Goal: Task Accomplishment & Management: Use online tool/utility

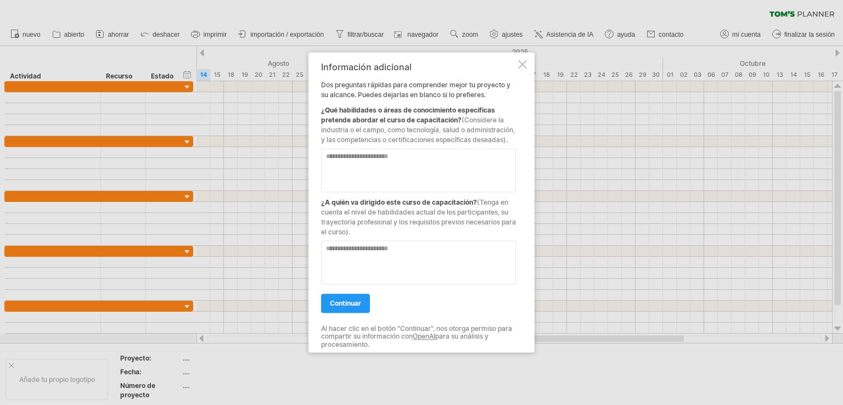
click at [364, 174] on textarea at bounding box center [418, 170] width 195 height 44
type textarea "**********"
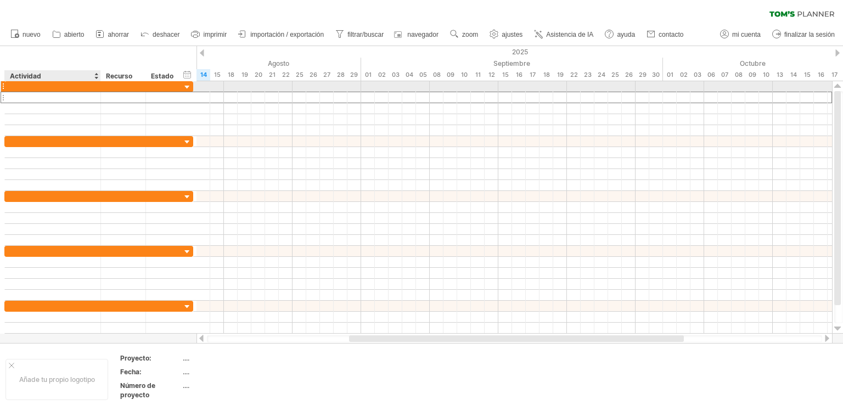
click at [82, 92] on div at bounding box center [52, 97] width 84 height 10
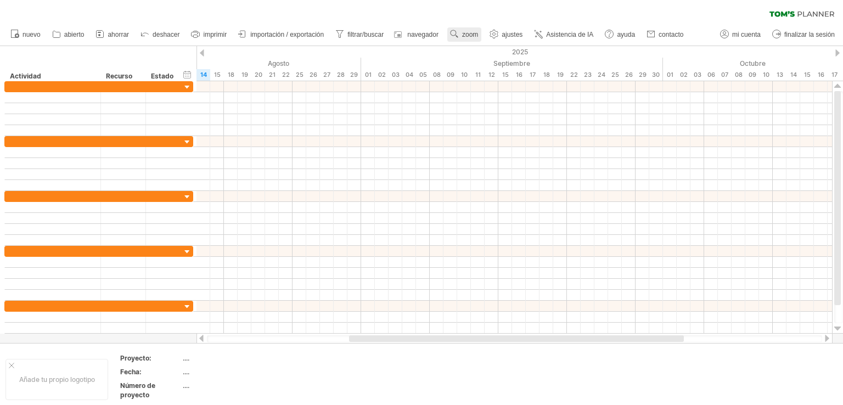
click at [457, 33] on circle at bounding box center [453, 33] width 8 height 8
click at [480, 49] on font "Mes" at bounding box center [475, 47] width 13 height 8
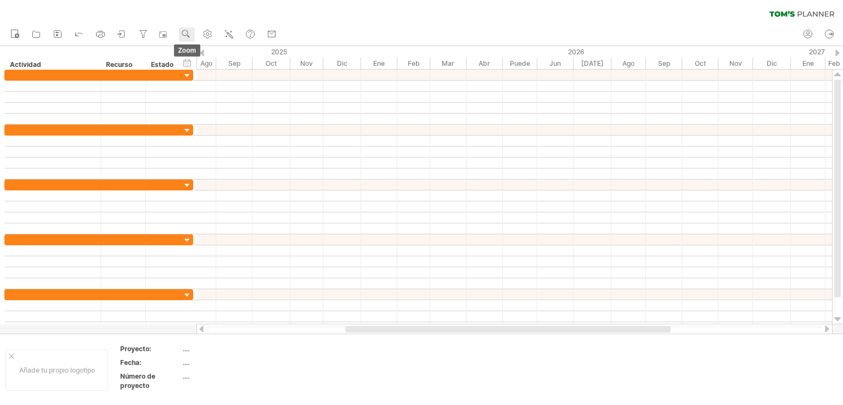
click at [189, 31] on use at bounding box center [186, 34] width 11 height 11
click at [226, 66] on font "Semana" at bounding box center [214, 63] width 26 height 8
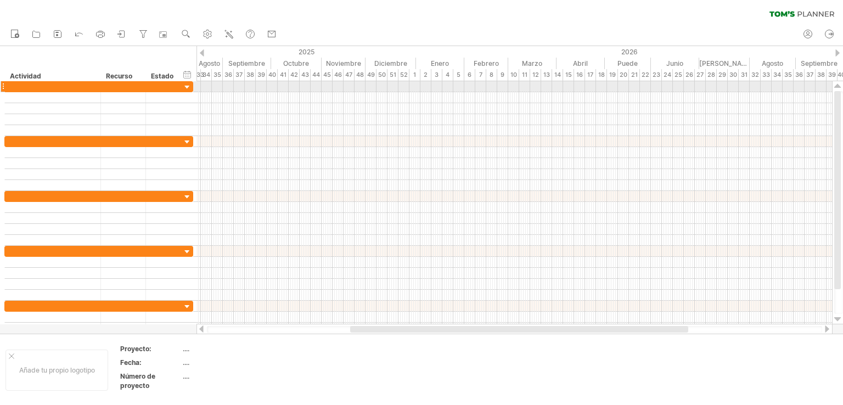
click at [183, 88] on div at bounding box center [187, 87] width 10 height 10
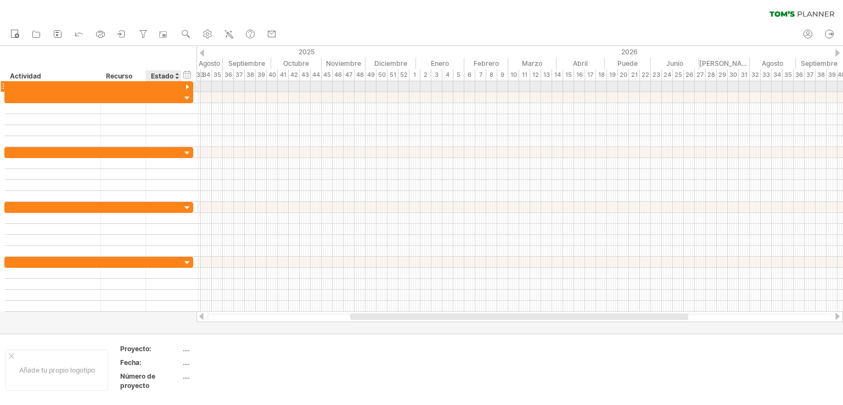
click at [187, 86] on div at bounding box center [187, 87] width 10 height 10
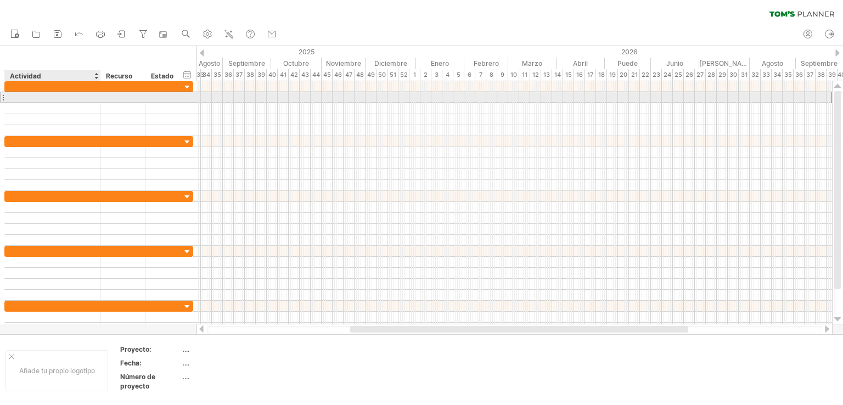
click at [84, 93] on div at bounding box center [52, 97] width 84 height 10
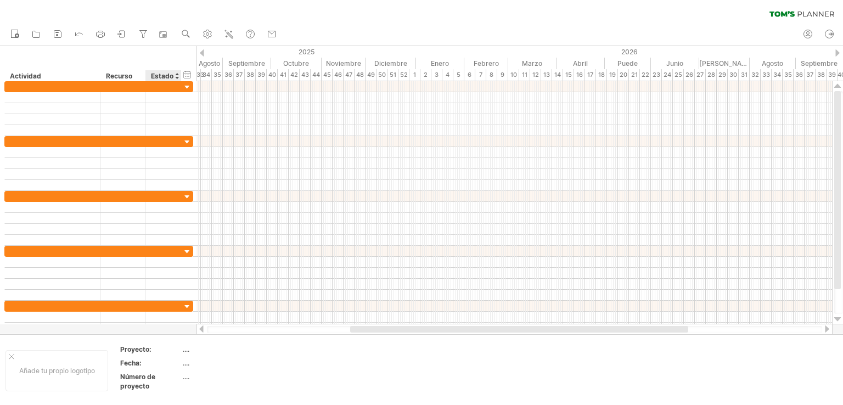
click at [167, 76] on font "Estado" at bounding box center [162, 76] width 22 height 8
click at [128, 78] on font "Recurso" at bounding box center [119, 76] width 26 height 8
click at [176, 71] on div at bounding box center [176, 75] width 4 height 11
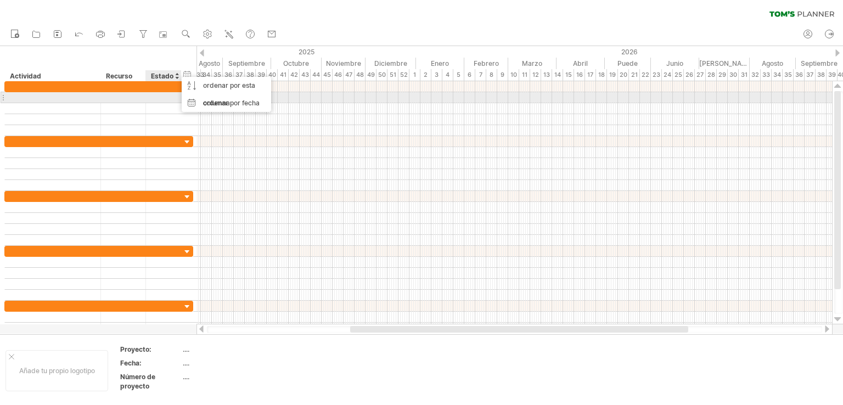
click at [151, 93] on div at bounding box center [163, 97] width 24 height 10
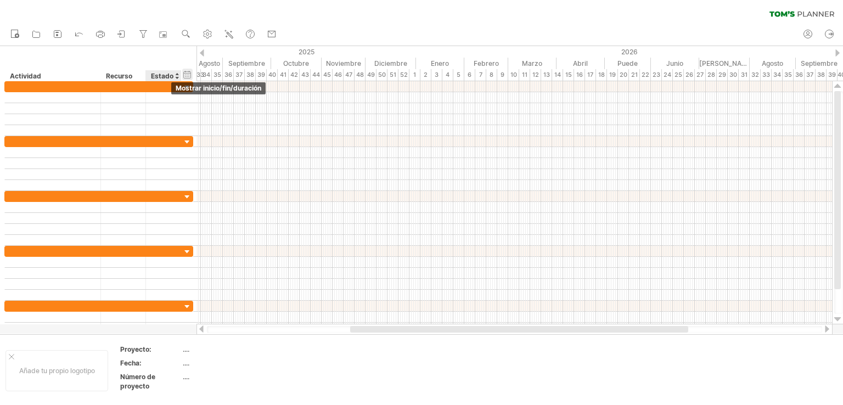
click at [189, 74] on div "ocultar inicio/fin/duración mostrar inicio/fin/duración" at bounding box center [187, 75] width 10 height 12
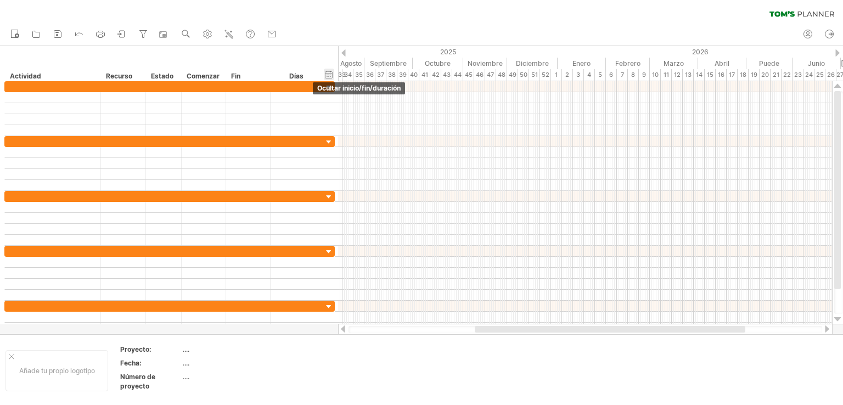
click at [326, 76] on div "ocultar inicio/fin/duración mostrar inicio/fin/duración" at bounding box center [329, 75] width 10 height 12
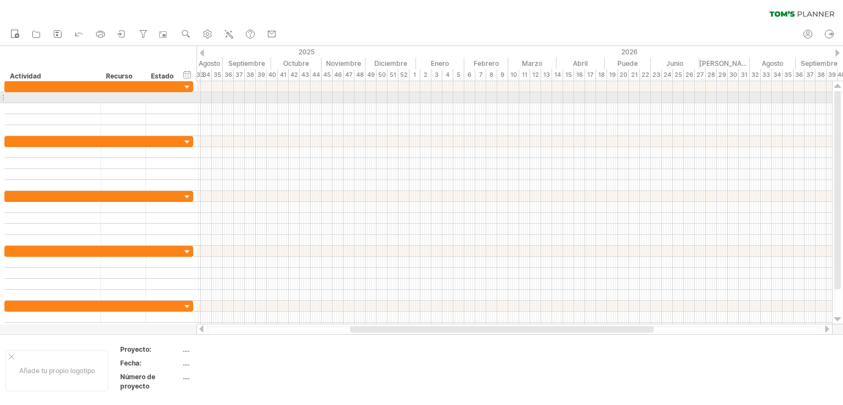
click at [217, 95] on div at bounding box center [513, 97] width 635 height 11
click at [218, 99] on div at bounding box center [513, 97] width 635 height 11
click at [75, 97] on div at bounding box center [52, 97] width 84 height 10
click at [0, 0] on input "text" at bounding box center [0, 0] width 0 height 0
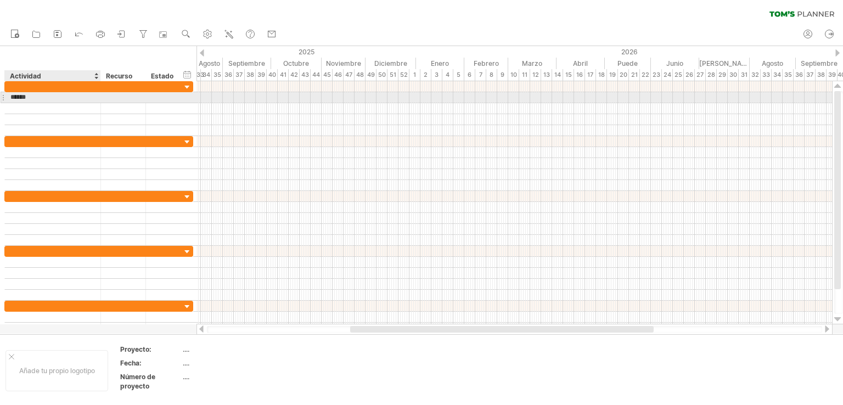
type input "*******"
type input "******"
type input "**********"
click at [122, 99] on div at bounding box center [122, 97] width 33 height 10
type input "*"
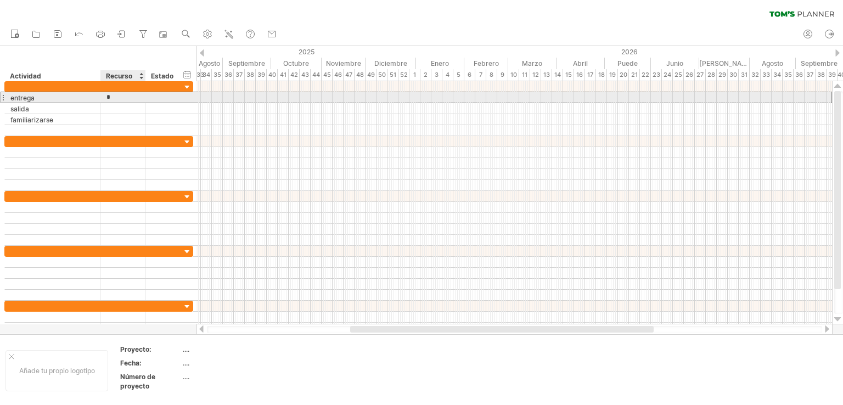
click at [119, 99] on input "*" at bounding box center [122, 97] width 33 height 10
type input "*"
type input "******"
type input "*****"
type input "******"
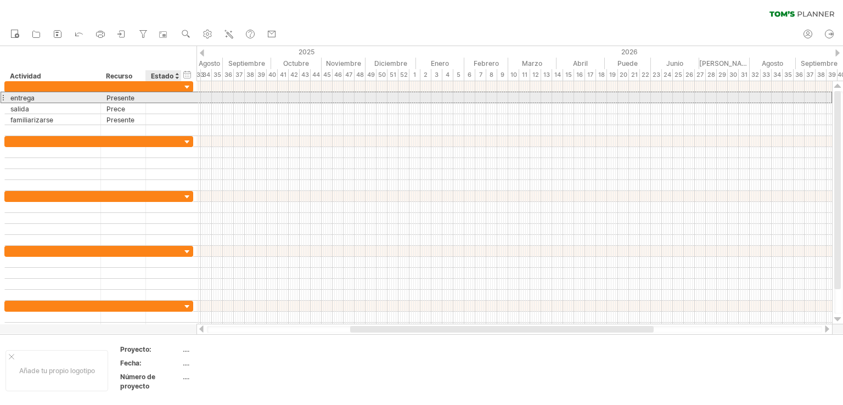
click at [174, 97] on div at bounding box center [163, 97] width 24 height 10
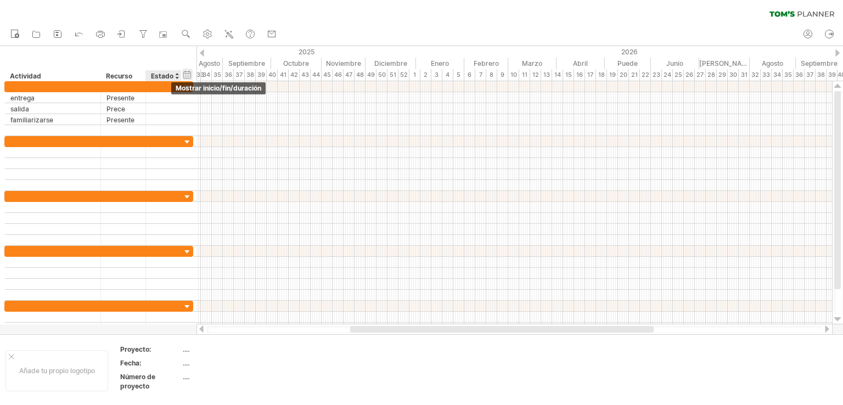
click at [187, 77] on div "ocultar inicio/fin/duración mostrar inicio/fin/duración" at bounding box center [187, 75] width 10 height 12
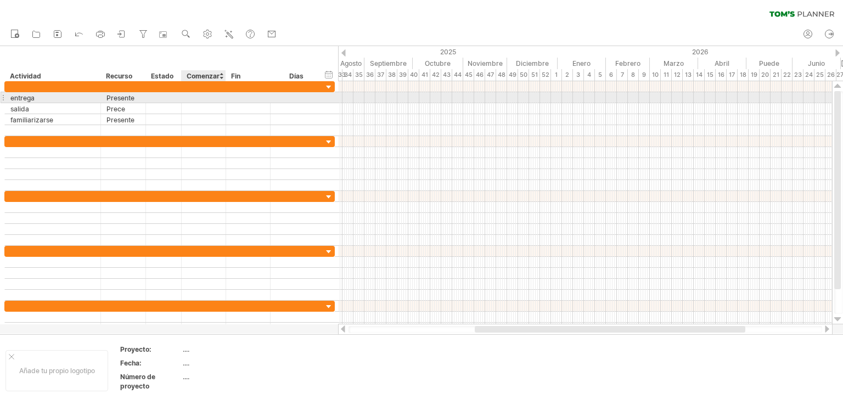
click at [210, 102] on div at bounding box center [204, 97] width 44 height 10
click at [208, 95] on div at bounding box center [204, 97] width 44 height 10
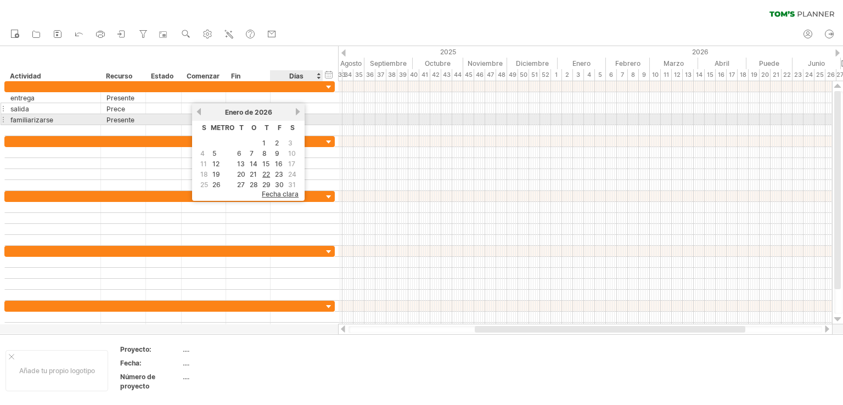
click at [294, 113] on link "próximo" at bounding box center [298, 112] width 8 height 8
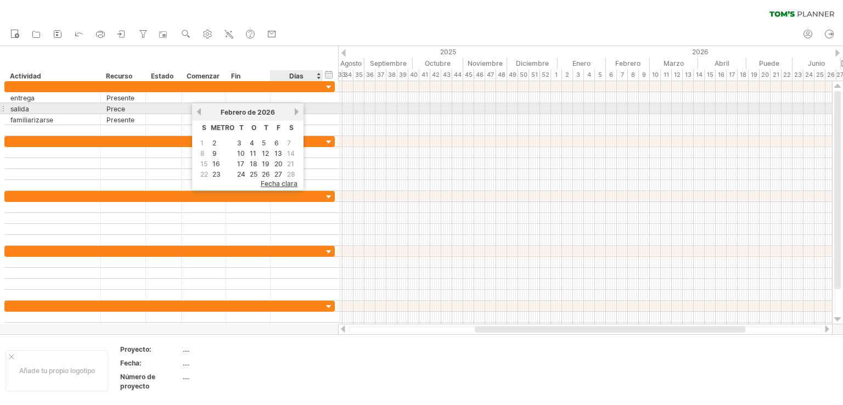
click at [295, 110] on link "próximo" at bounding box center [296, 112] width 8 height 8
click at [295, 110] on link "próximo" at bounding box center [297, 112] width 8 height 8
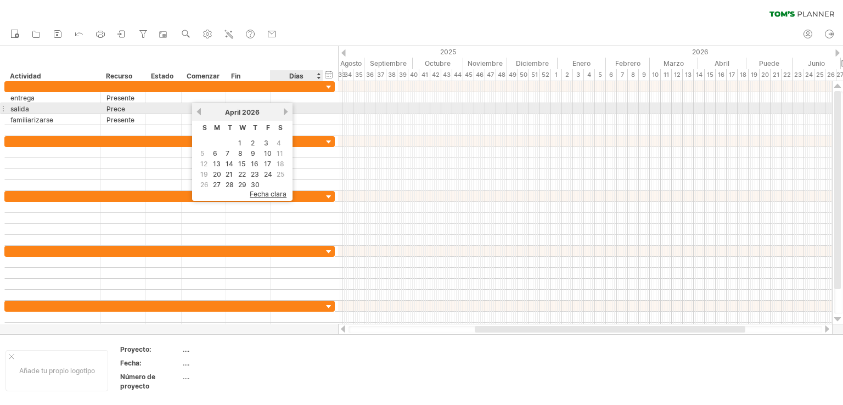
click at [290, 110] on link "next" at bounding box center [285, 112] width 8 height 8
click at [295, 110] on div at bounding box center [296, 108] width 41 height 10
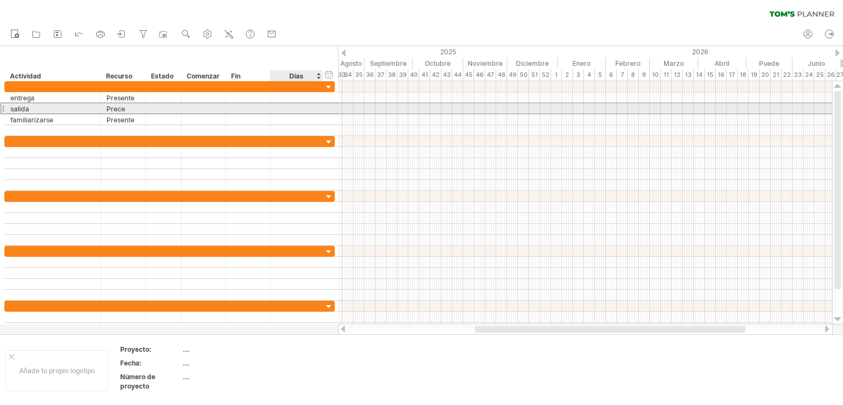
scroll to position [1, 0]
click at [295, 110] on input "text" at bounding box center [286, 108] width 21 height 10
click at [208, 109] on div at bounding box center [204, 108] width 44 height 10
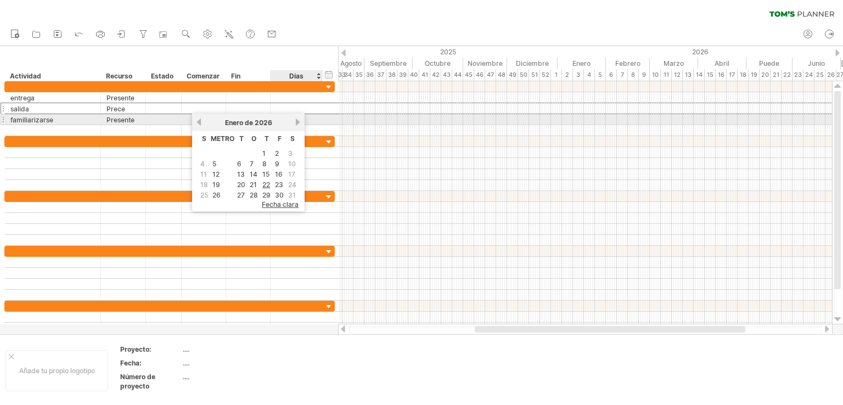
click at [291, 123] on div "Enero de 2026" at bounding box center [248, 123] width 92 height 8
click at [294, 123] on link "próximo" at bounding box center [298, 122] width 8 height 8
click at [200, 125] on link "anterior" at bounding box center [199, 122] width 8 height 8
click at [199, 123] on link "anterior" at bounding box center [199, 122] width 8 height 8
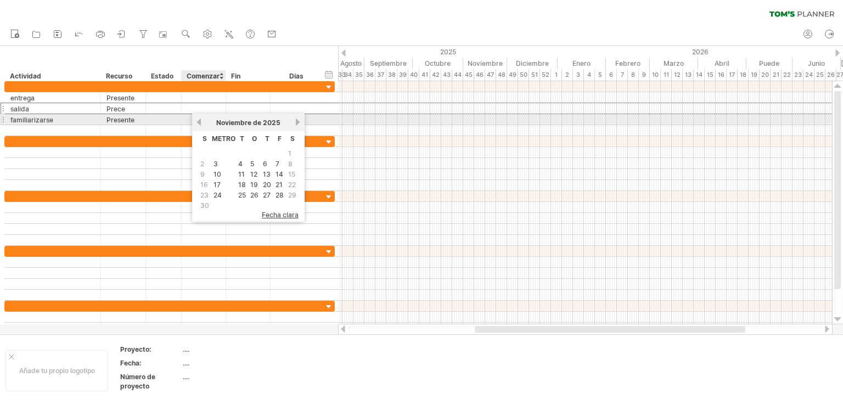
click at [199, 123] on link "anterior" at bounding box center [199, 122] width 8 height 8
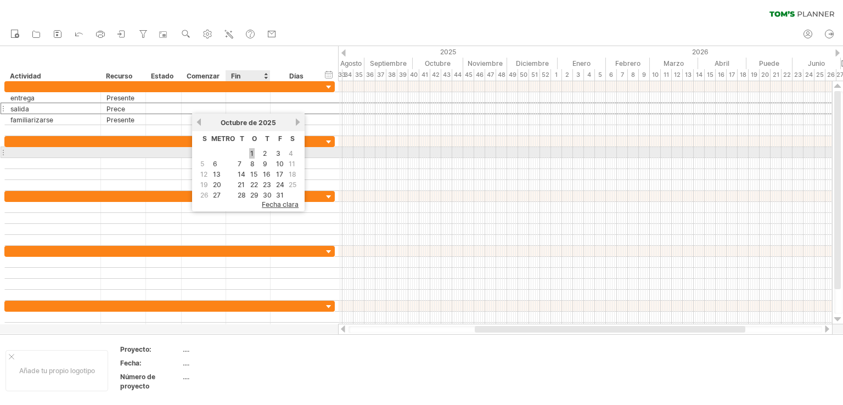
click at [252, 152] on font "1" at bounding box center [251, 153] width 3 height 8
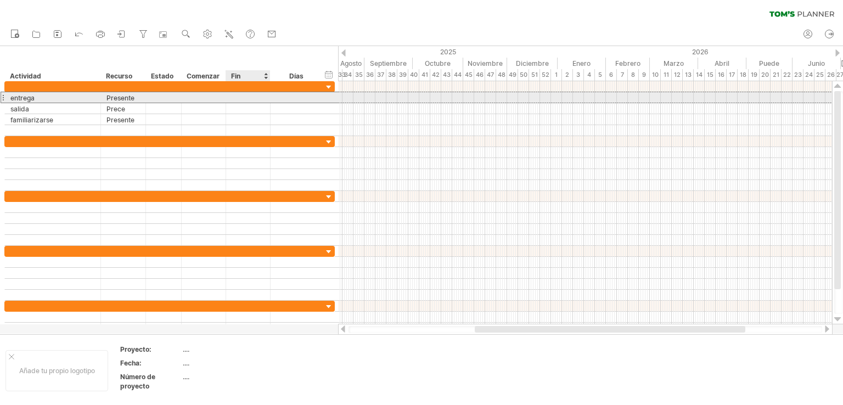
click at [242, 98] on div at bounding box center [248, 97] width 44 height 10
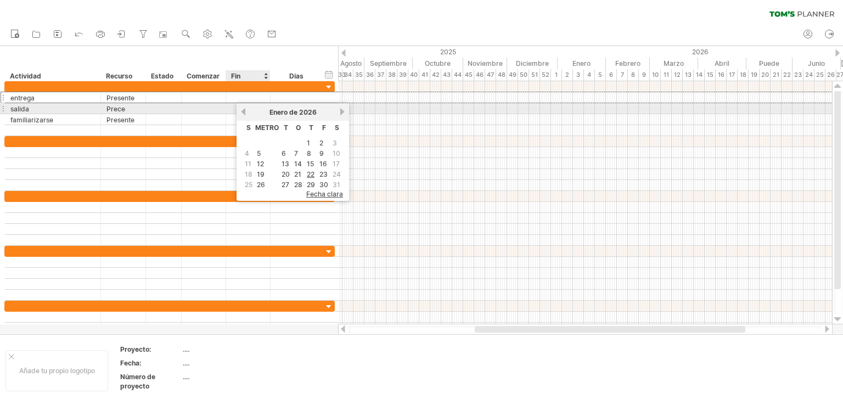
click at [246, 112] on link "anterior" at bounding box center [243, 112] width 8 height 8
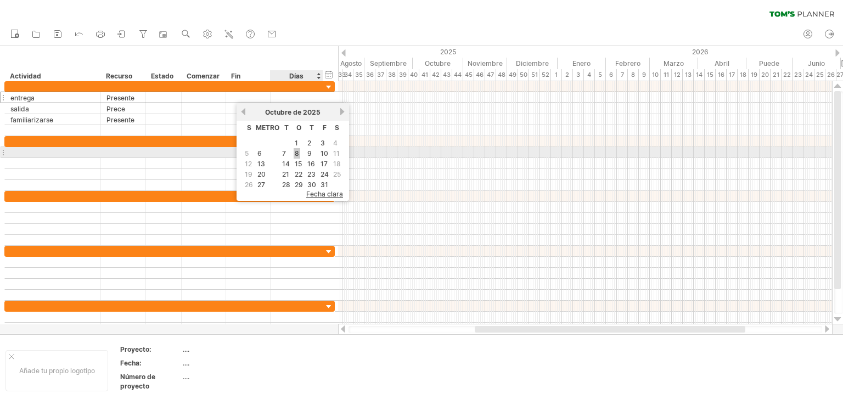
click at [296, 150] on font "8" at bounding box center [297, 153] width 4 height 8
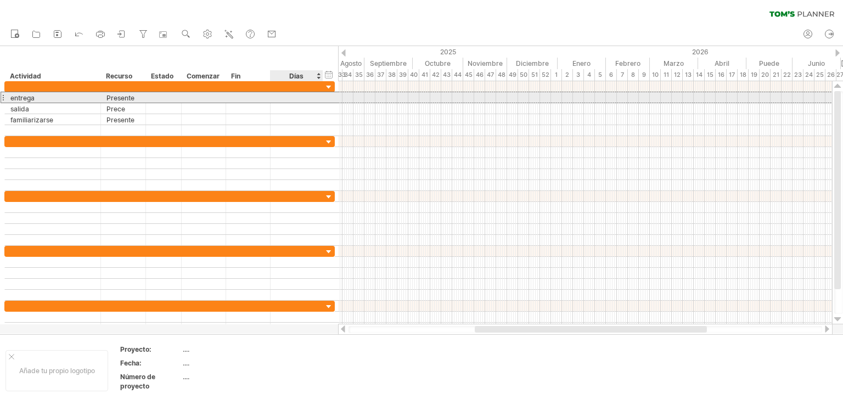
click at [299, 101] on div at bounding box center [296, 97] width 41 height 10
type input "*"
click at [201, 99] on font "[DATE]" at bounding box center [198, 97] width 22 height 8
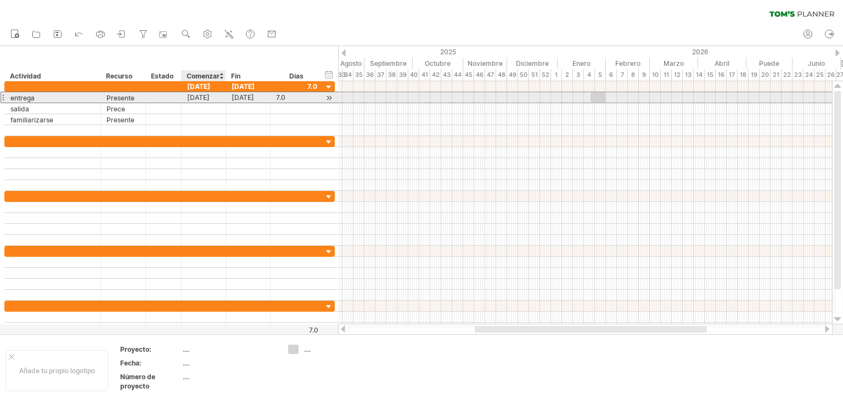
click at [201, 98] on font "[DATE]" at bounding box center [198, 97] width 22 height 8
click at [200, 97] on font "[DATE]" at bounding box center [198, 97] width 22 height 8
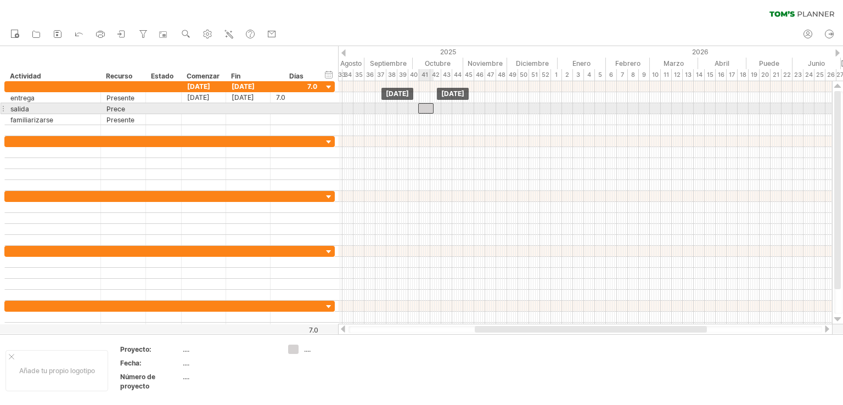
drag, startPoint x: 598, startPoint y: 99, endPoint x: 425, endPoint y: 108, distance: 173.1
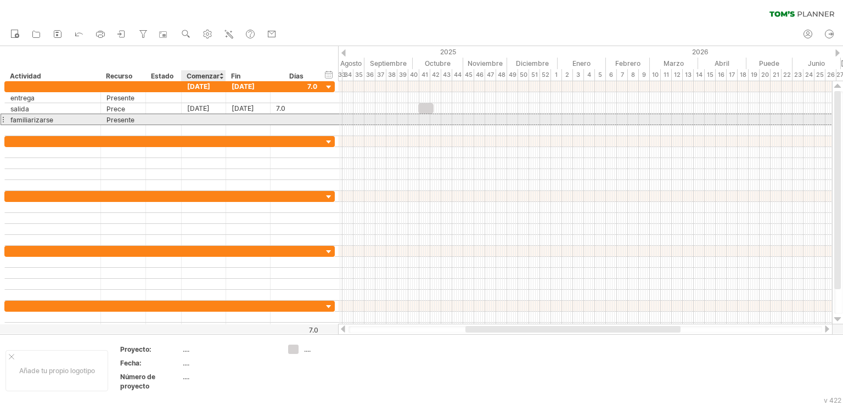
click at [199, 119] on div at bounding box center [204, 119] width 44 height 10
click at [306, 120] on div at bounding box center [296, 119] width 41 height 10
type input "*"
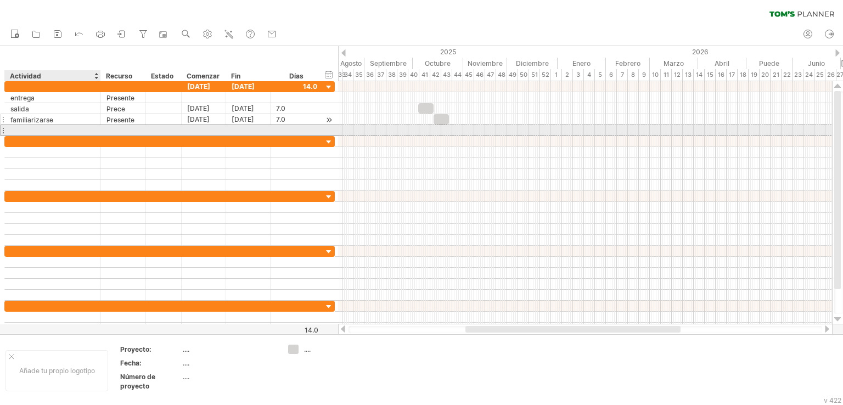
scroll to position [0, 0]
click at [12, 131] on div at bounding box center [52, 130] width 84 height 10
click at [5, 131] on div at bounding box center [53, 130] width 96 height 10
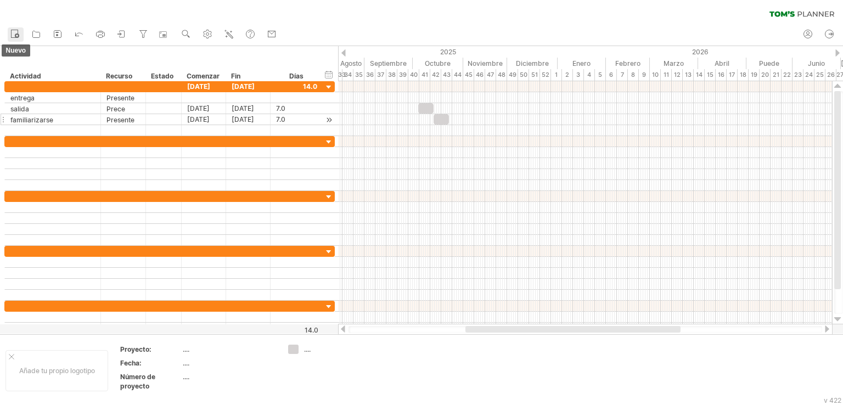
click at [14, 31] on icon at bounding box center [14, 33] width 11 height 11
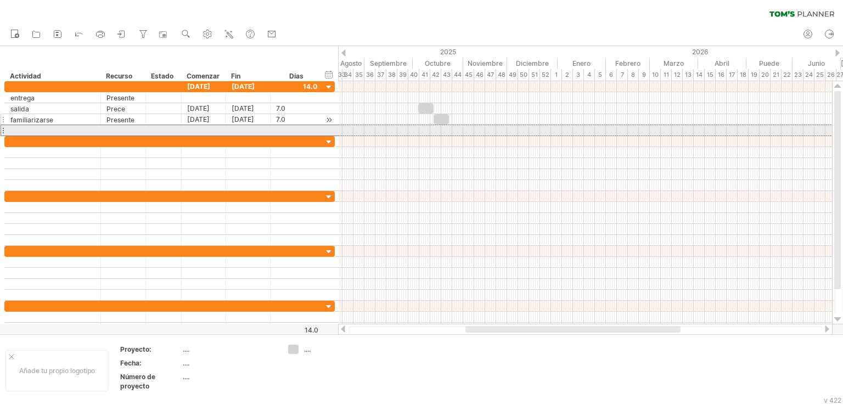
click at [2, 128] on div at bounding box center [3, 131] width 4 height 12
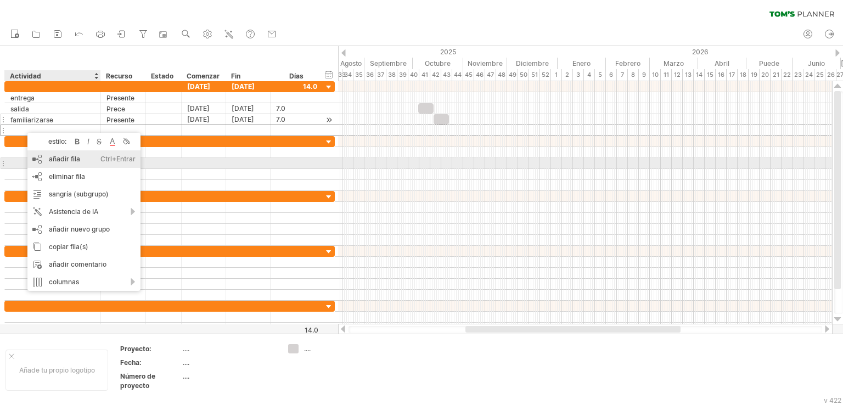
click at [77, 162] on font "añadir fila" at bounding box center [64, 159] width 31 height 8
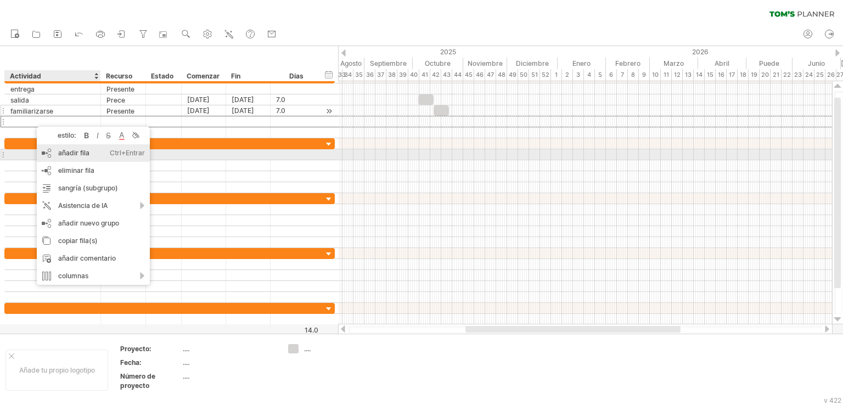
click at [73, 154] on font "añadir fila" at bounding box center [73, 153] width 31 height 8
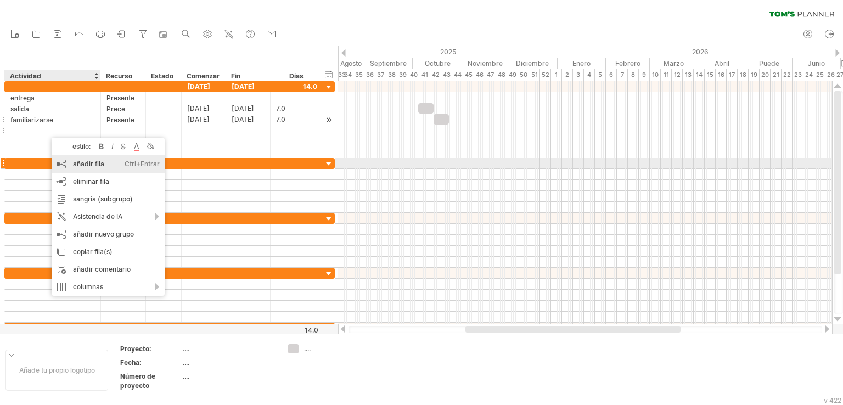
click at [83, 164] on font "añadir fila" at bounding box center [88, 164] width 31 height 8
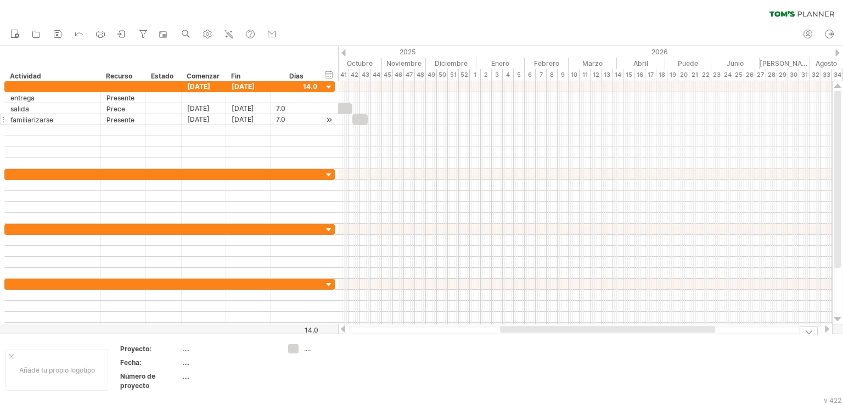
drag, startPoint x: 503, startPoint y: 330, endPoint x: 537, endPoint y: 343, distance: 37.0
click at [537, 343] on div "Intentando acceder a [DOMAIN_NAME] Conectado de nuevo... 0% borrar filtro" at bounding box center [421, 202] width 843 height 405
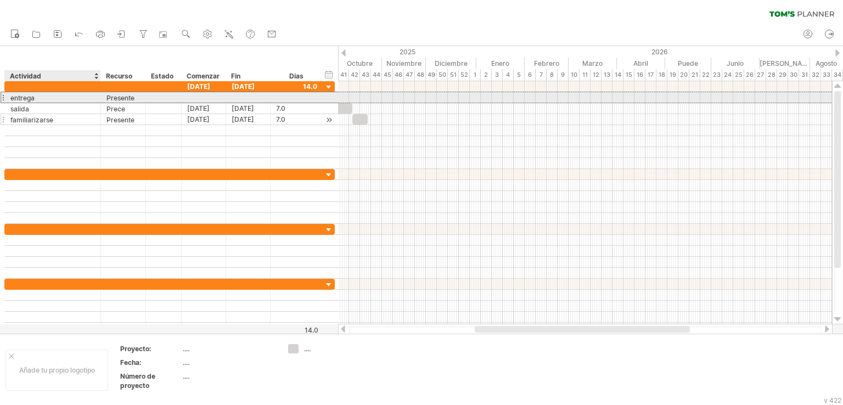
click at [48, 97] on div "entrega" at bounding box center [52, 97] width 84 height 10
type input "*"
type input "**********"
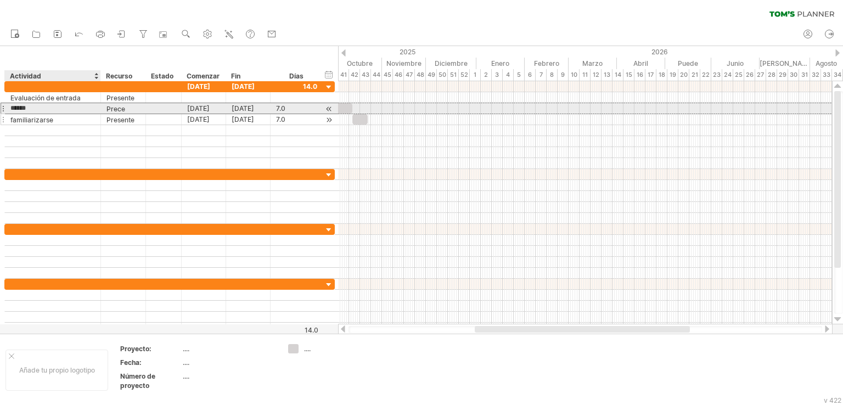
click at [44, 108] on input "******" at bounding box center [52, 108] width 84 height 10
click at [44, 109] on div "sal" at bounding box center [52, 108] width 84 height 10
click at [44, 109] on input "***" at bounding box center [52, 108] width 84 height 10
type input "*"
type input "**********"
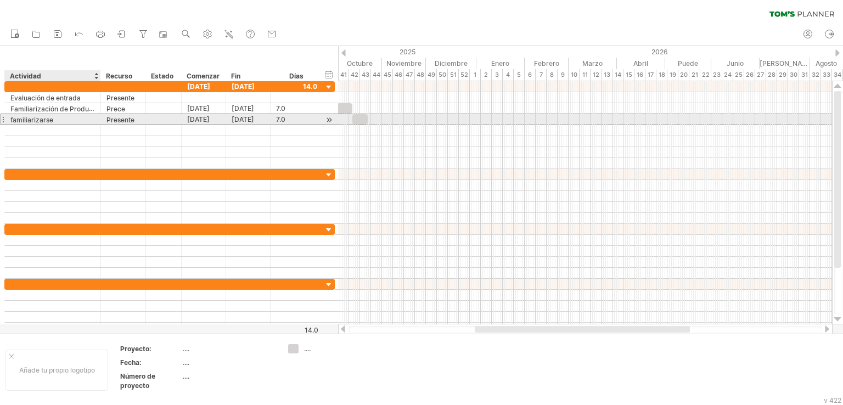
click at [54, 116] on div "familiarizarse" at bounding box center [52, 119] width 84 height 10
type input "*"
click at [54, 117] on div at bounding box center [52, 119] width 84 height 10
click at [54, 117] on input "text" at bounding box center [52, 119] width 84 height 10
type input "**********"
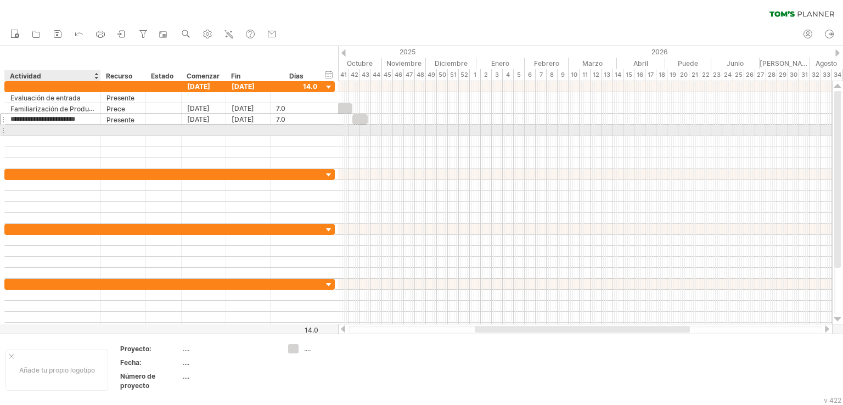
click at [57, 131] on div at bounding box center [52, 130] width 84 height 10
click at [57, 130] on div at bounding box center [52, 130] width 84 height 10
type input "**********"
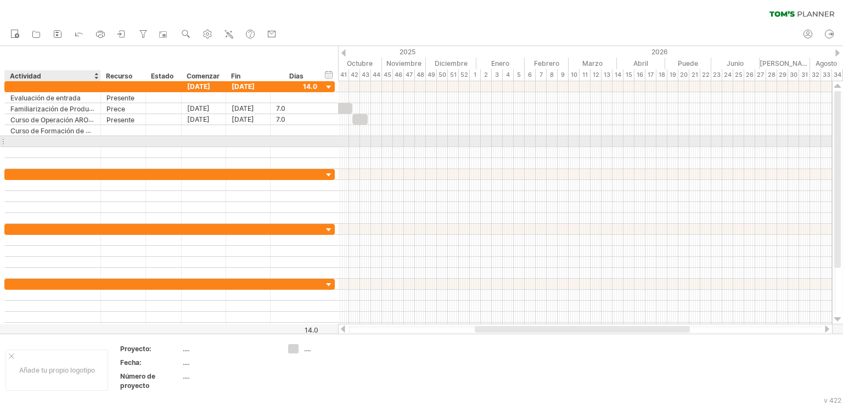
click at [53, 139] on div at bounding box center [52, 141] width 84 height 10
type input "**********"
click at [99, 60] on div "ocultar inicio/fin/duración mostrar inicio/fin/duración ******** Actividad ****…" at bounding box center [169, 63] width 338 height 35
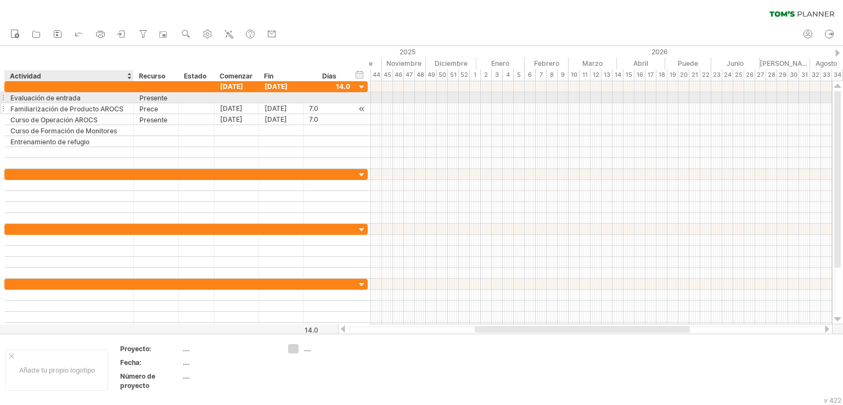
drag, startPoint x: 100, startPoint y: 96, endPoint x: 133, endPoint y: 103, distance: 33.6
click at [133, 103] on div "**********" at bounding box center [185, 125] width 363 height 88
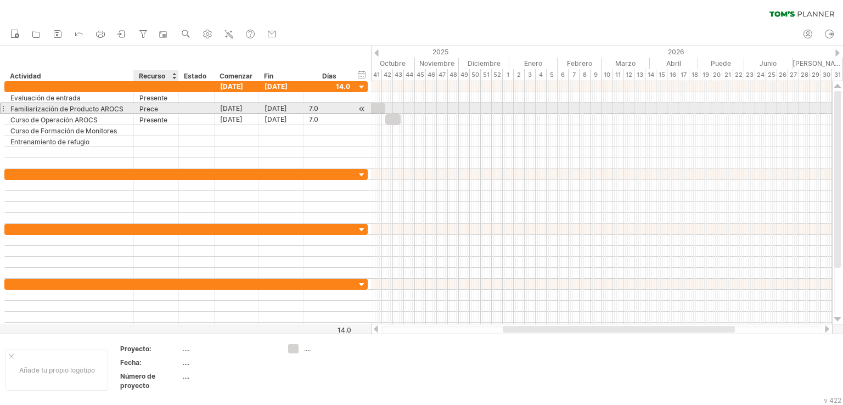
click at [158, 108] on div "Prece" at bounding box center [155, 108] width 33 height 10
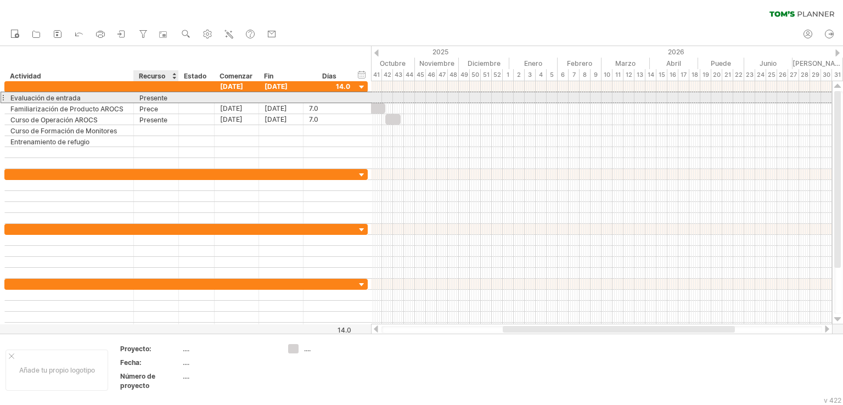
click at [161, 98] on font "Presente" at bounding box center [153, 98] width 28 height 8
click at [161, 97] on font "Presente" at bounding box center [153, 98] width 28 height 8
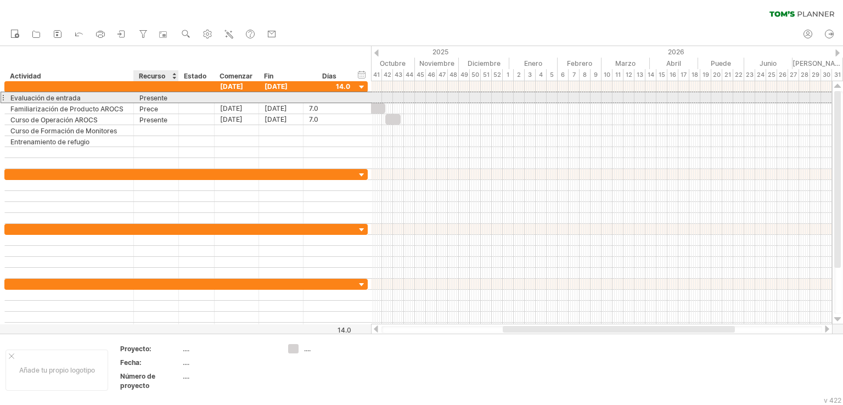
click at [166, 98] on font "Presente" at bounding box center [153, 98] width 28 height 8
click at [171, 99] on div "Presente" at bounding box center [155, 97] width 33 height 10
click at [171, 99] on input "******" at bounding box center [155, 97] width 33 height 10
type input "**********"
type input "*"
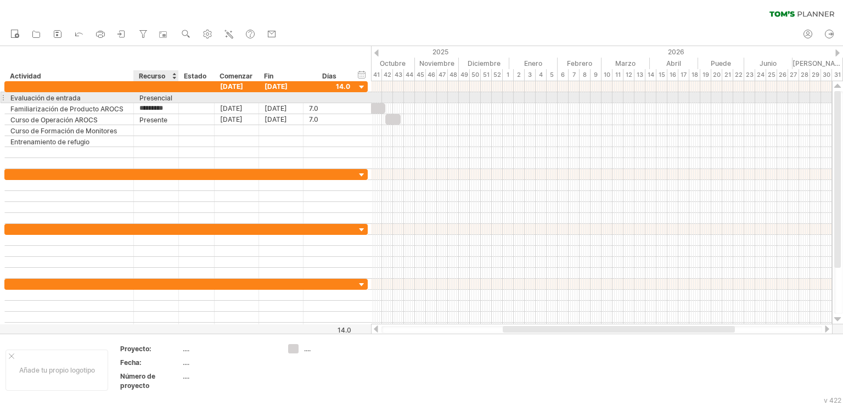
type input "**********"
type input "*"
type input "**********"
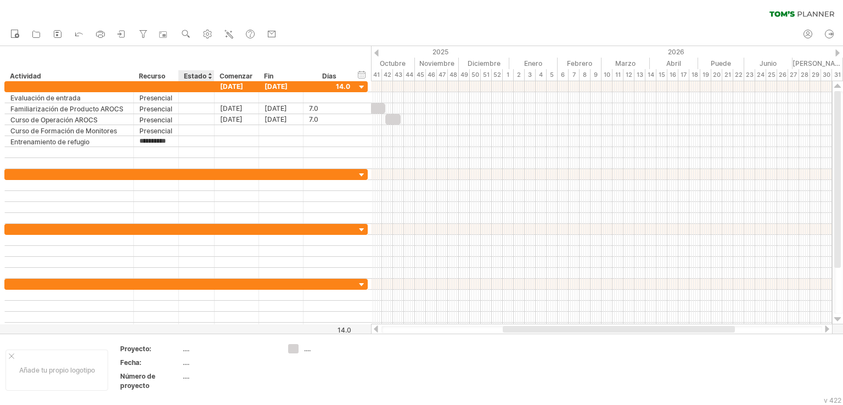
click at [195, 74] on font "Estado" at bounding box center [195, 76] width 22 height 8
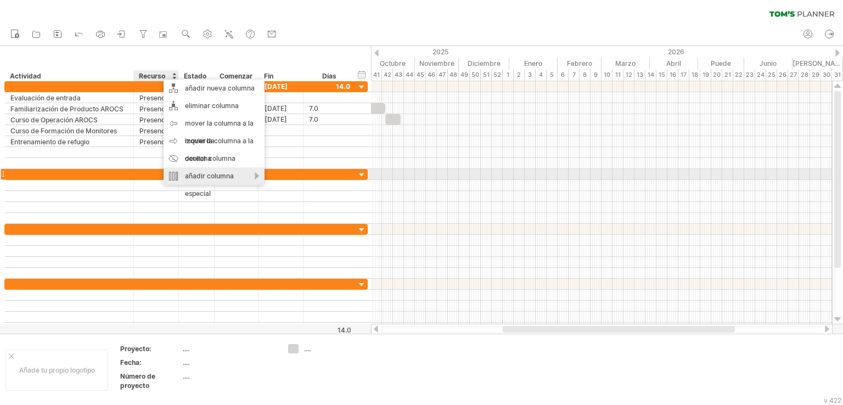
click at [189, 177] on font "añadir columna especial" at bounding box center [209, 185] width 49 height 26
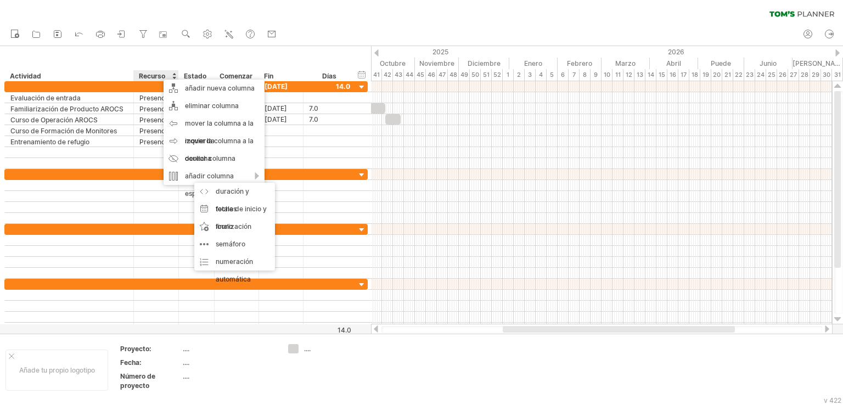
click at [228, 59] on div "ocultar inicio/fin/duración mostrar inicio/fin/duración ******** Actividad ****…" at bounding box center [185, 63] width 371 height 35
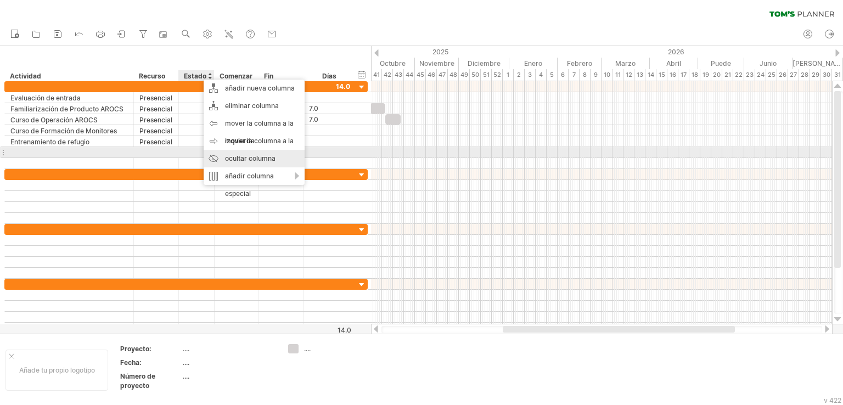
click at [236, 155] on font "ocultar columna" at bounding box center [250, 158] width 50 height 8
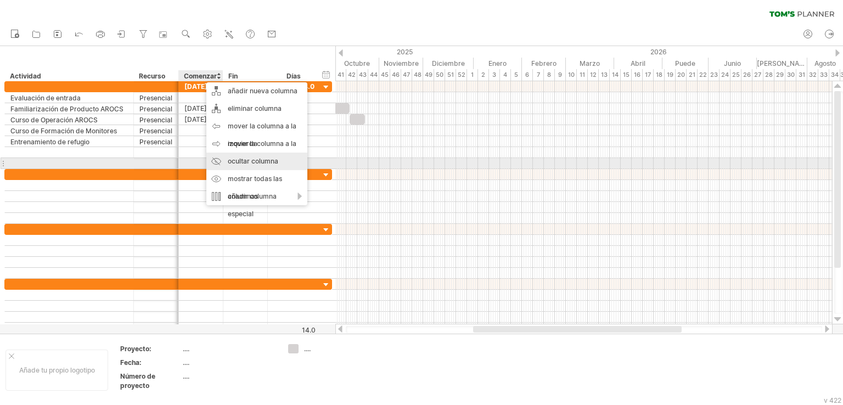
click at [237, 163] on font "ocultar columna" at bounding box center [253, 161] width 50 height 8
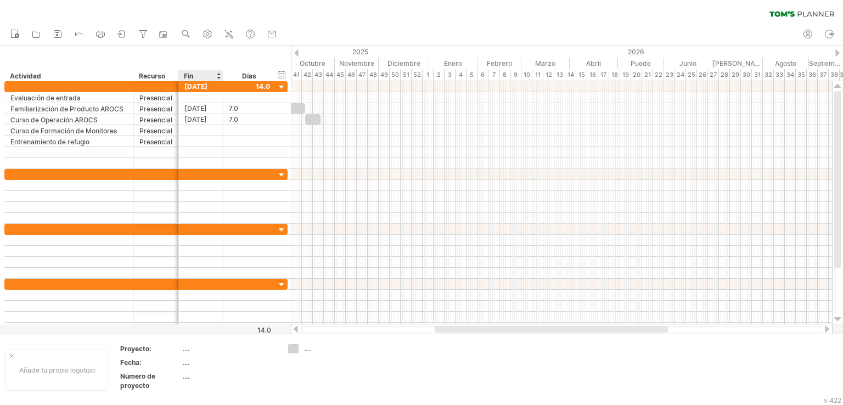
click at [318, 5] on div "borrar filtro volver a aplicar el filtro" at bounding box center [421, 11] width 843 height 23
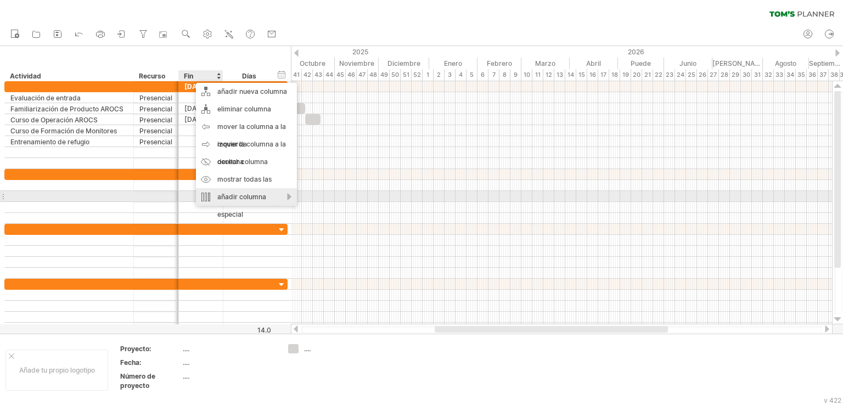
click at [237, 193] on font "añadir columna especial" at bounding box center [241, 206] width 49 height 26
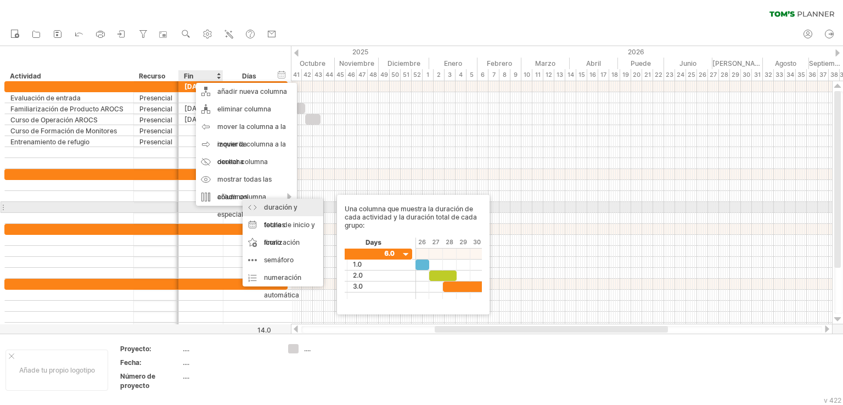
click at [283, 207] on font "duración y totales" at bounding box center [280, 216] width 33 height 26
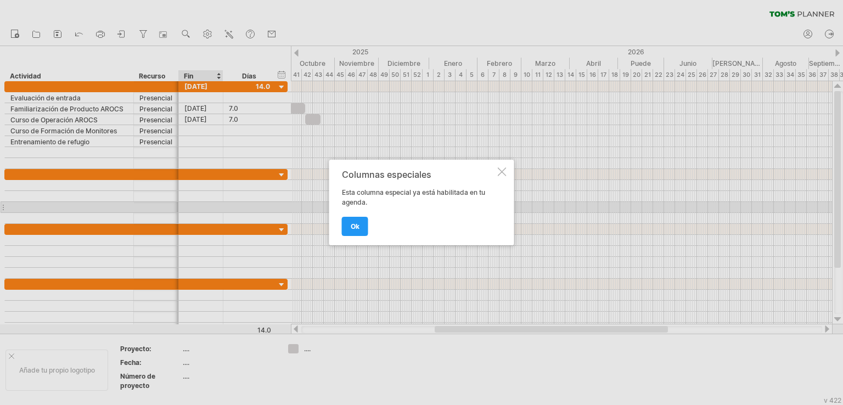
click at [499, 173] on div at bounding box center [502, 171] width 9 height 9
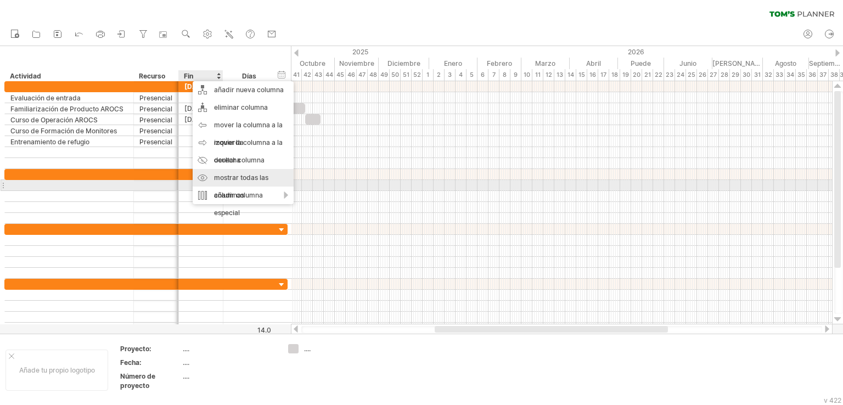
click at [222, 179] on font "mostrar todas las columnas" at bounding box center [241, 186] width 54 height 26
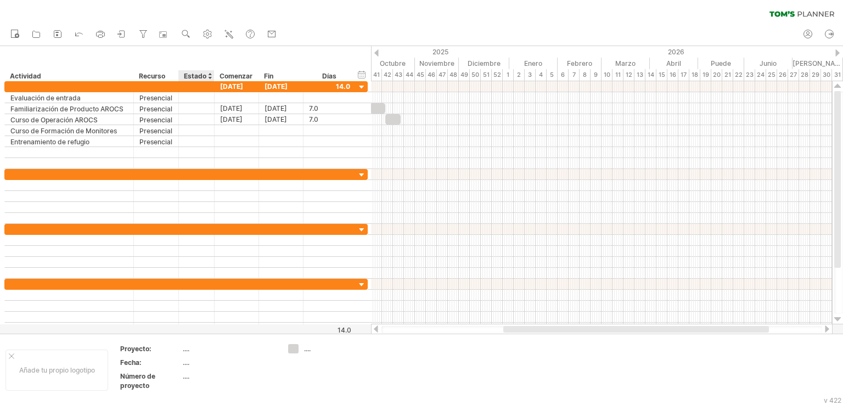
click at [195, 75] on font "Estado" at bounding box center [195, 76] width 22 height 8
click at [243, 54] on div "ocultar inicio/fin/duración mostrar inicio/fin/duración ******** Actividad ****…" at bounding box center [185, 63] width 371 height 35
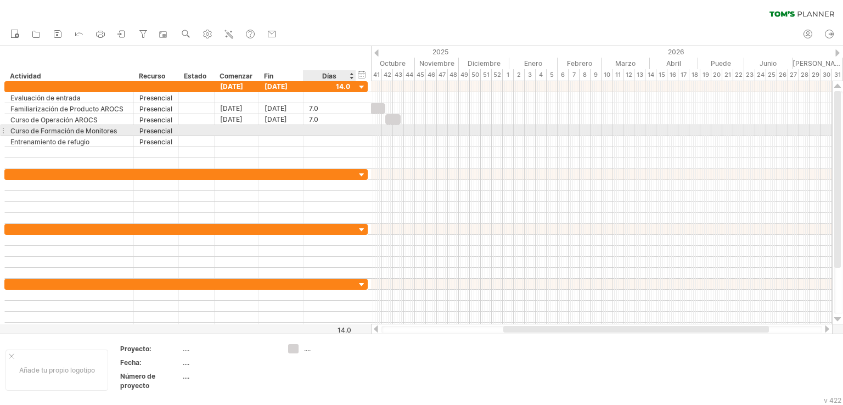
click at [319, 128] on div at bounding box center [329, 130] width 41 height 10
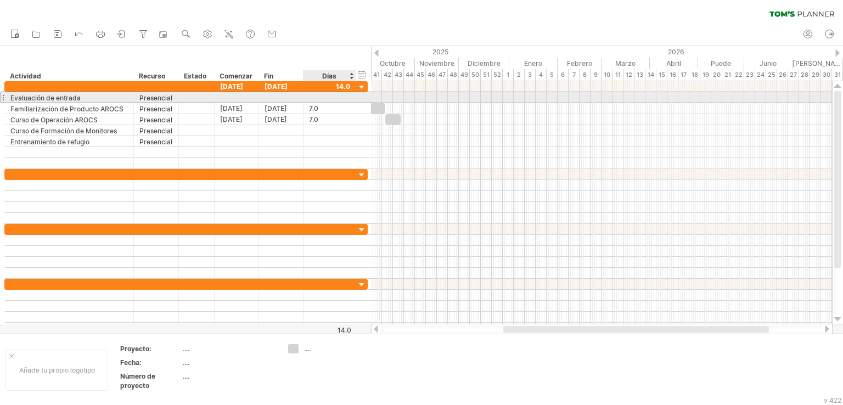
click at [316, 97] on div at bounding box center [329, 97] width 41 height 10
type input "*"
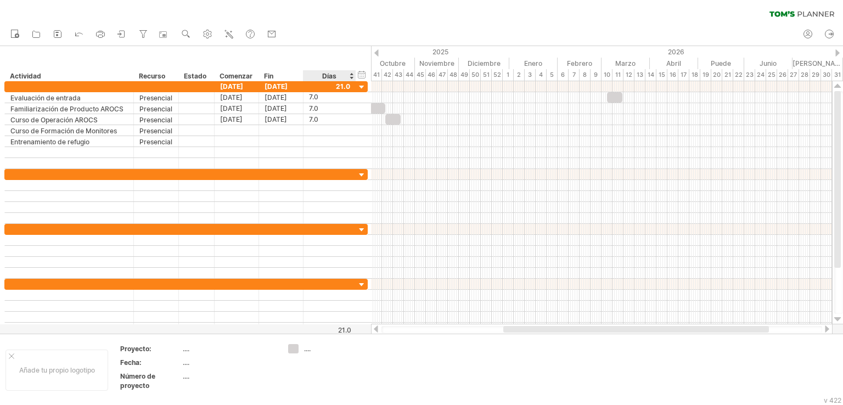
scroll to position [0, 0]
click at [312, 58] on div "ocultar inicio/fin/duración mostrar inicio/fin/duración ******** Actividad ****…" at bounding box center [185, 63] width 371 height 35
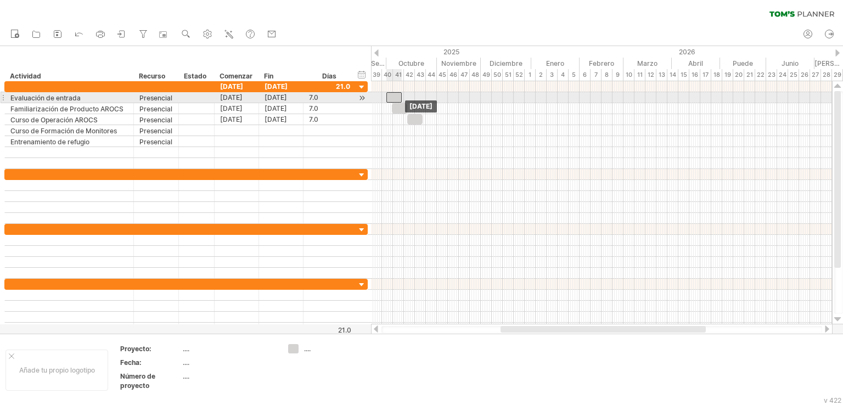
drag, startPoint x: 612, startPoint y: 96, endPoint x: 392, endPoint y: 100, distance: 220.6
click at [392, 100] on div "Jueves 09 de octubre Miércoles 01 de octubre" at bounding box center [601, 202] width 461 height 243
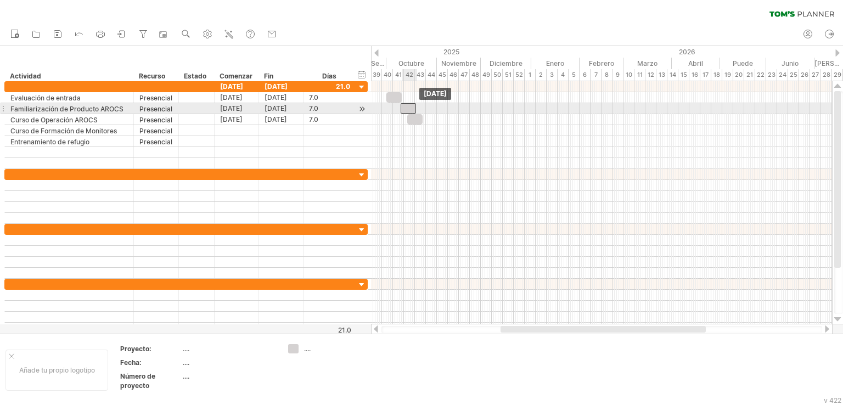
drag, startPoint x: 402, startPoint y: 108, endPoint x: 410, endPoint y: 109, distance: 8.8
click at [410, 109] on div at bounding box center [408, 108] width 15 height 10
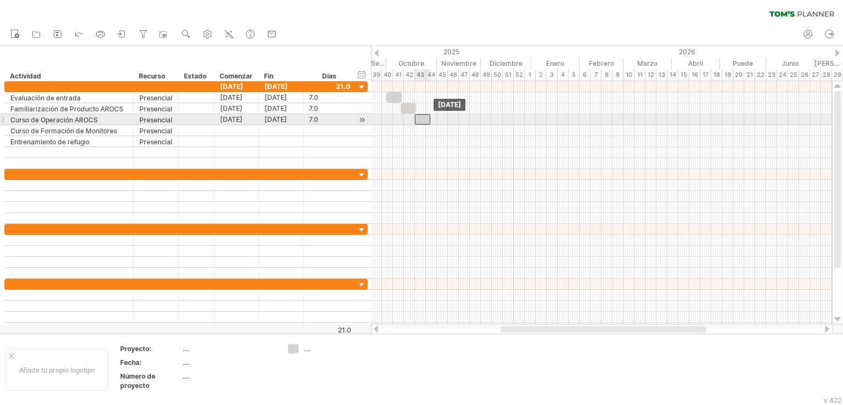
drag, startPoint x: 414, startPoint y: 119, endPoint x: 421, endPoint y: 119, distance: 7.1
click at [421, 119] on div at bounding box center [422, 119] width 15 height 10
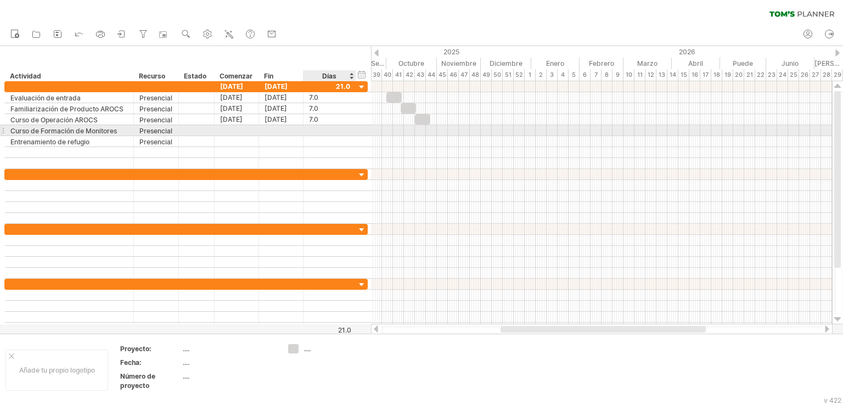
click at [325, 127] on div at bounding box center [329, 130] width 41 height 10
click at [314, 129] on div at bounding box center [329, 130] width 41 height 10
type input "*"
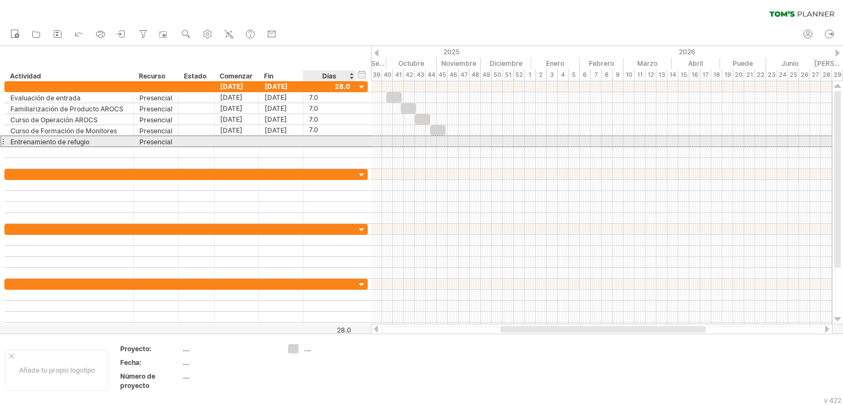
scroll to position [0, 0]
click at [318, 141] on div at bounding box center [329, 141] width 41 height 10
type input "*"
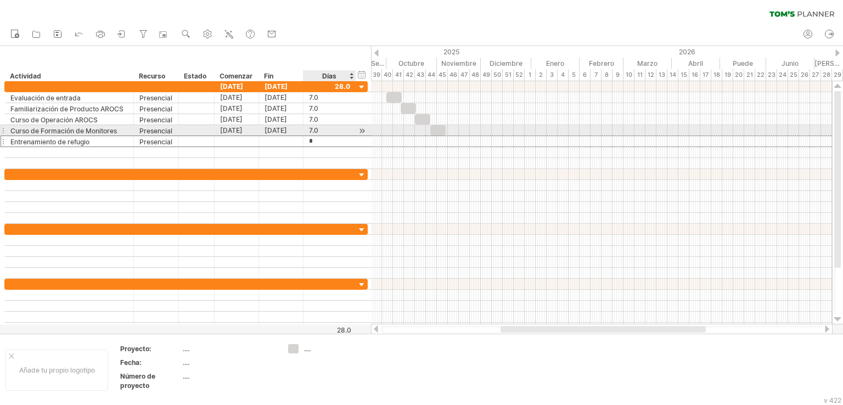
scroll to position [0, 0]
click at [324, 132] on div "7.0" at bounding box center [329, 130] width 41 height 10
drag, startPoint x: 437, startPoint y: 130, endPoint x: 450, endPoint y: 131, distance: 13.2
click at [450, 131] on div at bounding box center [450, 130] width 15 height 10
click at [454, 128] on div at bounding box center [453, 130] width 15 height 10
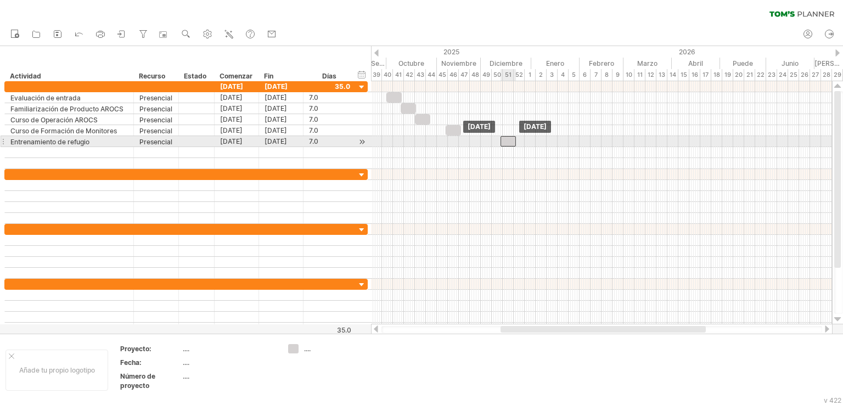
drag, startPoint x: 454, startPoint y: 141, endPoint x: 509, endPoint y: 143, distance: 54.4
click at [509, 143] on div at bounding box center [507, 141] width 15 height 10
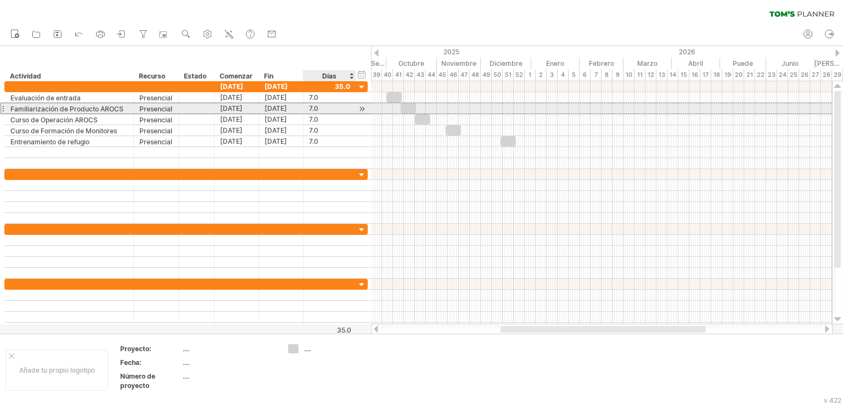
click at [317, 109] on font "7.0" at bounding box center [313, 108] width 9 height 8
click at [315, 109] on font "7.0" at bounding box center [313, 108] width 9 height 8
click at [315, 108] on font "7.0" at bounding box center [313, 108] width 9 height 8
click at [315, 107] on font "7.0" at bounding box center [313, 108] width 9 height 8
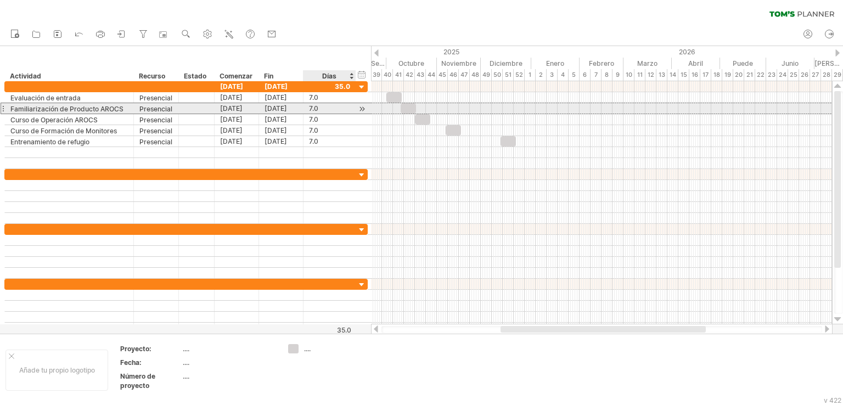
click at [318, 108] on div "7.0" at bounding box center [329, 108] width 41 height 10
click at [318, 108] on input "***" at bounding box center [319, 108] width 21 height 10
type input "**"
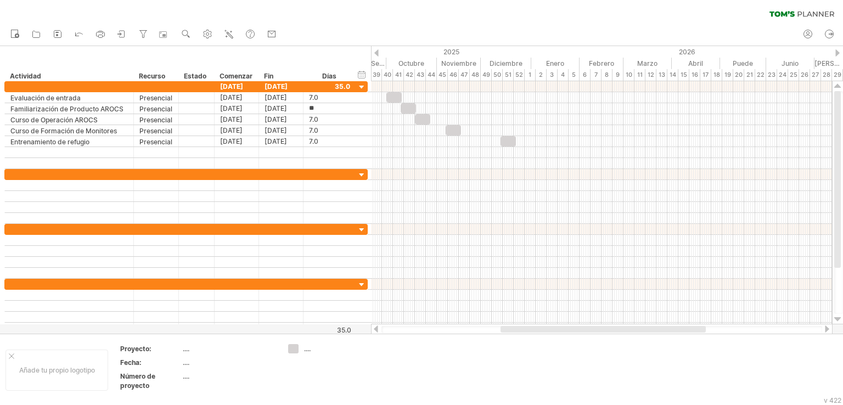
scroll to position [0, 0]
click at [396, 23] on div "nuevo" at bounding box center [421, 34] width 843 height 23
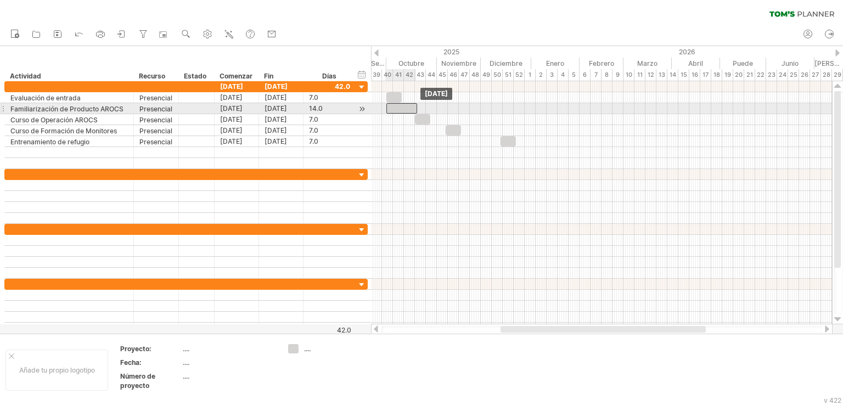
drag, startPoint x: 415, startPoint y: 107, endPoint x: 401, endPoint y: 106, distance: 14.8
click at [401, 106] on div at bounding box center [401, 108] width 31 height 10
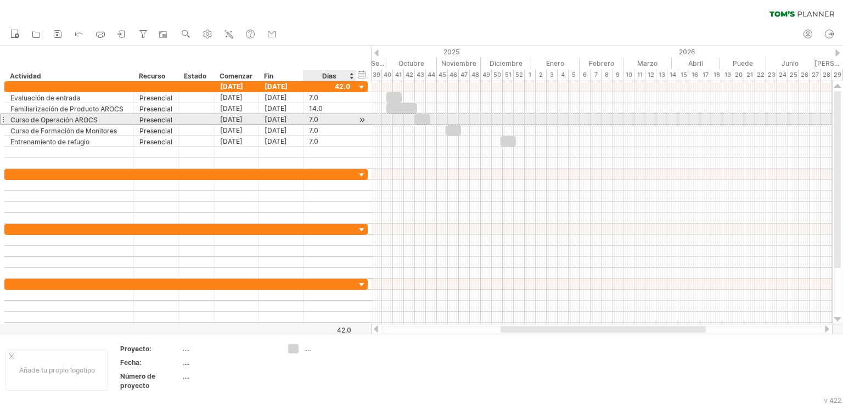
click at [320, 119] on div "7.0" at bounding box center [329, 119] width 41 height 10
type input "**"
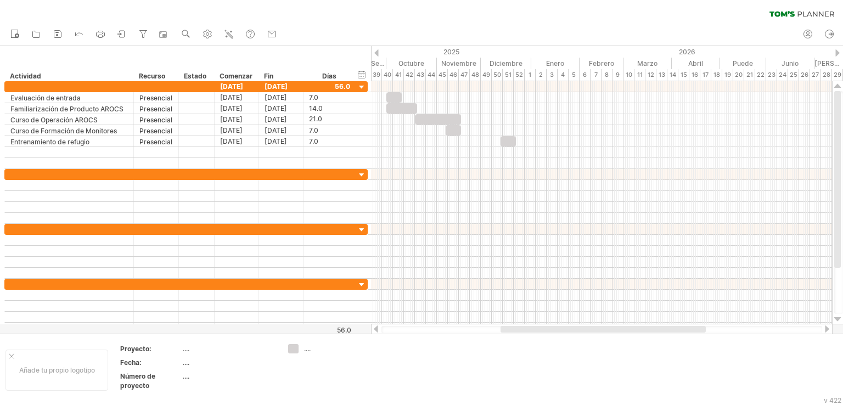
scroll to position [0, 0]
click at [360, 26] on div "nuevo" at bounding box center [421, 34] width 843 height 23
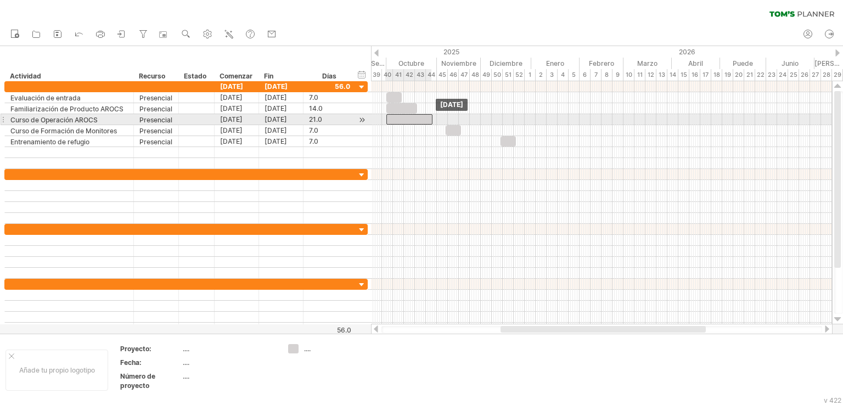
drag, startPoint x: 430, startPoint y: 120, endPoint x: 402, endPoint y: 119, distance: 28.5
click at [402, 119] on div at bounding box center [409, 119] width 46 height 10
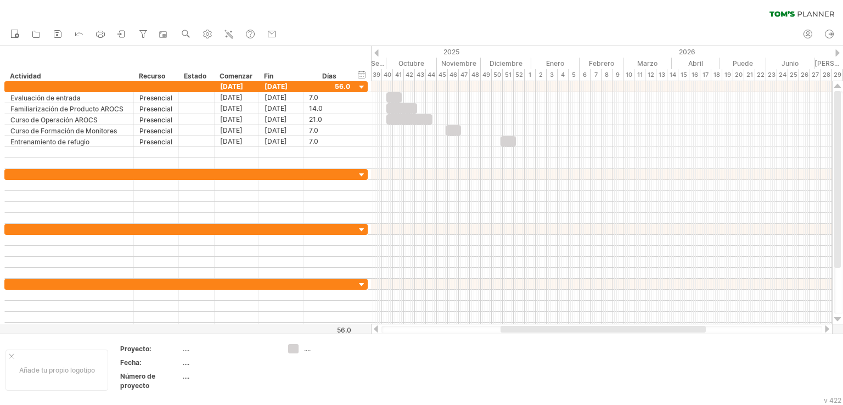
click at [419, 19] on div "borrar filtro volver a aplicar el filtro" at bounding box center [421, 11] width 843 height 23
click at [604, 332] on div "Intentando acceder a [DOMAIN_NAME] Conectado de nuevo... 0% borrar filtro" at bounding box center [421, 202] width 843 height 405
drag, startPoint x: 602, startPoint y: 331, endPoint x: 610, endPoint y: 334, distance: 7.6
click at [610, 334] on div "Intentando acceder a [DOMAIN_NAME] Conectado de nuevo... 0% borrar filtro" at bounding box center [421, 202] width 843 height 405
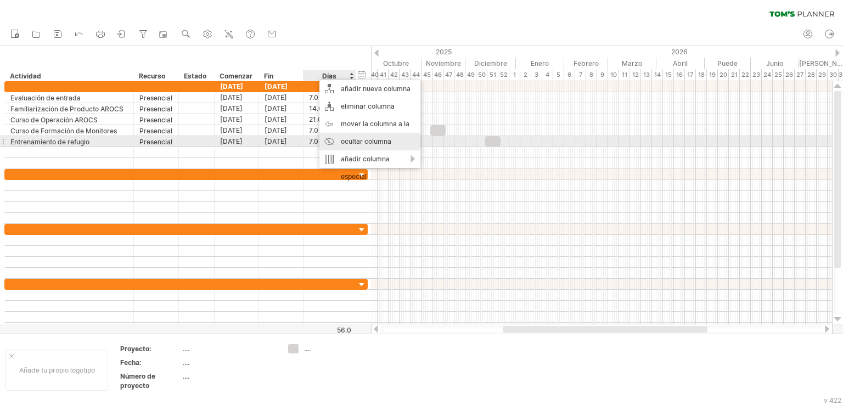
click at [346, 139] on font "ocultar columna" at bounding box center [366, 141] width 50 height 8
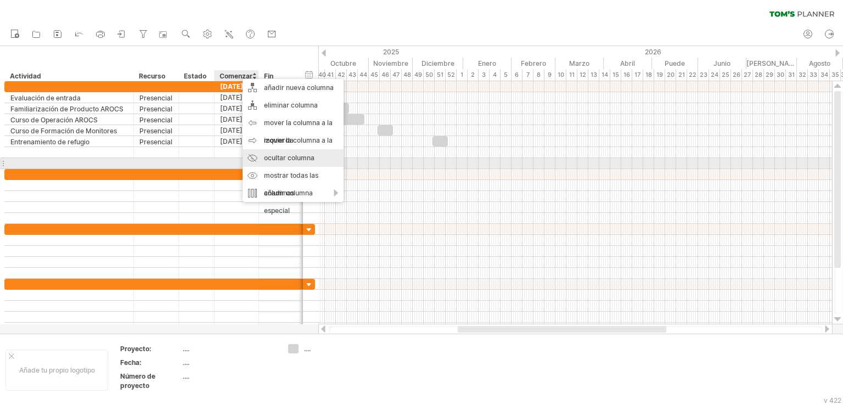
click at [279, 160] on font "ocultar columna" at bounding box center [289, 158] width 50 height 8
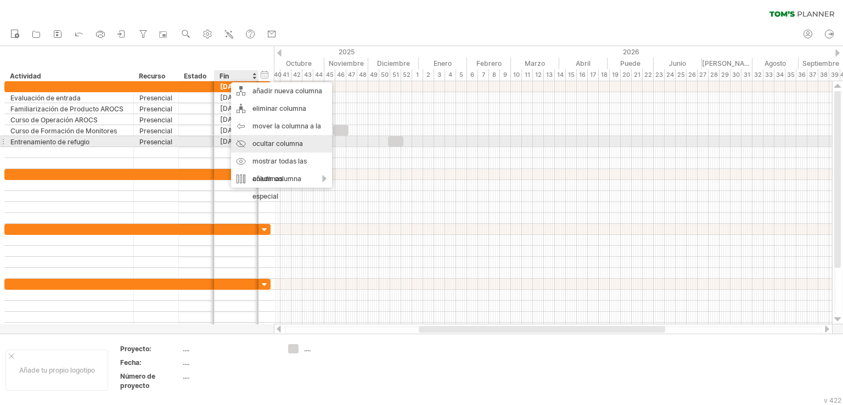
click at [252, 145] on div "ocultar columna" at bounding box center [281, 144] width 101 height 18
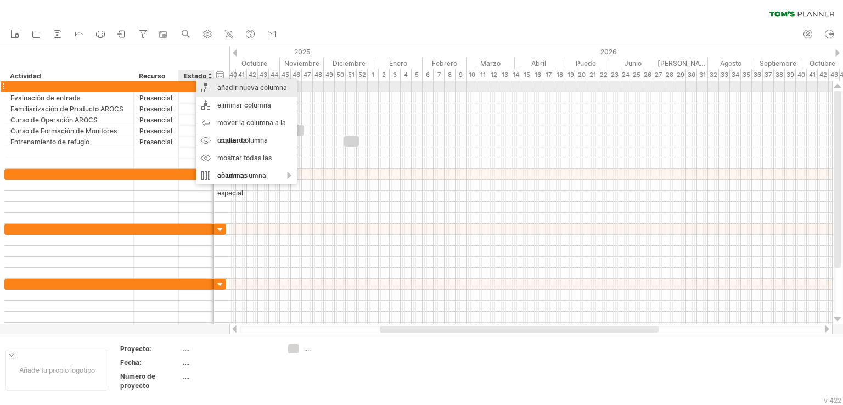
click at [238, 89] on font "añadir nueva columna" at bounding box center [252, 87] width 70 height 8
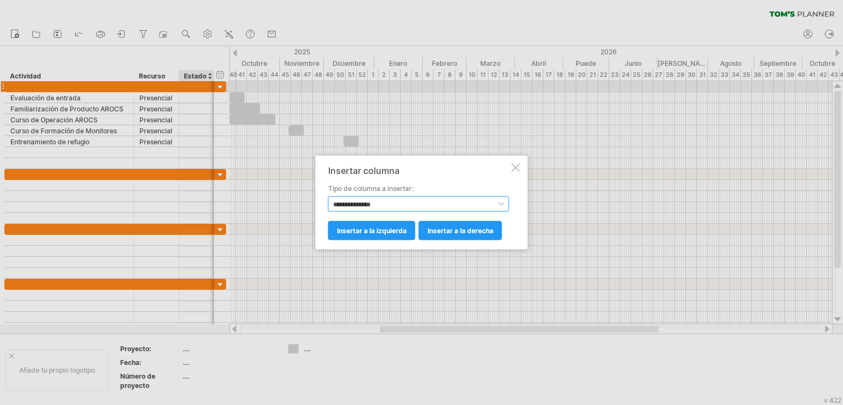
click at [381, 199] on select "**********" at bounding box center [418, 203] width 181 height 15
click at [379, 205] on select "**********" at bounding box center [418, 203] width 181 height 15
select select "**********"
click at [328, 196] on select "**********" at bounding box center [418, 203] width 181 height 15
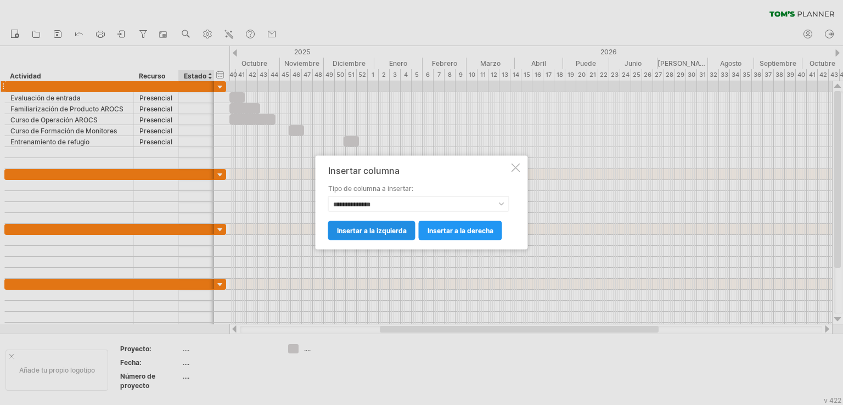
click at [379, 233] on font "insertar a la izquierda" at bounding box center [372, 231] width 70 height 8
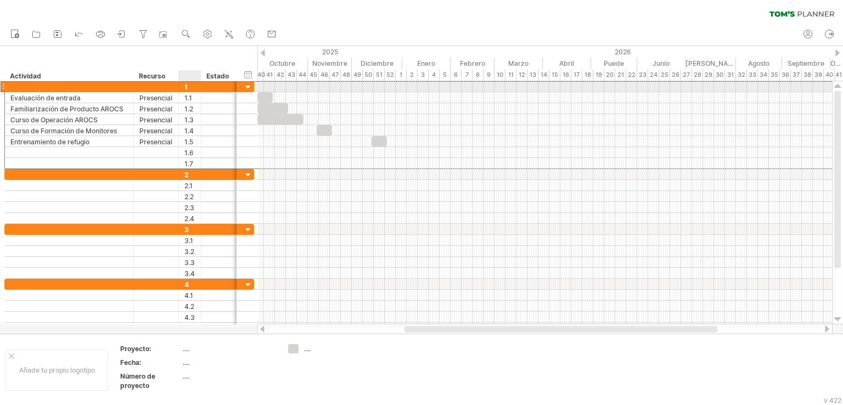
click at [188, 87] on div "1" at bounding box center [192, 86] width 16 height 10
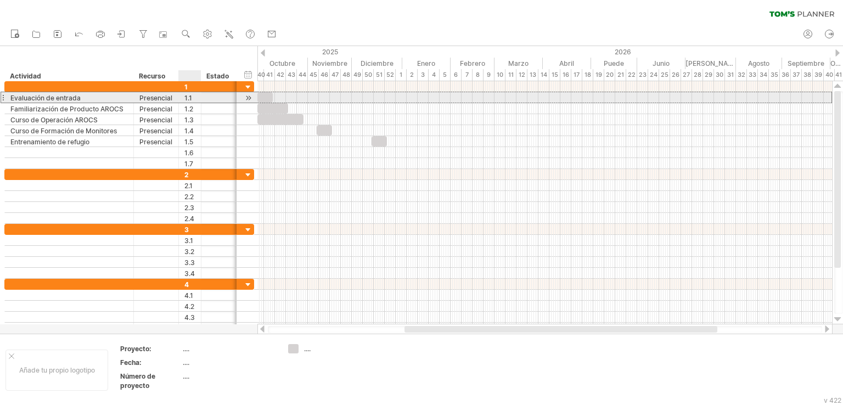
click at [189, 99] on font "1.1" at bounding box center [188, 98] width 8 height 8
click at [189, 95] on font "1.1" at bounding box center [188, 98] width 8 height 8
click at [192, 97] on div "1.1" at bounding box center [192, 97] width 16 height 10
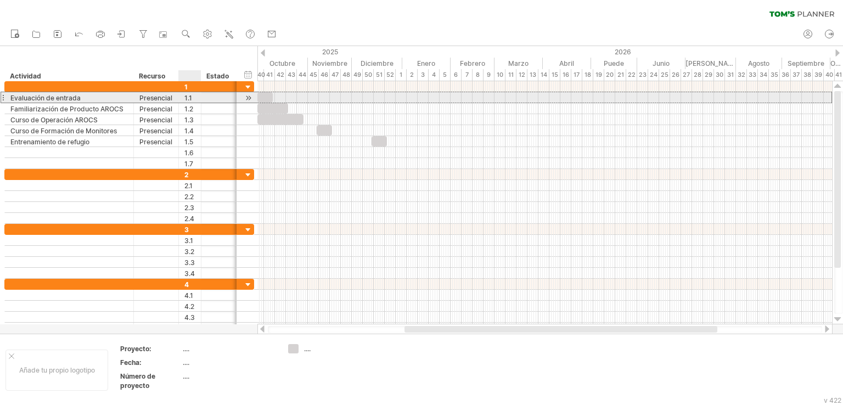
click at [191, 97] on div "1.1" at bounding box center [192, 97] width 16 height 10
click at [190, 96] on font "1.1" at bounding box center [188, 98] width 8 height 8
click at [189, 97] on font "1.1" at bounding box center [188, 98] width 8 height 8
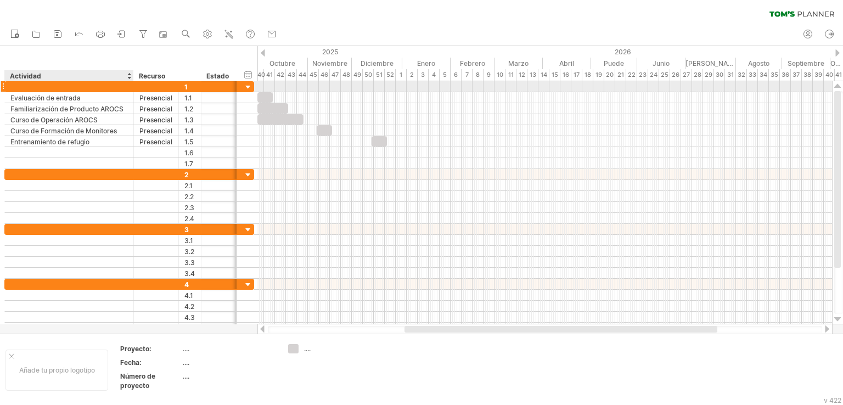
drag, startPoint x: 189, startPoint y: 77, endPoint x: 57, endPoint y: 67, distance: 132.1
click at [37, 75] on div "******** Actividad ******** Recurso ****** Estado" at bounding box center [120, 75] width 232 height 11
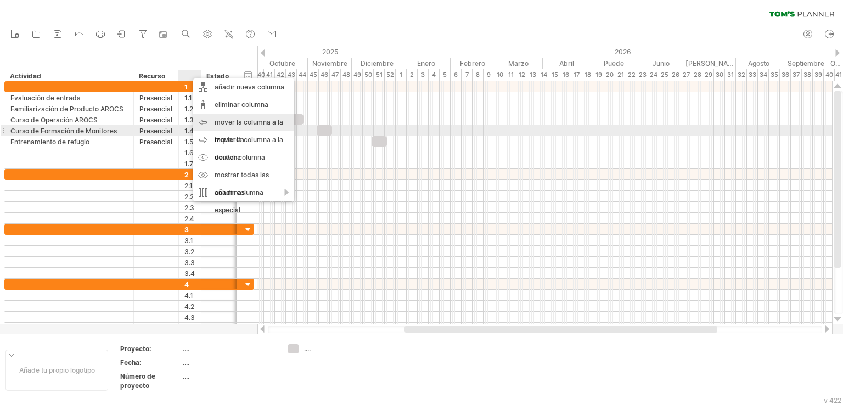
click at [225, 126] on div "mover la columna a la izquierda" at bounding box center [243, 131] width 101 height 35
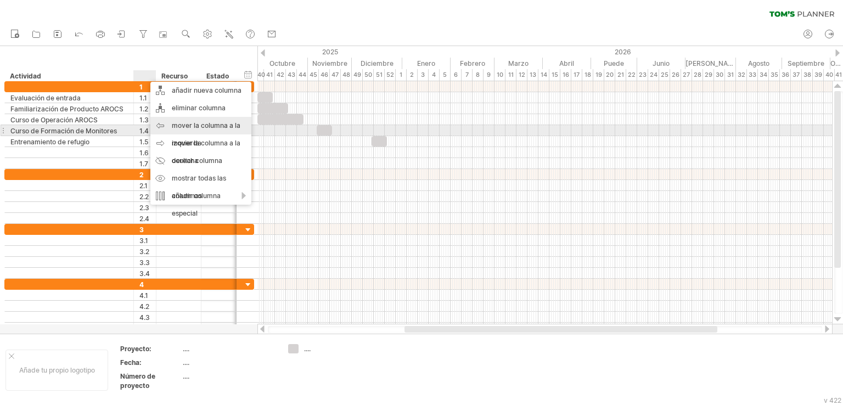
click at [184, 126] on font "mover la columna a la izquierda" at bounding box center [206, 134] width 69 height 26
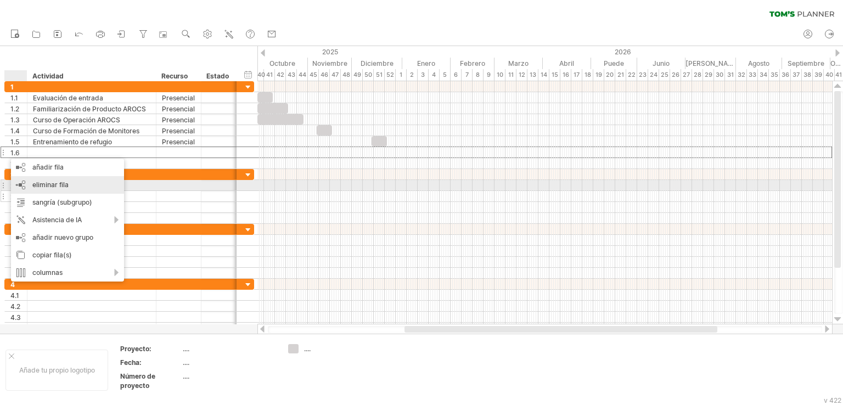
click at [52, 184] on font "eliminar fila" at bounding box center [50, 185] width 36 height 8
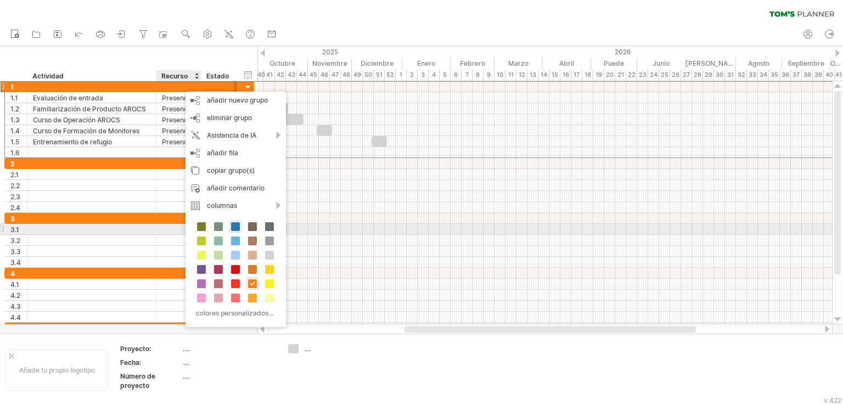
click at [234, 227] on span at bounding box center [235, 226] width 9 height 9
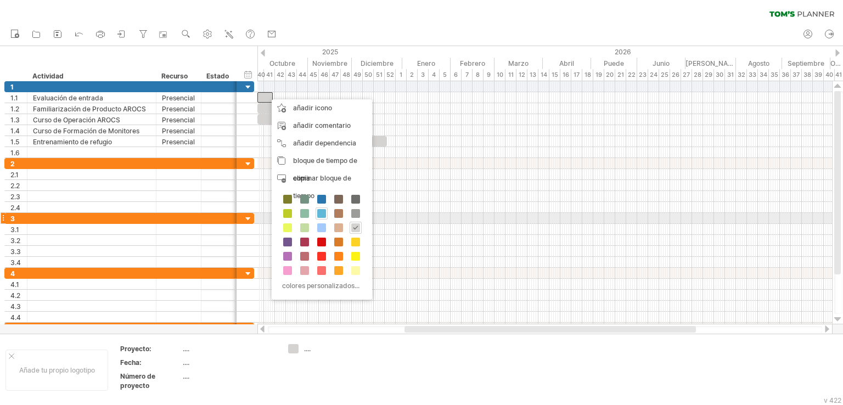
click at [322, 215] on span at bounding box center [321, 213] width 9 height 9
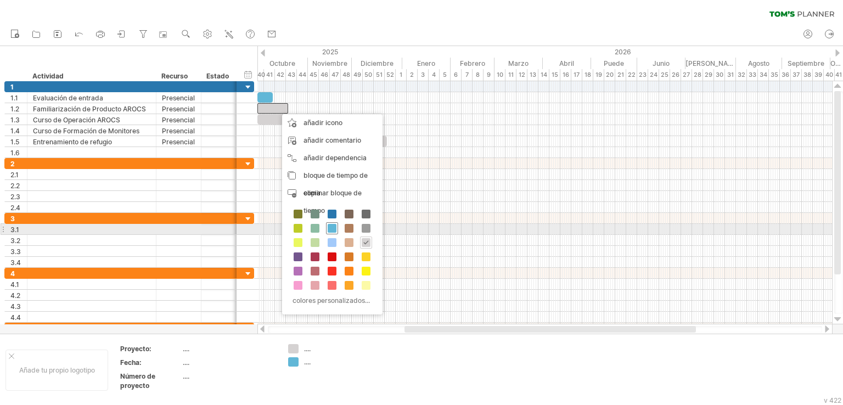
click at [334, 229] on span at bounding box center [332, 228] width 9 height 9
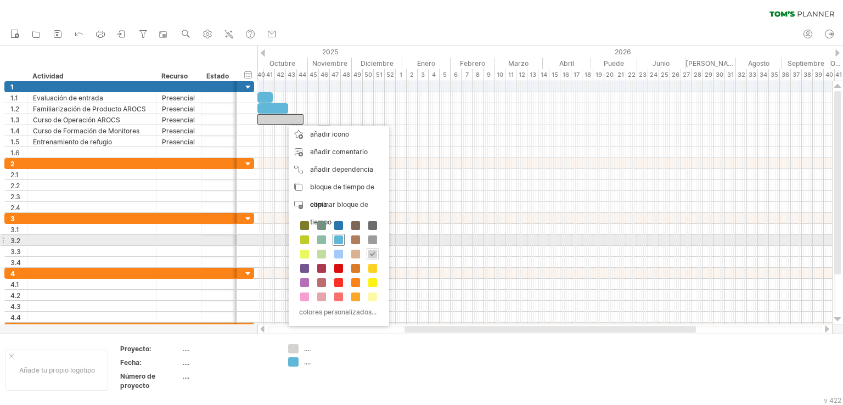
click at [337, 241] on span at bounding box center [338, 239] width 9 height 9
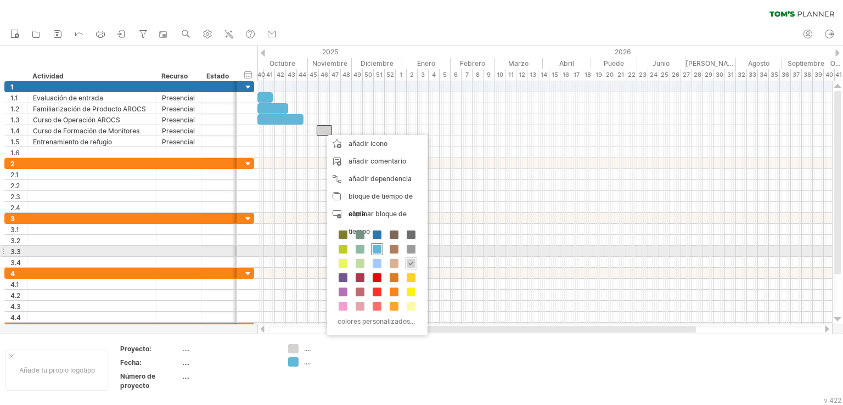
drag, startPoint x: 374, startPoint y: 249, endPoint x: 375, endPoint y: 229, distance: 19.2
click at [374, 249] on span at bounding box center [377, 249] width 9 height 9
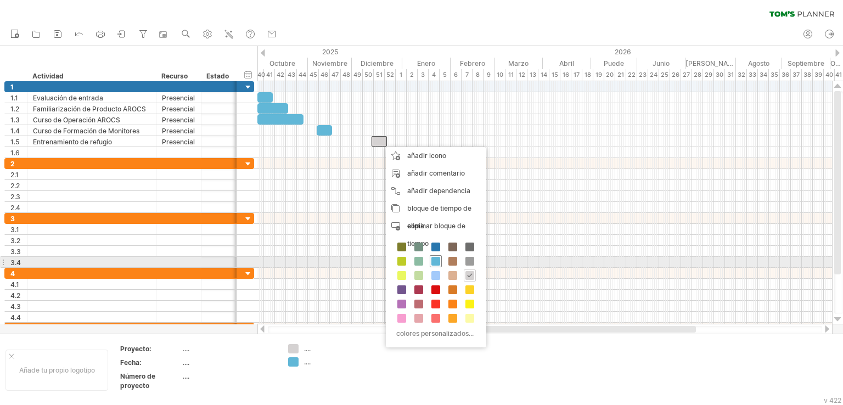
drag, startPoint x: 436, startPoint y: 258, endPoint x: 430, endPoint y: 254, distance: 7.5
click at [436, 259] on span at bounding box center [435, 261] width 9 height 9
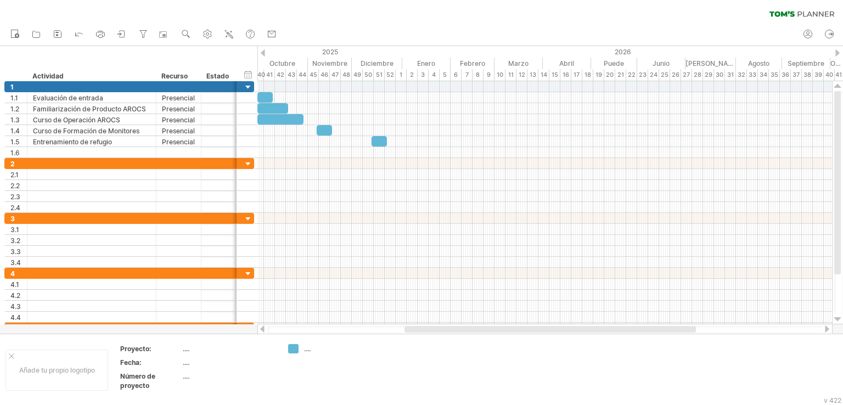
click at [429, 12] on div "borrar filtro volver a aplicar el filtro" at bounding box center [421, 11] width 843 height 23
click at [215, 78] on font "Estado" at bounding box center [217, 76] width 22 height 8
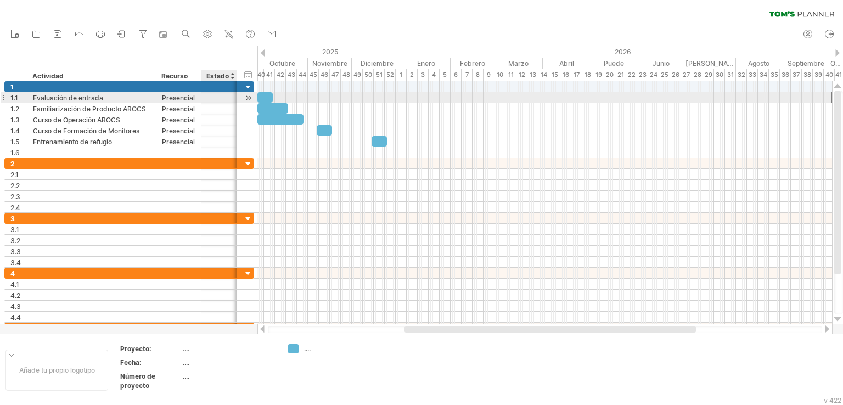
click at [217, 98] on div at bounding box center [219, 97] width 24 height 10
type input "******"
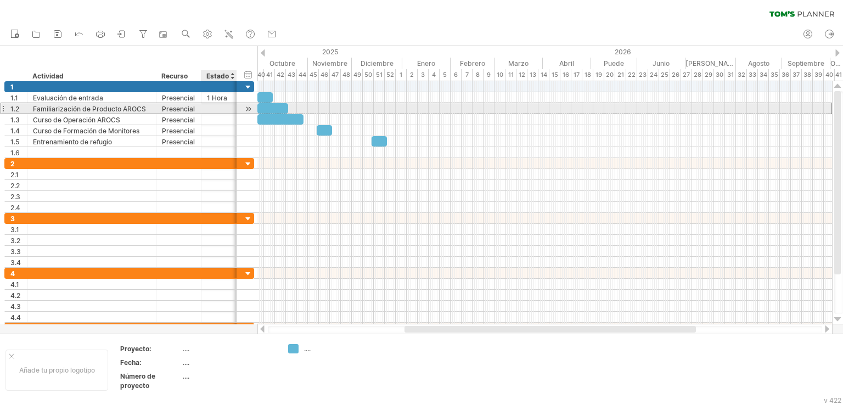
click at [215, 110] on div at bounding box center [219, 108] width 24 height 10
type input "*******"
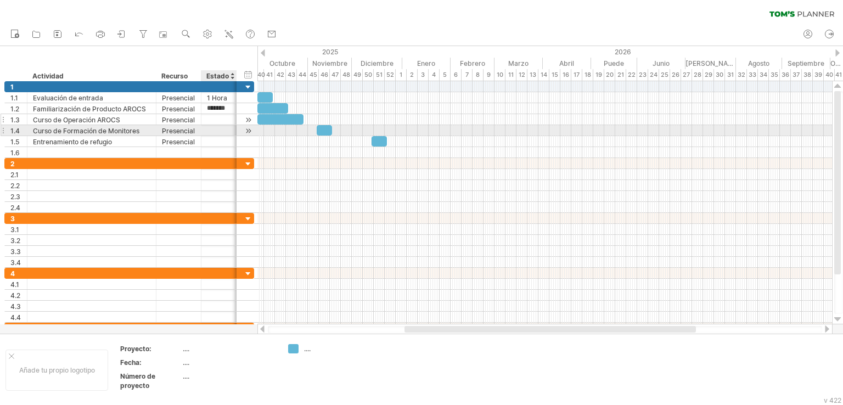
click at [215, 125] on div at bounding box center [219, 130] width 24 height 10
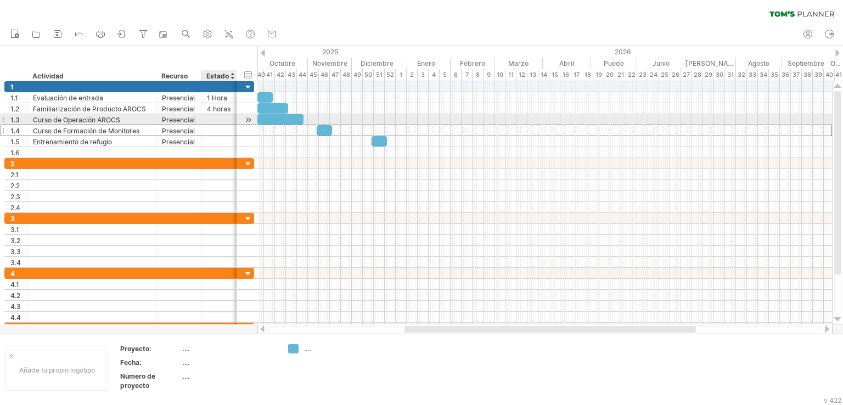
click at [215, 117] on div at bounding box center [219, 119] width 24 height 10
type input "*******"
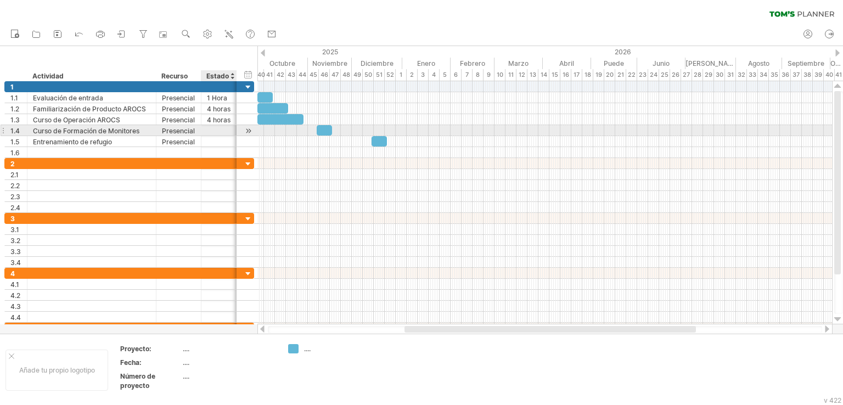
click at [216, 132] on div at bounding box center [219, 130] width 24 height 10
type input "********"
click at [218, 140] on div at bounding box center [219, 141] width 24 height 10
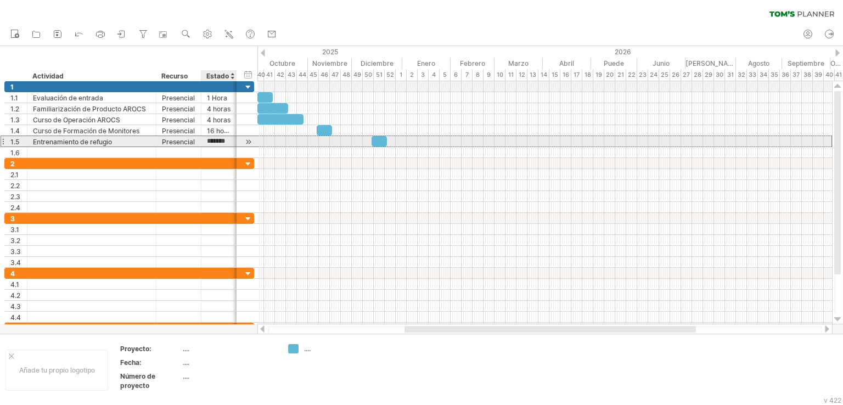
type input "********"
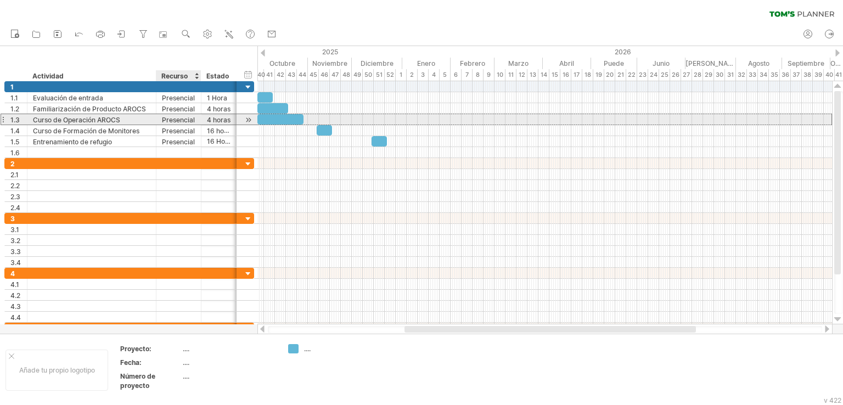
click at [207, 120] on font "4 horas" at bounding box center [219, 120] width 24 height 8
click at [207, 121] on font "4 horas" at bounding box center [219, 120] width 24 height 8
click at [207, 120] on font "4 horas" at bounding box center [219, 120] width 24 height 8
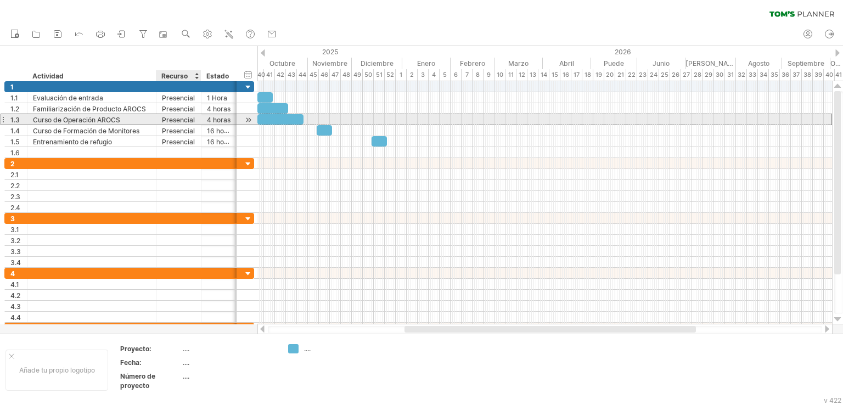
click at [207, 117] on font "4 horas" at bounding box center [219, 120] width 24 height 8
click at [205, 119] on div "******* 4 horas" at bounding box center [219, 119] width 36 height 10
click at [208, 121] on font "4 horas" at bounding box center [219, 120] width 24 height 8
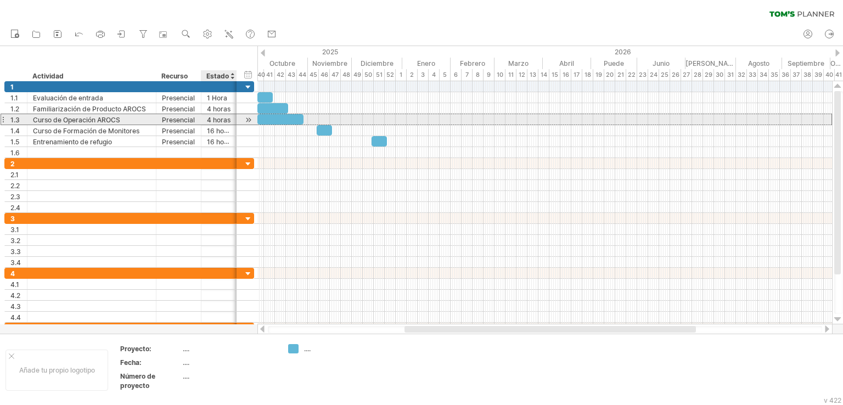
click at [208, 117] on font "4 horas" at bounding box center [219, 120] width 24 height 8
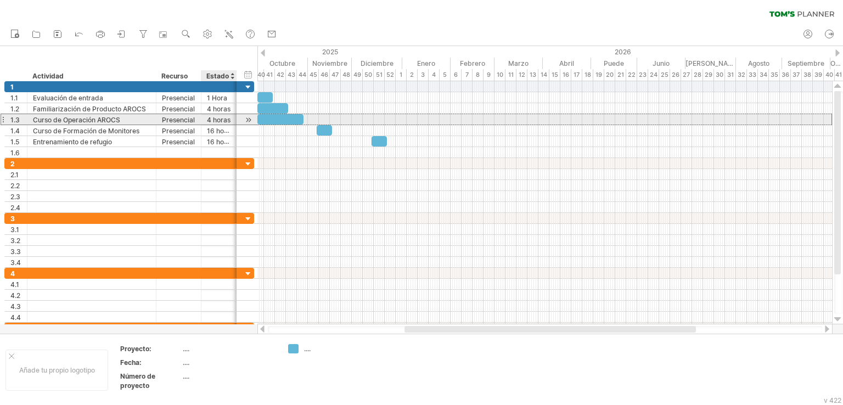
click at [228, 120] on font "4 horas" at bounding box center [219, 120] width 24 height 8
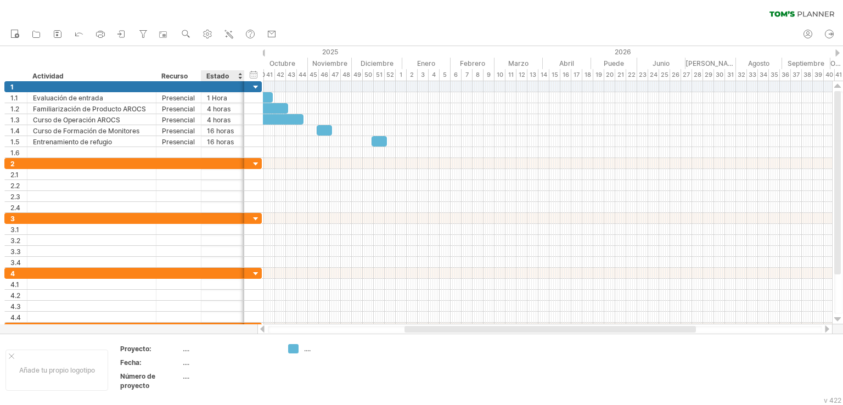
drag, startPoint x: 235, startPoint y: 73, endPoint x: 243, endPoint y: 75, distance: 8.0
click at [243, 75] on div at bounding box center [244, 75] width 4 height 11
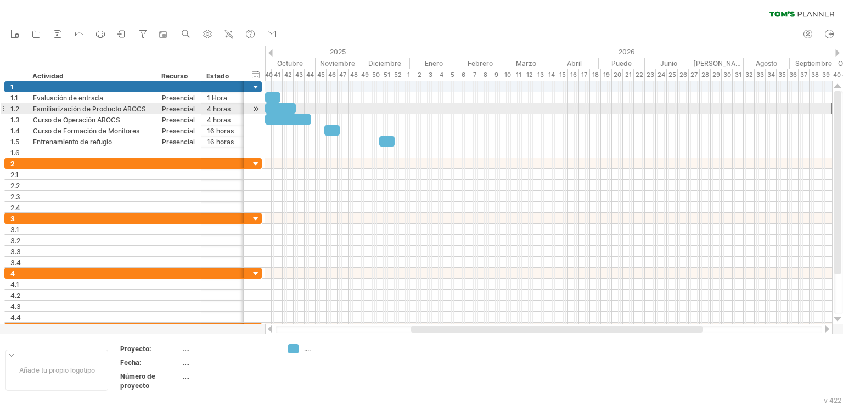
click at [210, 107] on font "4 horas" at bounding box center [219, 109] width 24 height 8
click at [207, 108] on font "4 horas" at bounding box center [219, 109] width 24 height 8
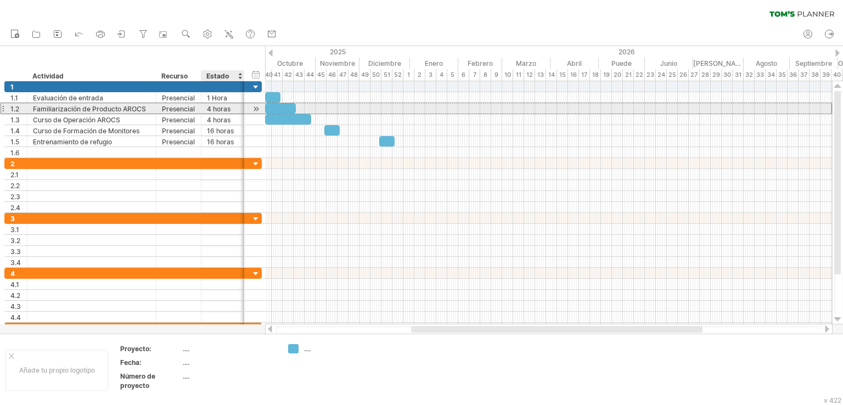
click at [210, 108] on font "4 horas" at bounding box center [219, 109] width 24 height 8
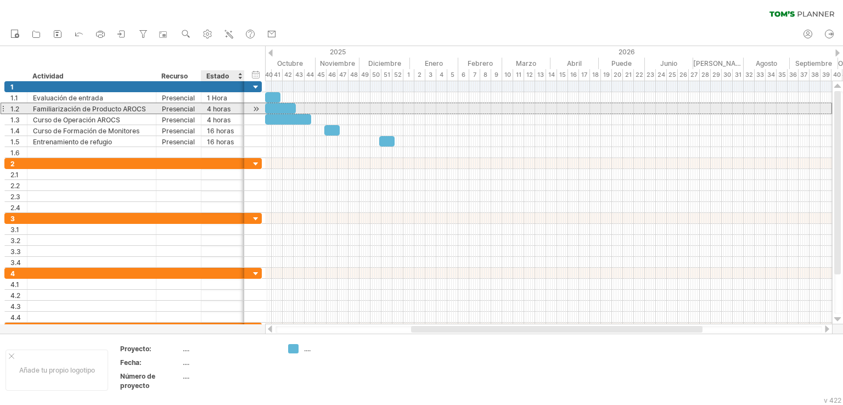
click at [210, 108] on font "4 horas" at bounding box center [219, 109] width 24 height 8
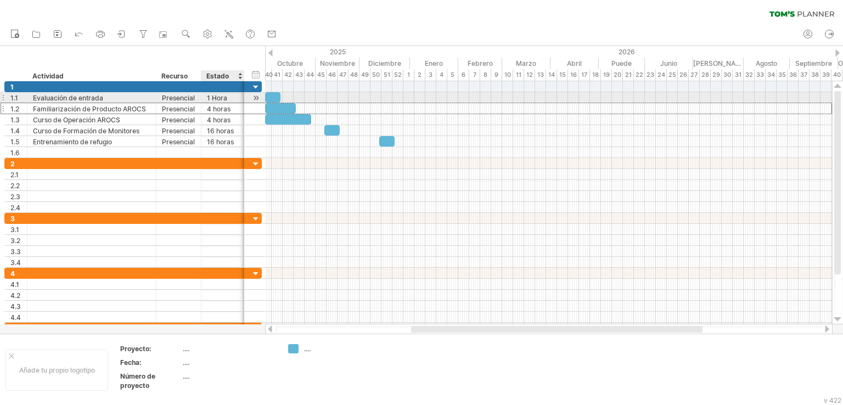
click at [216, 95] on font "1 Hora" at bounding box center [217, 98] width 20 height 8
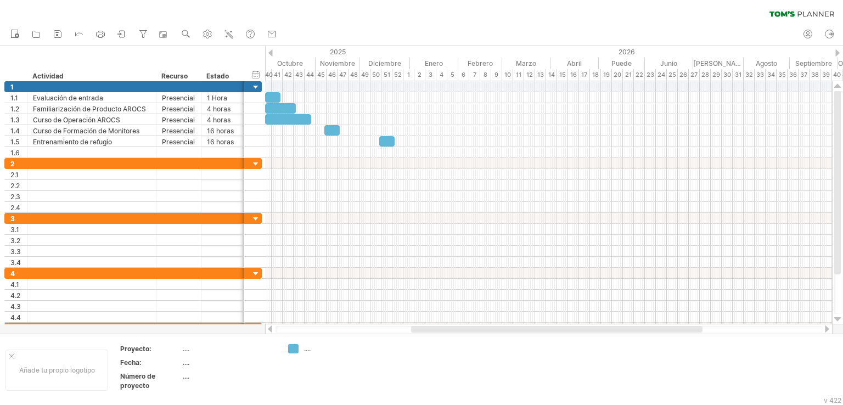
click at [273, 1] on div "borrar filtro volver a aplicar el filtro" at bounding box center [421, 11] width 843 height 23
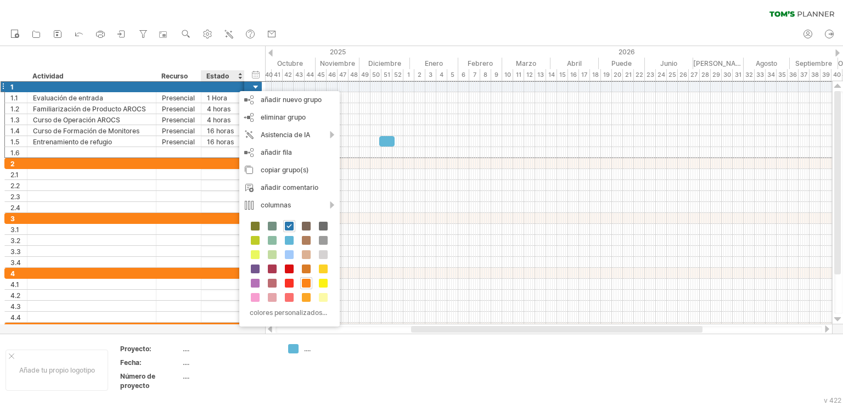
click at [218, 51] on div "ocultar inicio/fin/duración mostrar inicio/fin/duración ******** Actividad ****…" at bounding box center [132, 63] width 265 height 35
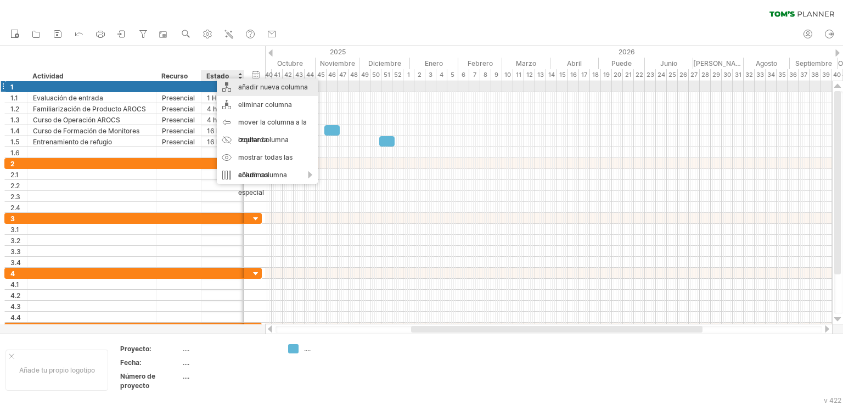
click at [262, 88] on font "añadir nueva columna" at bounding box center [273, 87] width 70 height 8
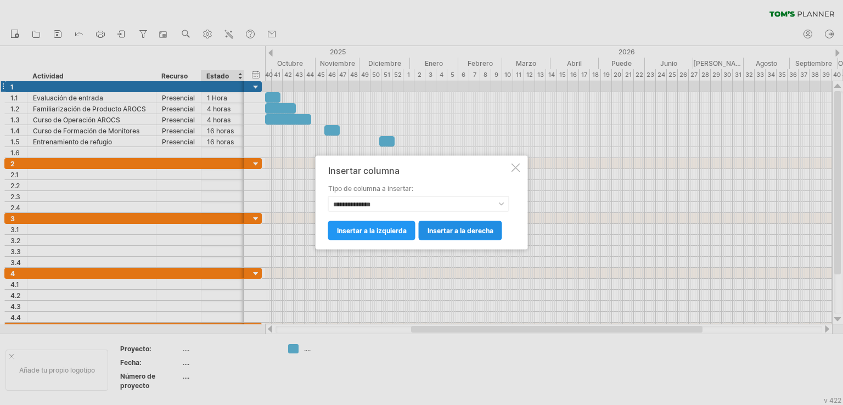
click at [446, 230] on font "insertar a la derecha" at bounding box center [460, 231] width 66 height 8
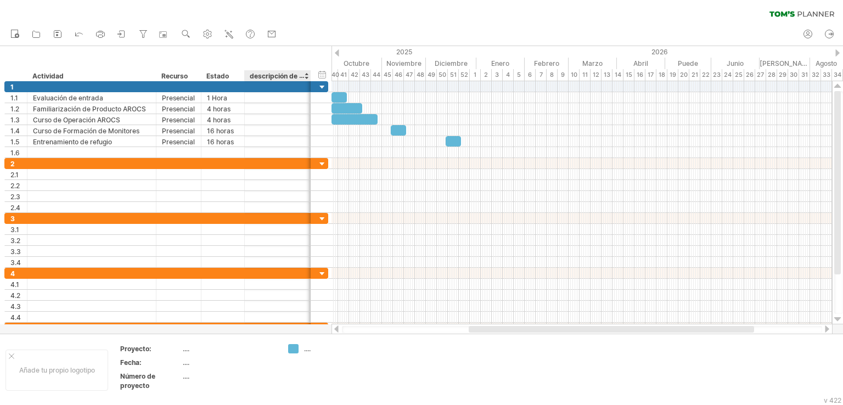
click at [271, 77] on font "descripción de la columna" at bounding box center [291, 75] width 83 height 9
click at [271, 76] on font "descripción de la columna" at bounding box center [291, 75] width 83 height 9
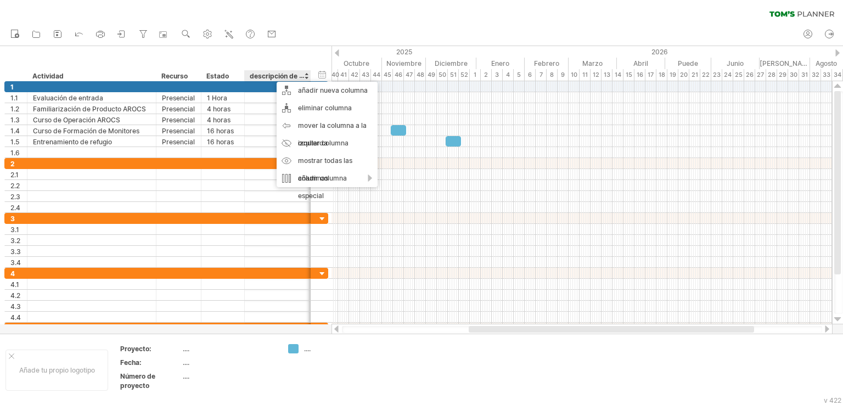
click at [277, 53] on div "**********" at bounding box center [165, 63] width 331 height 35
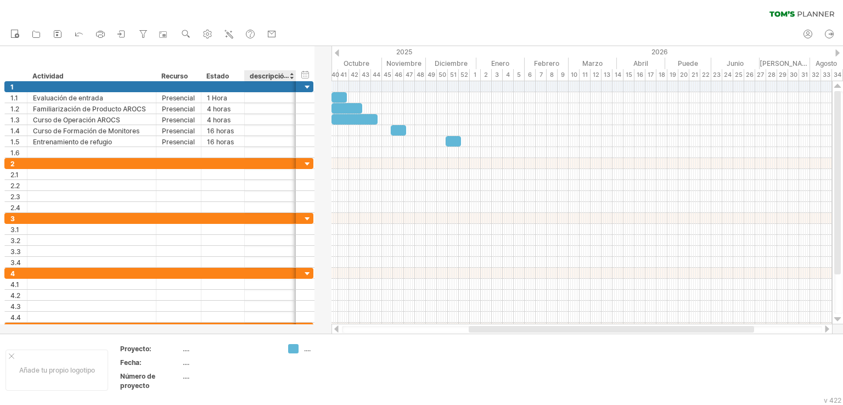
drag, startPoint x: 309, startPoint y: 75, endPoint x: 294, endPoint y: 77, distance: 15.1
click at [294, 77] on div at bounding box center [296, 75] width 4 height 11
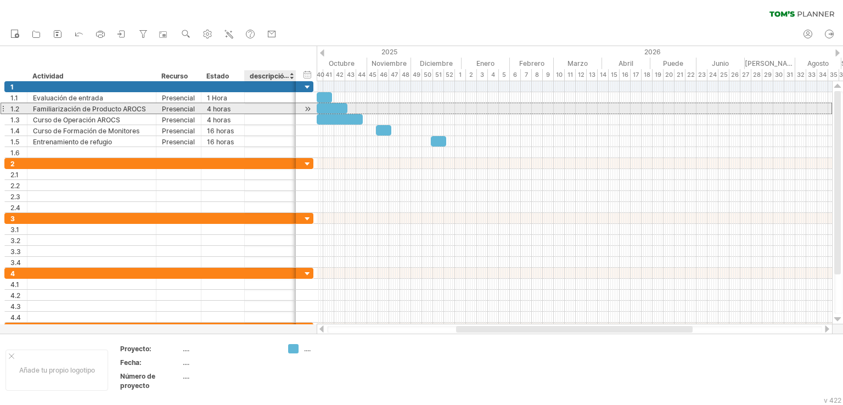
click at [263, 109] on div at bounding box center [270, 108] width 40 height 10
click at [263, 108] on div at bounding box center [270, 108] width 40 height 10
click at [268, 109] on input "*******" at bounding box center [270, 108] width 40 height 10
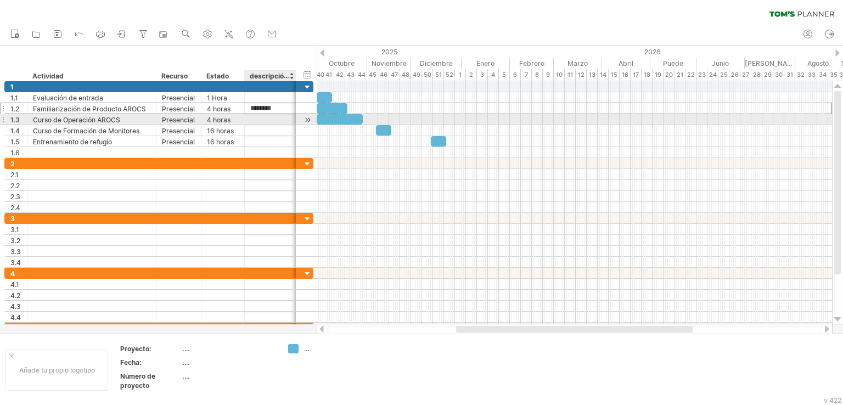
type input "*******"
click at [261, 121] on div at bounding box center [270, 119] width 40 height 10
type input "********"
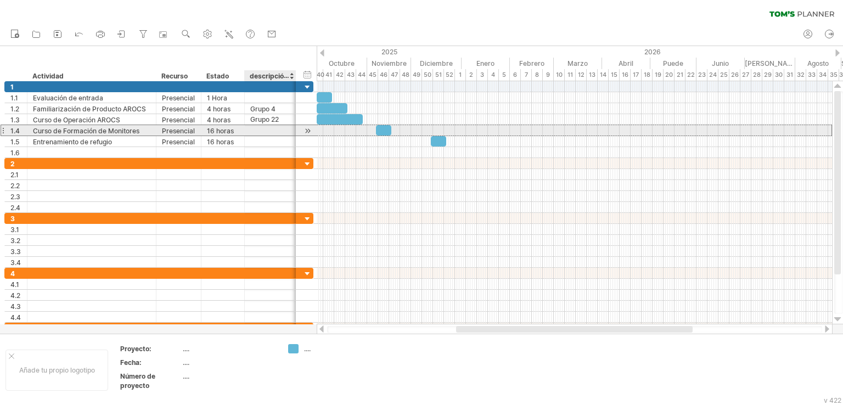
click at [267, 129] on div at bounding box center [270, 130] width 40 height 10
click at [268, 130] on div at bounding box center [270, 130] width 40 height 10
type input "********"
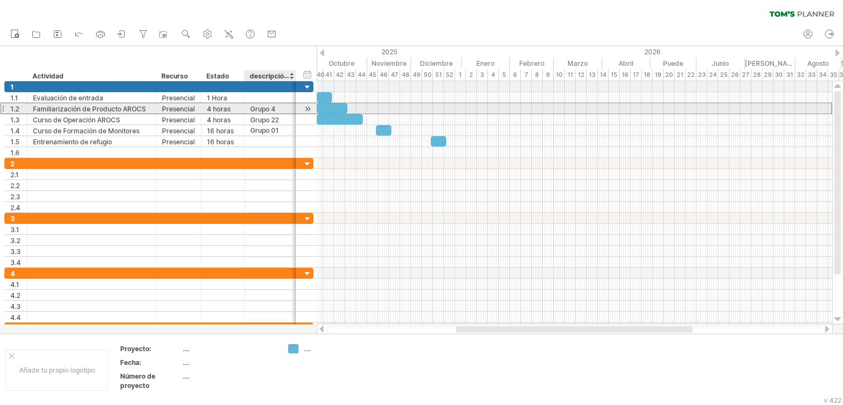
click at [271, 108] on font "Grupo 4" at bounding box center [262, 109] width 25 height 8
click at [272, 108] on font "Grupo 4" at bounding box center [262, 109] width 25 height 8
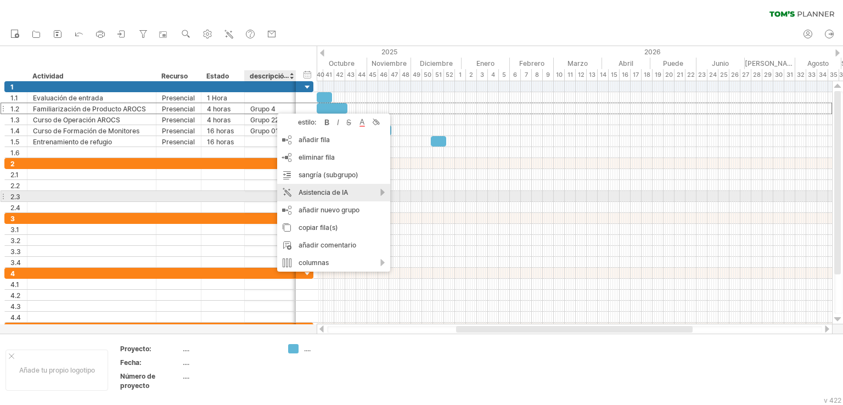
click at [380, 192] on div "Asistencia de IA" at bounding box center [333, 193] width 113 height 18
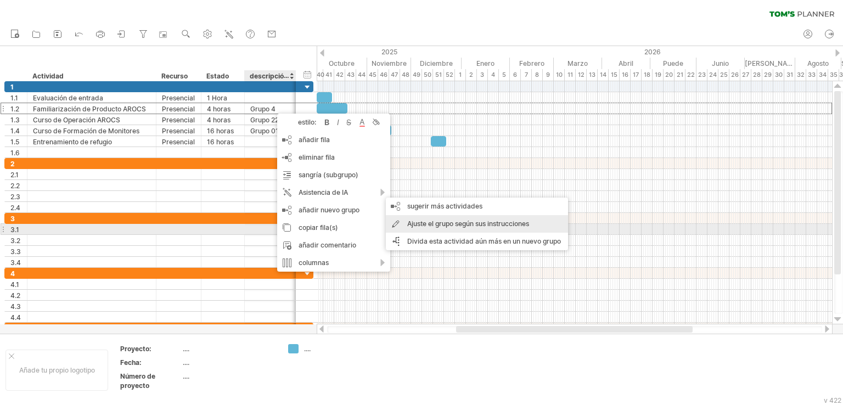
click at [413, 226] on font "Ajuste el grupo según sus instrucciones" at bounding box center [468, 223] width 122 height 8
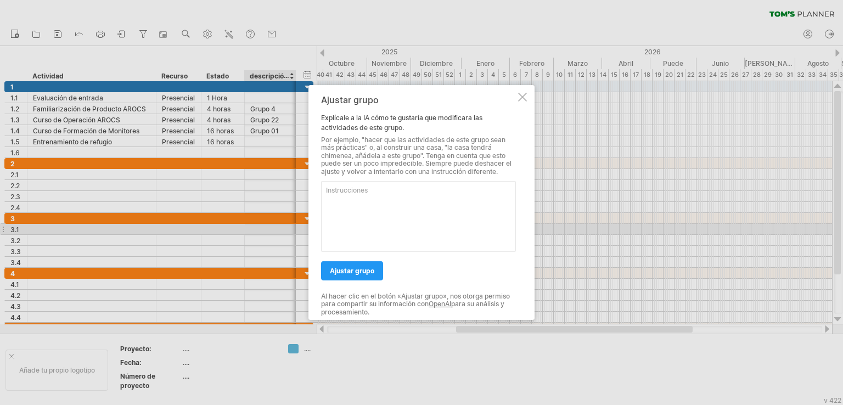
click at [386, 193] on textarea at bounding box center [418, 216] width 195 height 71
type textarea "Grupo 04"
click at [357, 273] on font "ajustar grupo" at bounding box center [352, 271] width 44 height 8
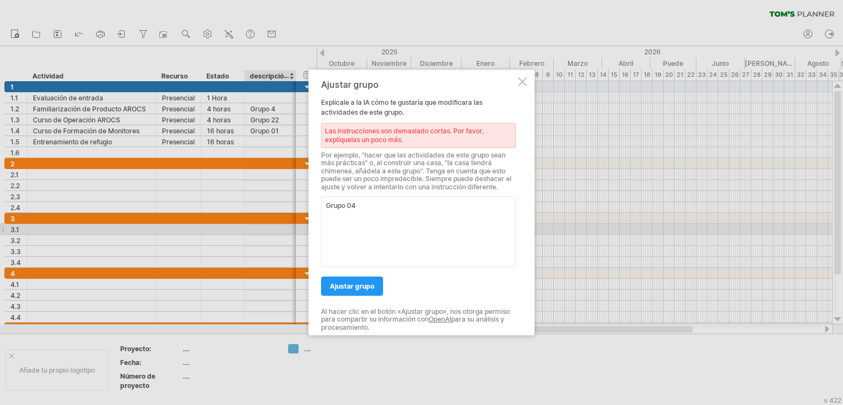
click at [523, 88] on div "Ajustar grupo Explícale a la IA cómo te gustaría que modificara las actividades…" at bounding box center [421, 203] width 226 height 266
click at [522, 84] on div at bounding box center [522, 81] width 9 height 9
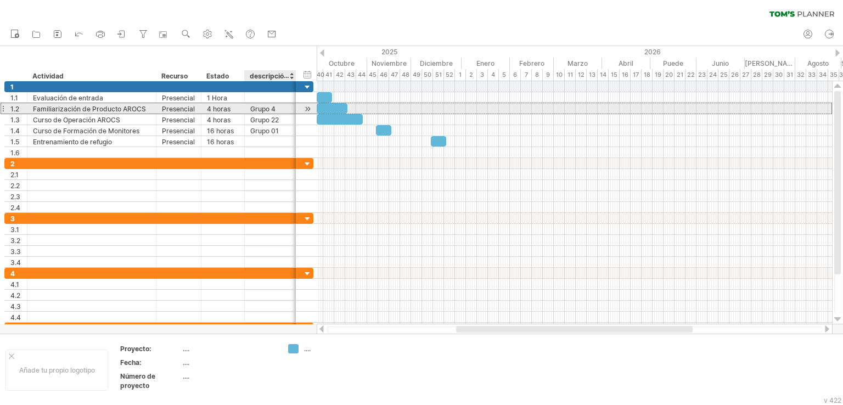
click at [271, 108] on font "Grupo 4" at bounding box center [262, 109] width 25 height 8
click at [185, 106] on font "Presencial" at bounding box center [178, 109] width 33 height 8
click at [266, 110] on font "Grupo 4" at bounding box center [262, 109] width 25 height 8
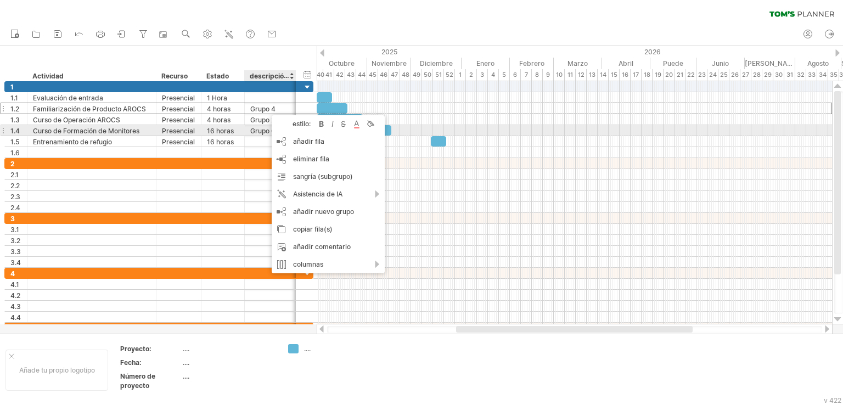
click at [299, 125] on font "estilo:" at bounding box center [301, 124] width 18 height 8
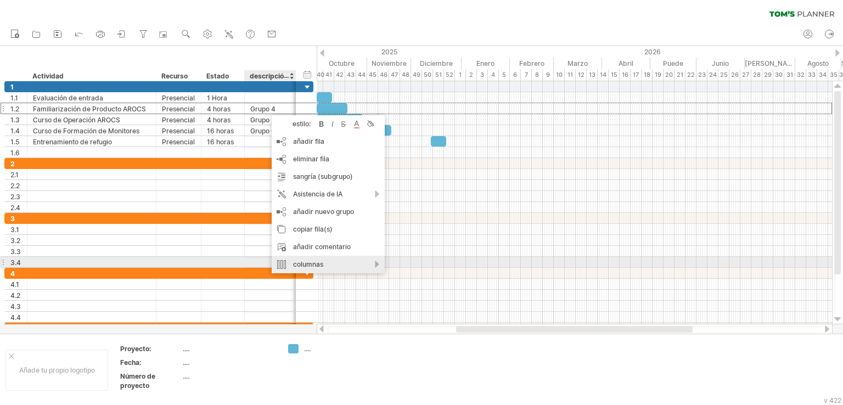
click at [306, 266] on font "columnas" at bounding box center [308, 264] width 30 height 8
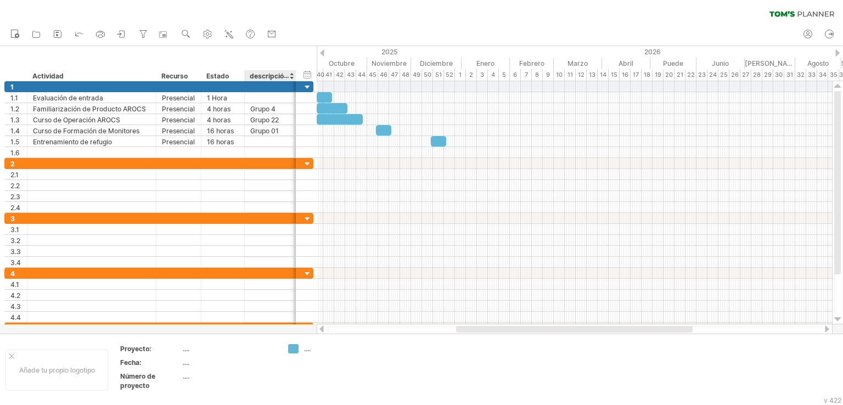
click at [309, 19] on div "borrar filtro volver a aplicar el filtro" at bounding box center [421, 11] width 843 height 23
click at [268, 74] on font "descripción de la columna" at bounding box center [291, 75] width 83 height 9
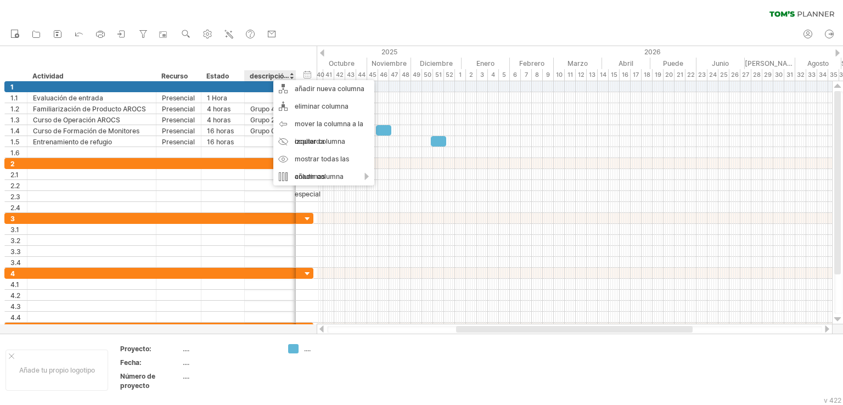
click at [316, 20] on div "borrar filtro volver a aplicar el filtro" at bounding box center [421, 11] width 843 height 23
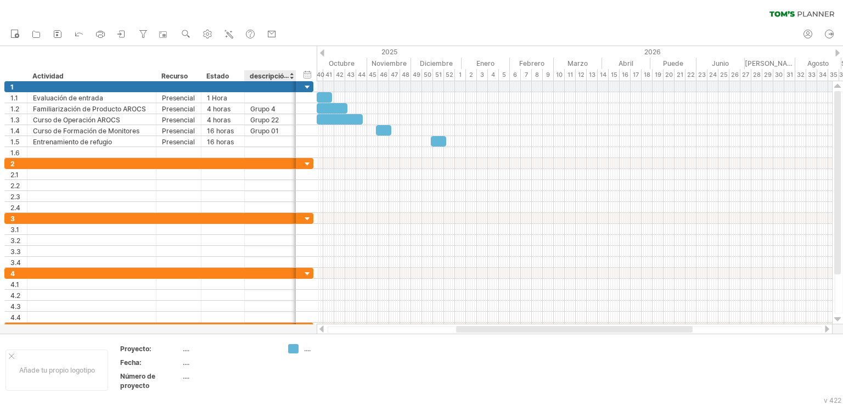
click at [270, 75] on font "descripción de la columna" at bounding box center [291, 75] width 83 height 9
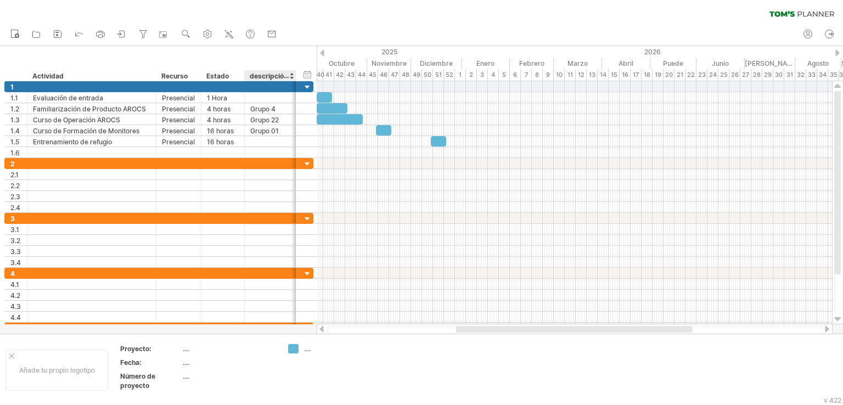
click at [270, 75] on font "descripción de la columna" at bounding box center [291, 75] width 83 height 9
click at [270, 74] on font "descripción de la columna" at bounding box center [291, 75] width 83 height 9
click at [228, 31] on icon at bounding box center [228, 34] width 11 height 11
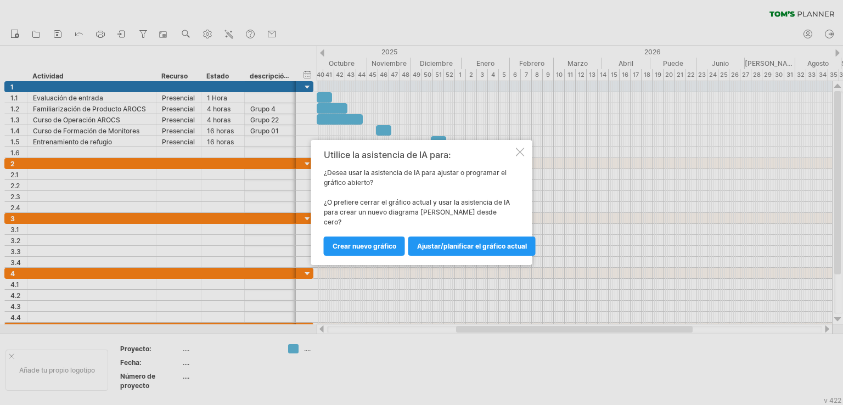
click at [520, 156] on div at bounding box center [520, 152] width 9 height 9
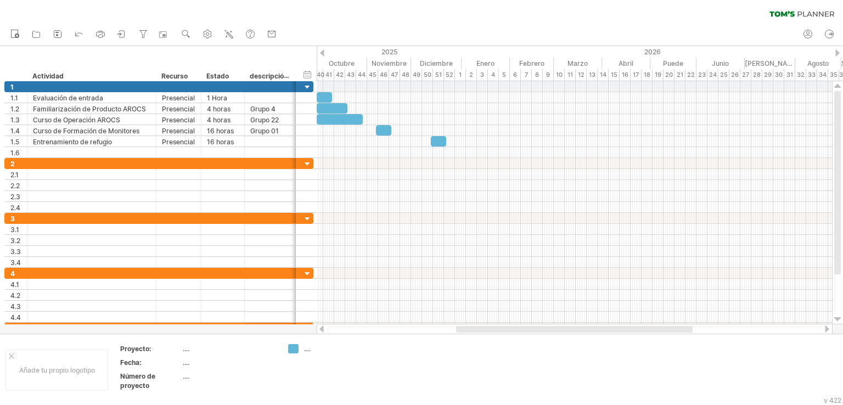
click at [364, 12] on div "borrar filtro volver a aplicar el filtro" at bounding box center [421, 11] width 843 height 23
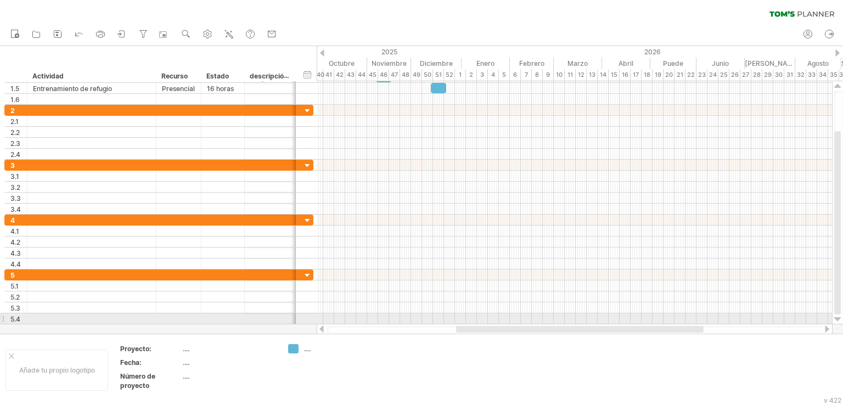
click at [837, 319] on div at bounding box center [837, 319] width 7 height 9
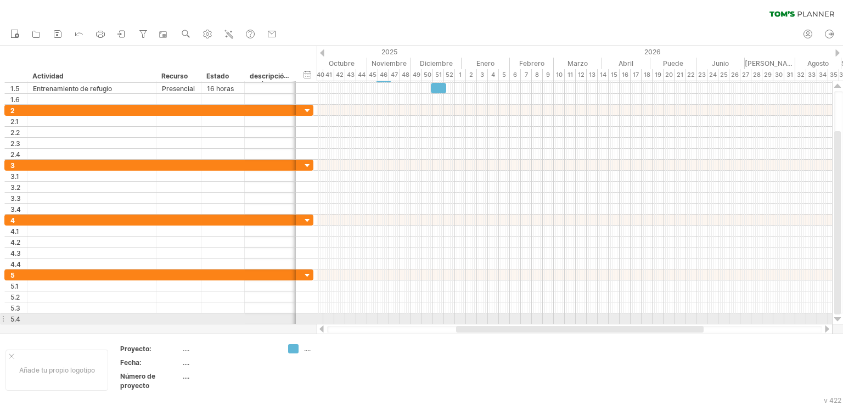
click at [837, 319] on div at bounding box center [837, 319] width 7 height 9
click at [168, 323] on div "**********" at bounding box center [158, 202] width 317 height 243
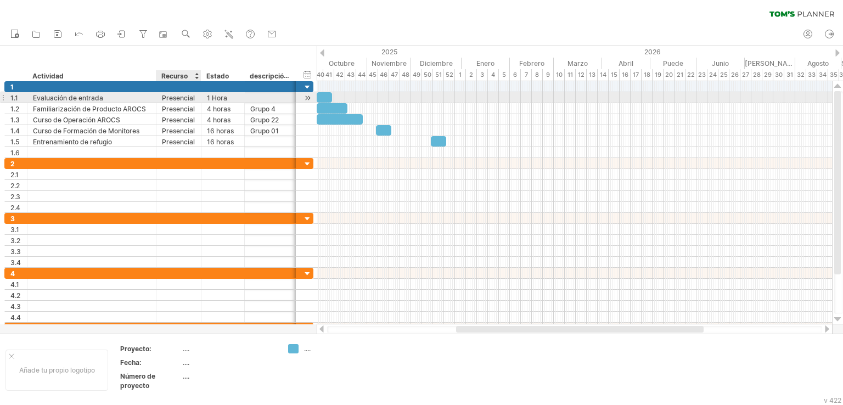
click at [189, 93] on div "Presencial" at bounding box center [178, 97] width 33 height 10
click at [208, 98] on font "1 Hora" at bounding box center [217, 98] width 20 height 8
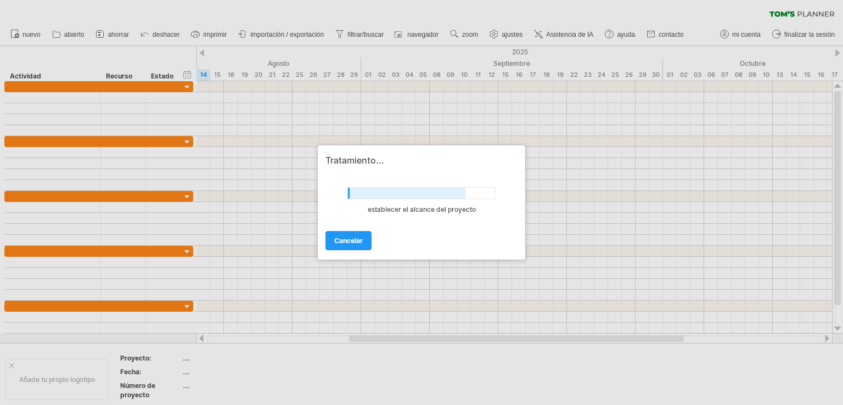
click at [340, 244] on link "Cancelar" at bounding box center [348, 240] width 46 height 19
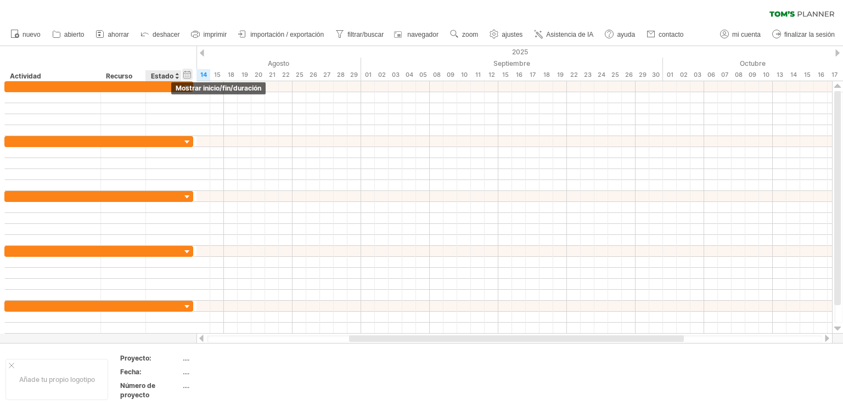
click at [190, 75] on div "ocultar inicio/fin/duración mostrar inicio/fin/duración" at bounding box center [187, 75] width 10 height 12
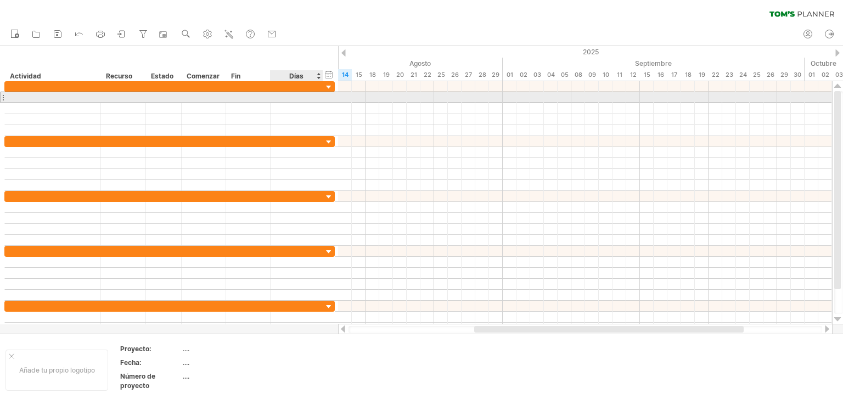
click at [294, 96] on div at bounding box center [296, 97] width 41 height 10
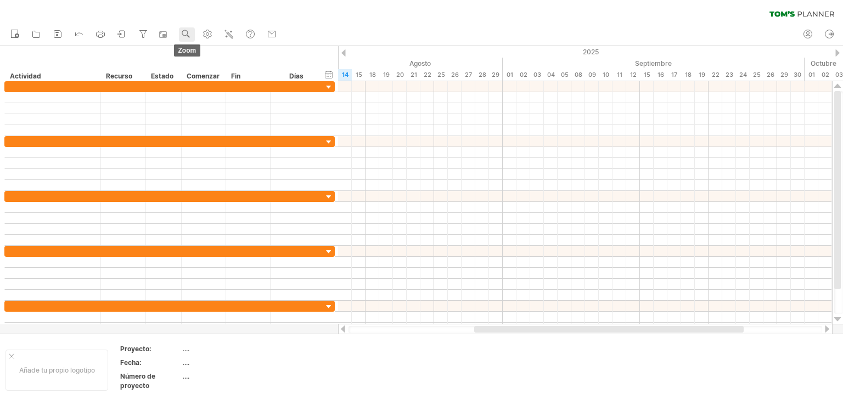
click at [185, 35] on use at bounding box center [186, 34] width 11 height 11
click at [216, 67] on font "Semana" at bounding box center [210, 66] width 26 height 8
click at [489, 332] on div at bounding box center [590, 329] width 232 height 7
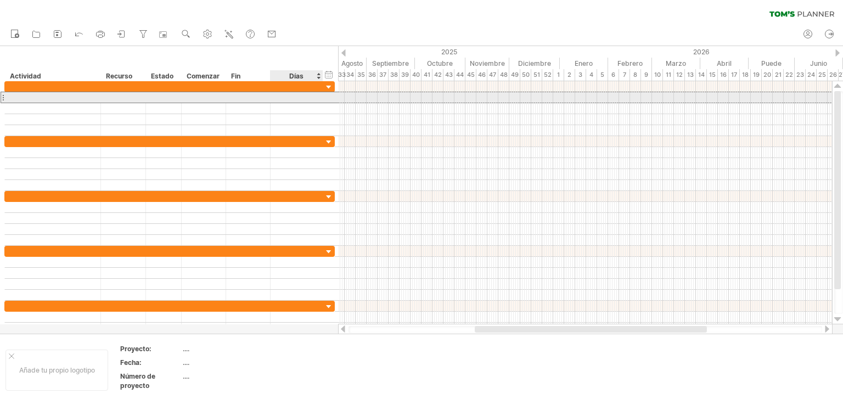
click at [292, 97] on div at bounding box center [296, 97] width 41 height 10
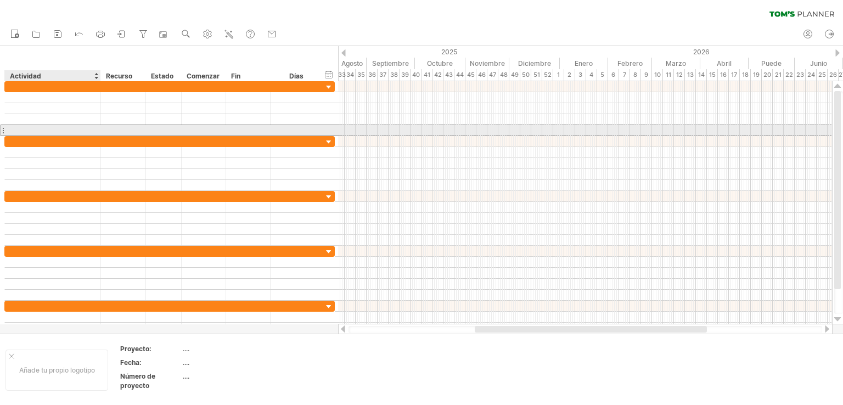
click at [27, 130] on div at bounding box center [52, 130] width 84 height 10
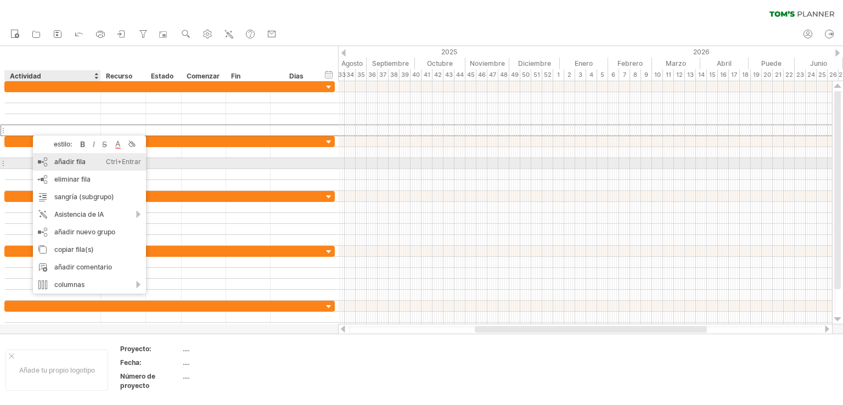
click at [64, 165] on font "añadir fila" at bounding box center [69, 161] width 31 height 8
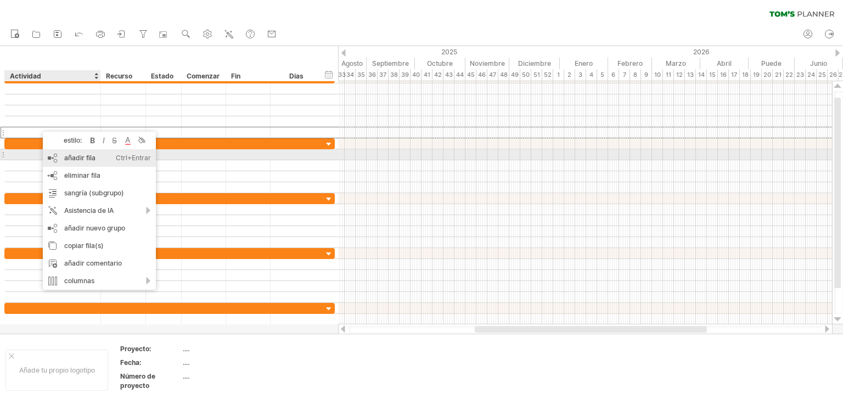
click at [72, 150] on div "añadir fila Ctrl+Entrar Cmd+Entrar" at bounding box center [99, 158] width 113 height 18
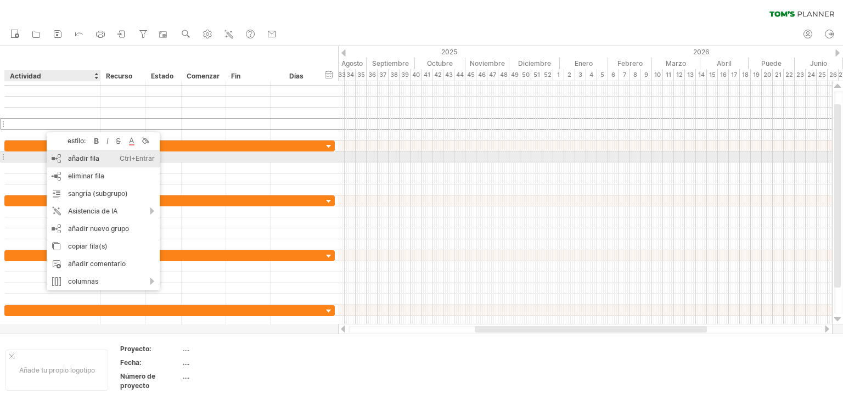
click at [79, 161] on font "añadir fila" at bounding box center [83, 158] width 31 height 8
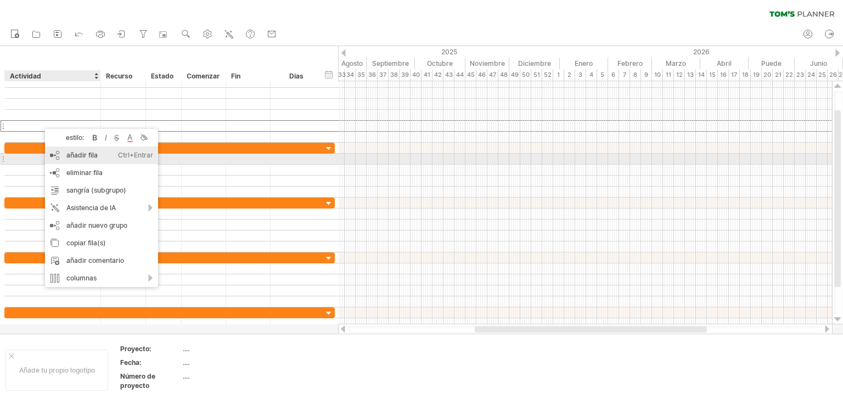
click at [86, 159] on div "añadir fila Ctrl+Entrar Cmd+Entrar" at bounding box center [101, 155] width 113 height 18
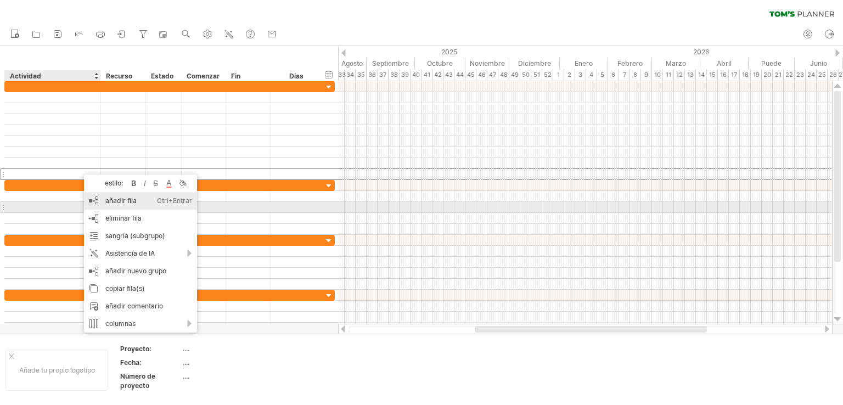
click at [116, 205] on div "añadir fila Ctrl+Entrar Cmd+Entrar" at bounding box center [140, 201] width 113 height 18
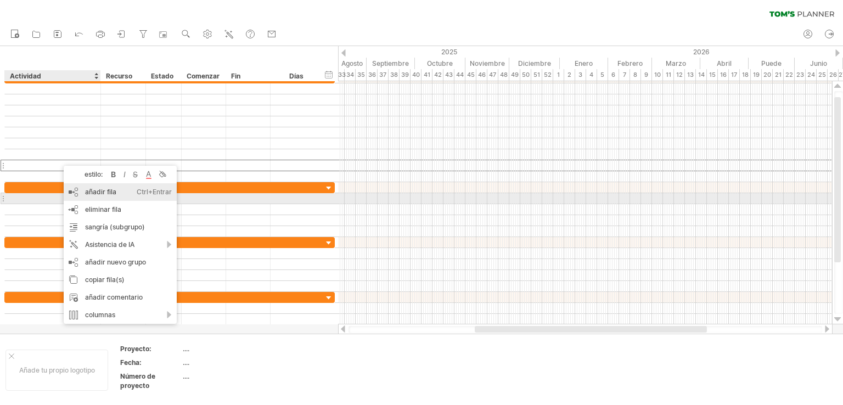
click at [95, 194] on font "añadir fila" at bounding box center [100, 192] width 31 height 8
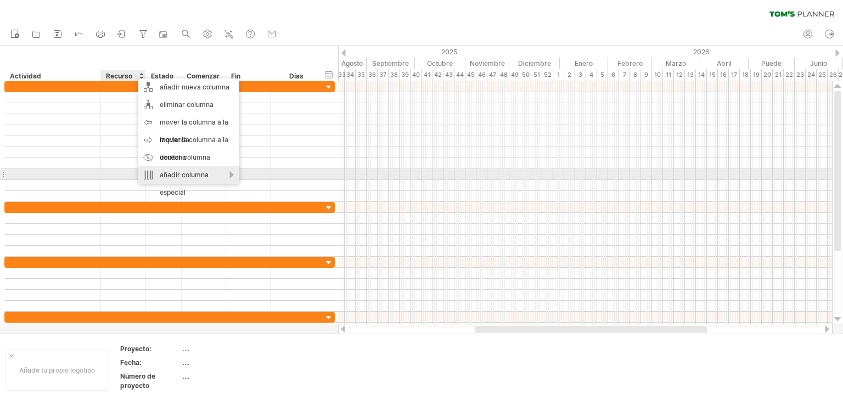
click at [224, 176] on div "añadir columna especial" at bounding box center [188, 183] width 101 height 35
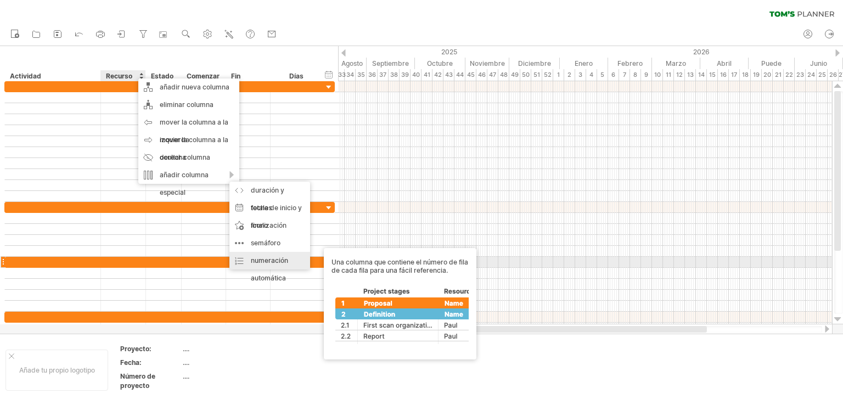
click at [268, 257] on font "numeración automática" at bounding box center [269, 269] width 37 height 26
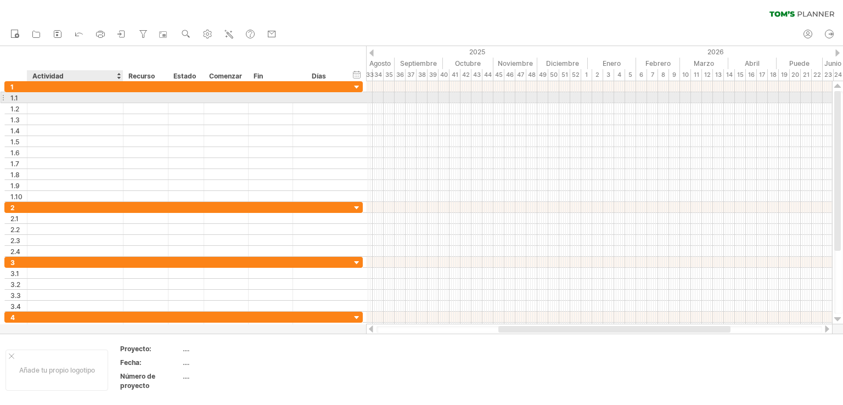
click at [75, 97] on div at bounding box center [75, 97] width 84 height 10
click at [69, 99] on div at bounding box center [75, 97] width 84 height 10
type input "**********"
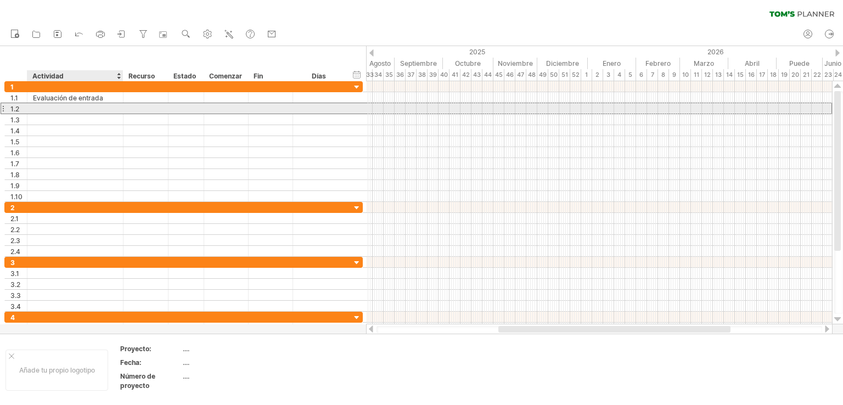
click at [69, 105] on div at bounding box center [75, 108] width 84 height 10
click at [69, 105] on input "text" at bounding box center [75, 108] width 84 height 10
type input "**********"
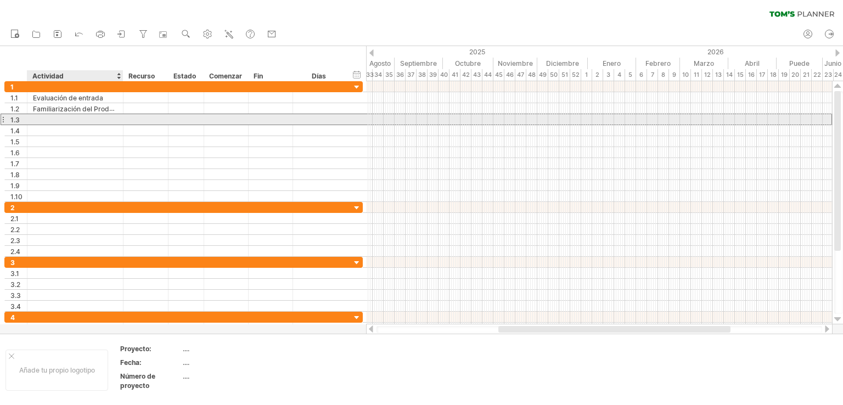
click at [61, 117] on div at bounding box center [75, 119] width 84 height 10
click at [61, 117] on input "text" at bounding box center [75, 119] width 84 height 10
click at [113, 119] on div "Lista de verificación de O" at bounding box center [75, 119] width 84 height 10
click at [113, 119] on input "**********" at bounding box center [75, 119] width 84 height 10
type input "**********"
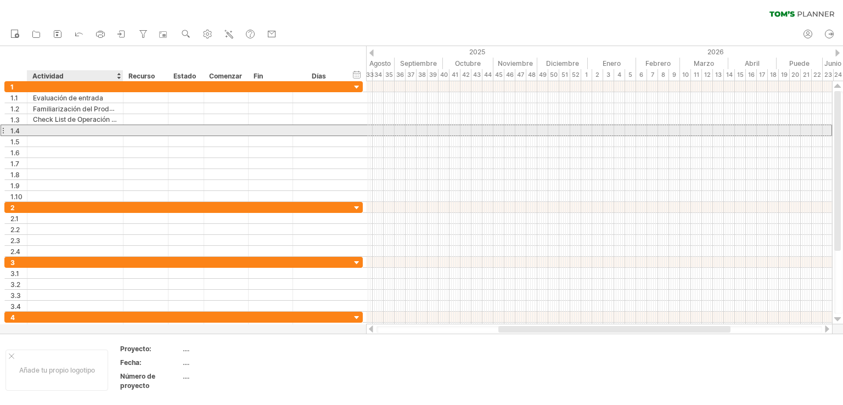
click at [103, 132] on div at bounding box center [75, 130] width 84 height 10
click at [95, 131] on div at bounding box center [75, 130] width 84 height 10
type input "**********"
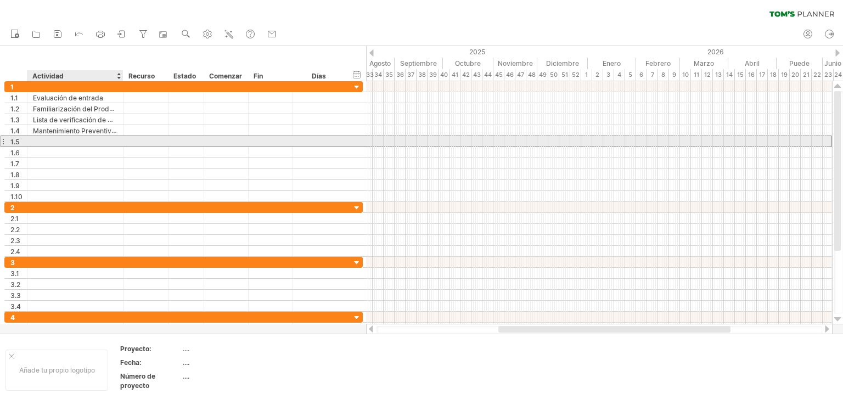
click at [95, 140] on div at bounding box center [75, 141] width 84 height 10
type input "**********"
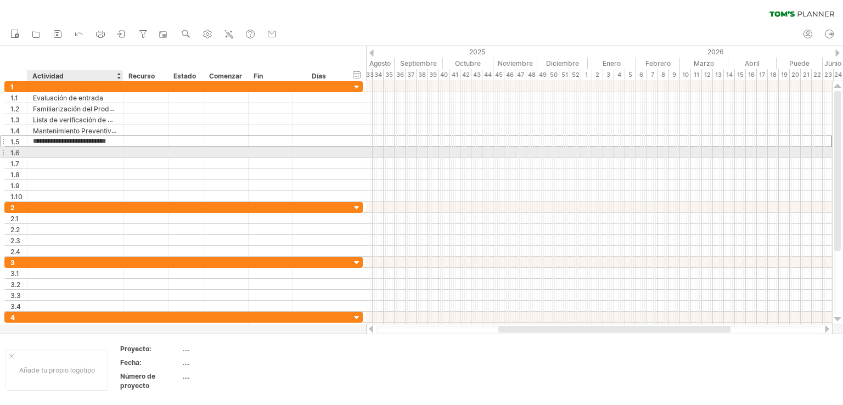
click at [87, 147] on div at bounding box center [75, 152] width 84 height 10
click at [85, 153] on div at bounding box center [75, 152] width 84 height 10
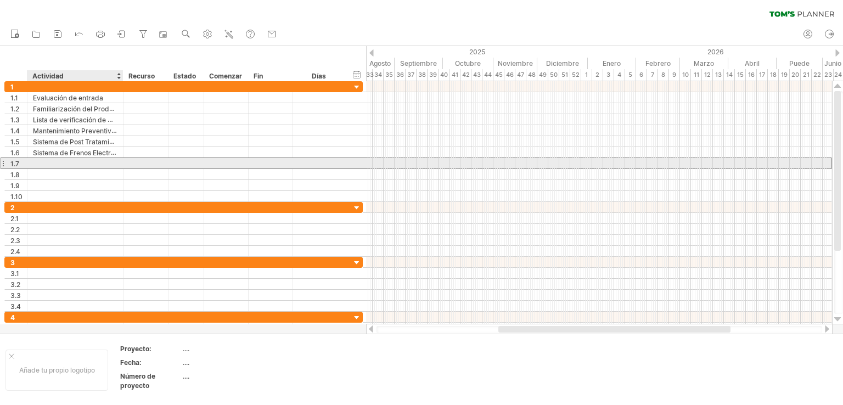
click at [80, 165] on div at bounding box center [75, 163] width 84 height 10
type input "**********"
click at [80, 164] on div at bounding box center [75, 163] width 84 height 10
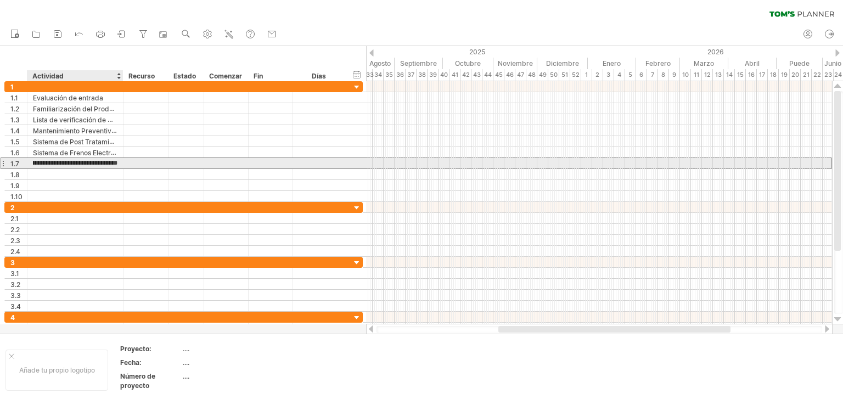
click at [91, 161] on input "**********" at bounding box center [75, 163] width 84 height 10
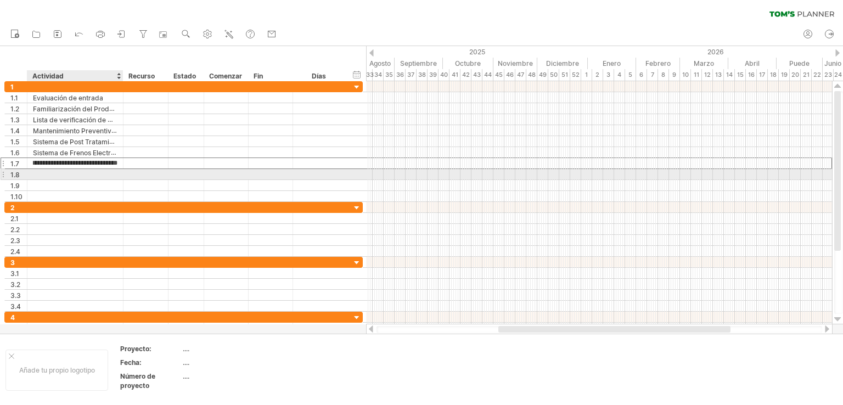
scroll to position [0, 21]
type input "**********"
click at [74, 172] on div at bounding box center [75, 174] width 84 height 10
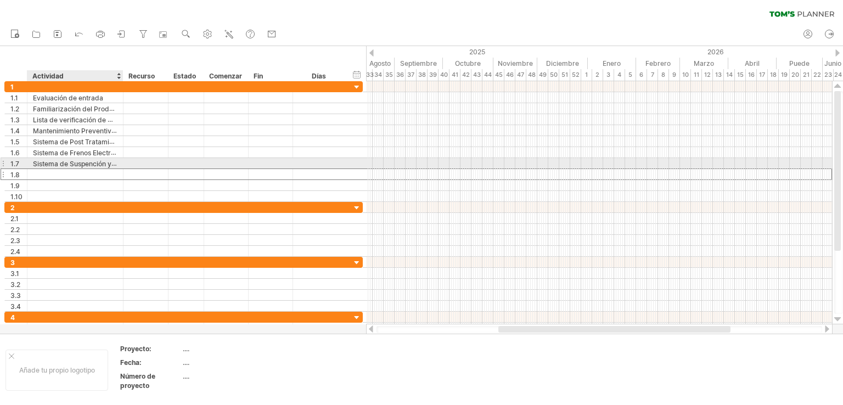
click at [96, 163] on font "Sistema de Suspención y Dirección" at bounding box center [88, 163] width 110 height 9
click at [96, 164] on font "Sistema de Suspención y Dirección" at bounding box center [88, 163] width 110 height 9
click at [96, 163] on font "Sistema de Suspención y Dirección" at bounding box center [88, 163] width 110 height 9
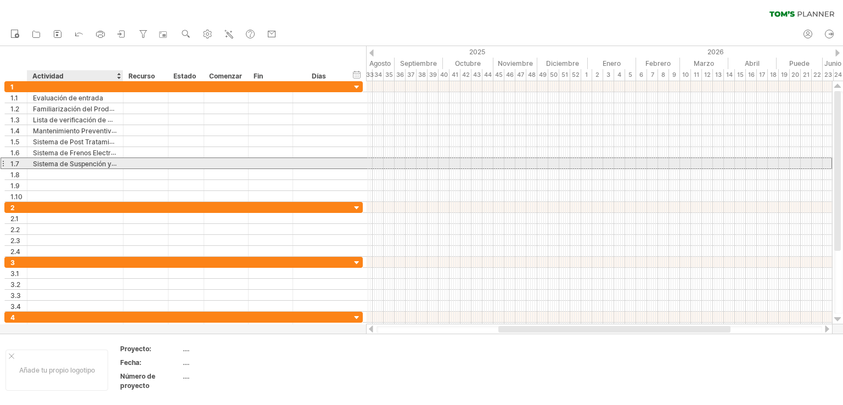
click at [96, 163] on font "Sistema de Suspención y Dirección" at bounding box center [88, 163] width 110 height 9
click at [96, 162] on font "Sistema de Suspención y Dirección" at bounding box center [88, 163] width 110 height 9
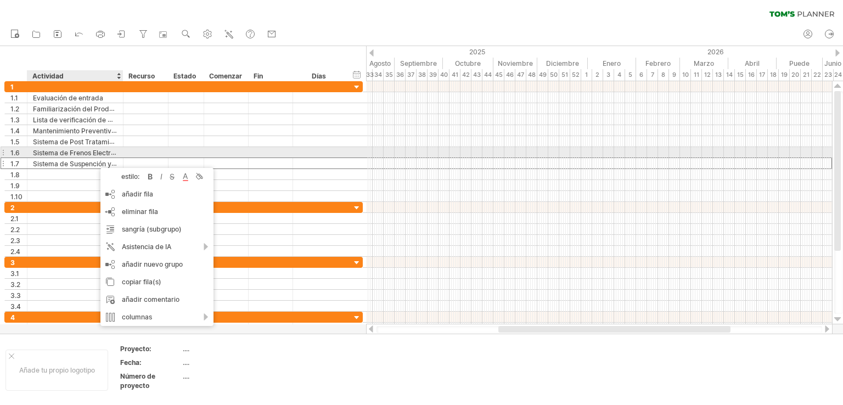
click at [53, 152] on font "Sistema de Frenos Electrónicos" at bounding box center [82, 152] width 98 height 9
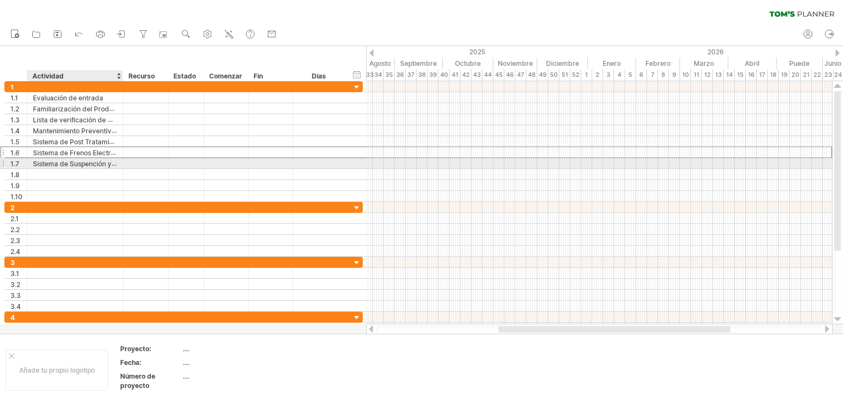
click at [61, 161] on font "Sistema de Suspención y Dirección" at bounding box center [88, 163] width 110 height 9
click at [61, 162] on font "Sistema de Suspención y Dirección" at bounding box center [88, 163] width 110 height 9
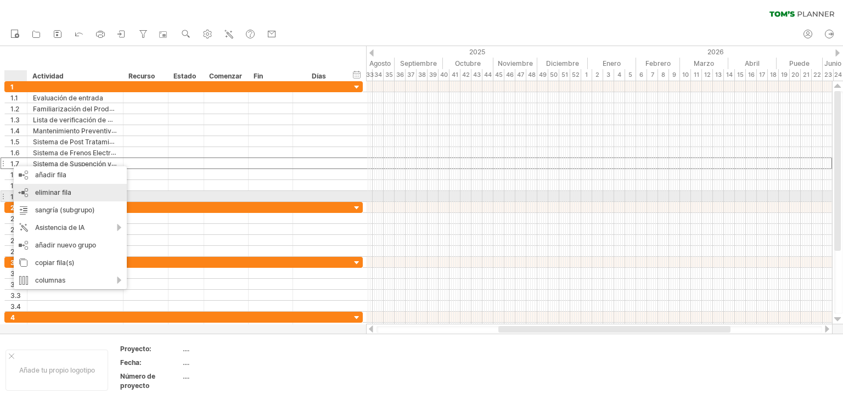
click at [55, 194] on font "eliminar fila" at bounding box center [53, 192] width 36 height 8
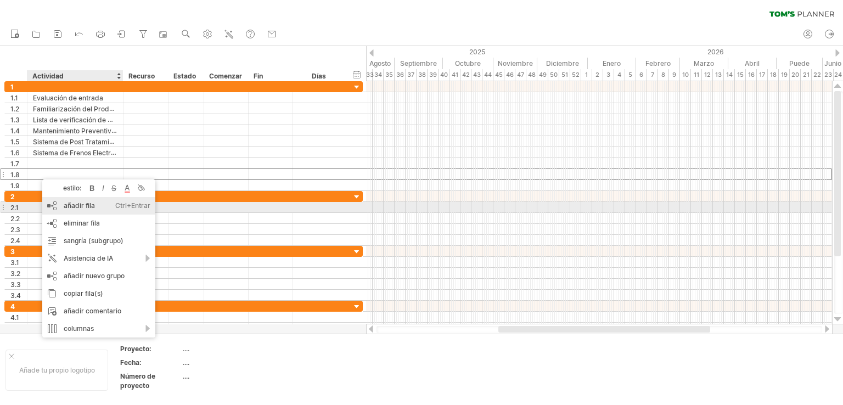
click at [81, 208] on font "añadir fila" at bounding box center [79, 205] width 31 height 8
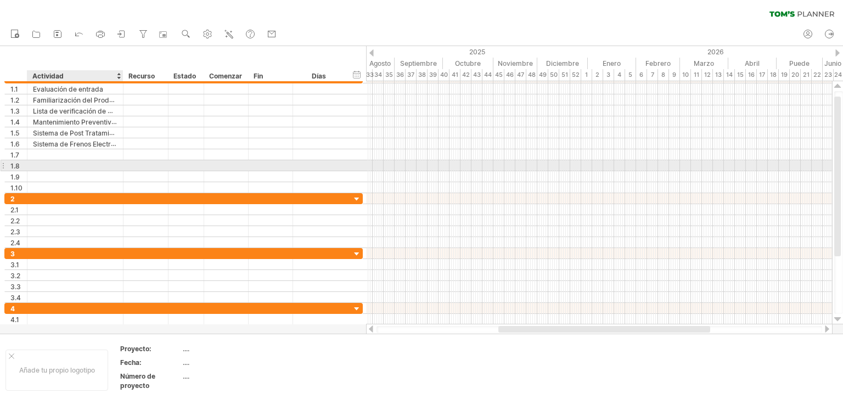
click at [62, 160] on div at bounding box center [75, 165] width 84 height 10
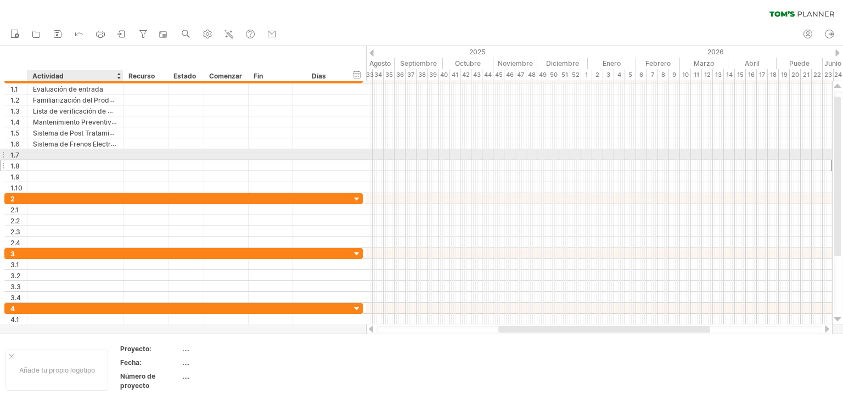
click at [63, 154] on div at bounding box center [75, 154] width 84 height 10
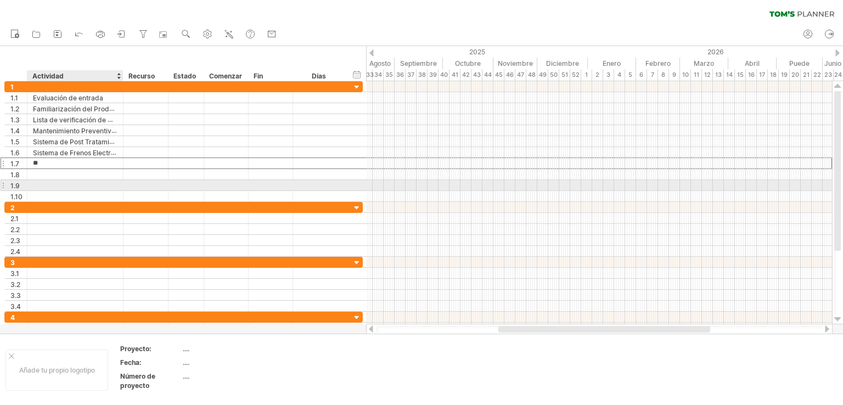
type input "*"
type input "**********"
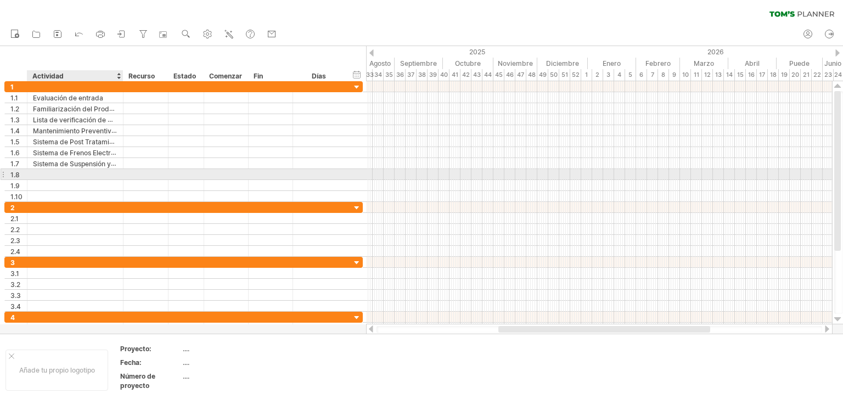
click at [104, 174] on div at bounding box center [75, 174] width 84 height 10
type input "*"
type input "**********"
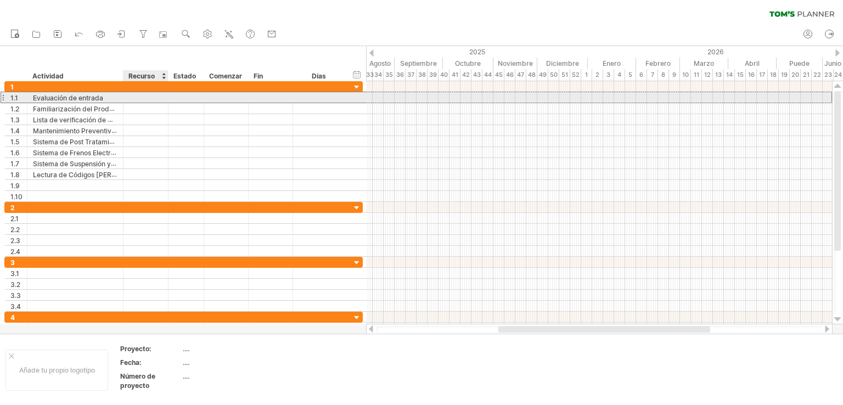
click at [141, 101] on div at bounding box center [145, 97] width 33 height 10
click at [143, 98] on div at bounding box center [145, 97] width 33 height 10
type input "**********"
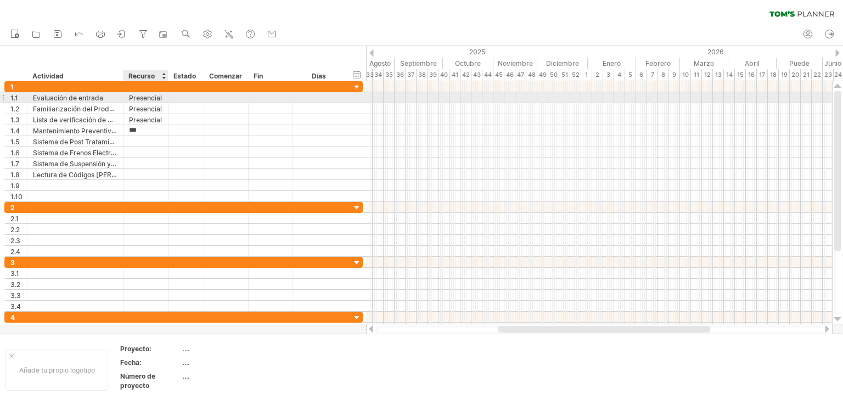
type input "**********"
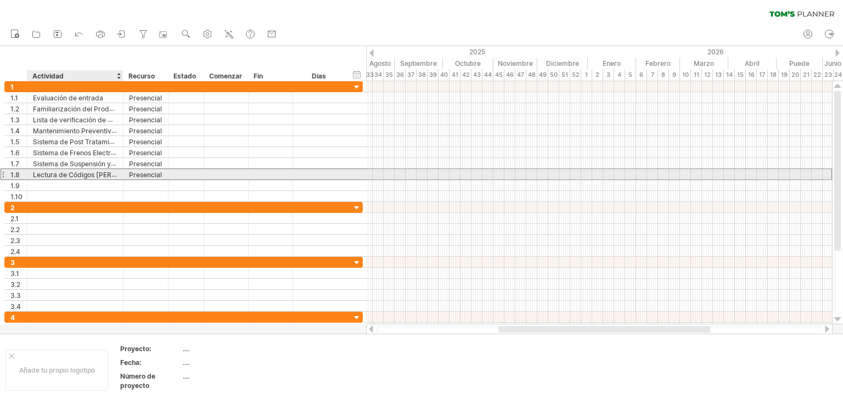
click at [83, 173] on font "Lectura de Códigos [PERSON_NAME] AROCS" at bounding box center [104, 174] width 143 height 9
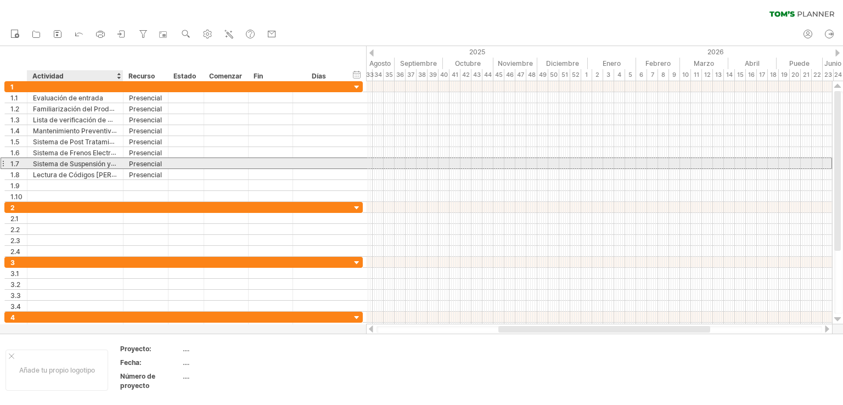
click at [79, 163] on font "Sistema de Suspensión y Dirección" at bounding box center [88, 163] width 110 height 9
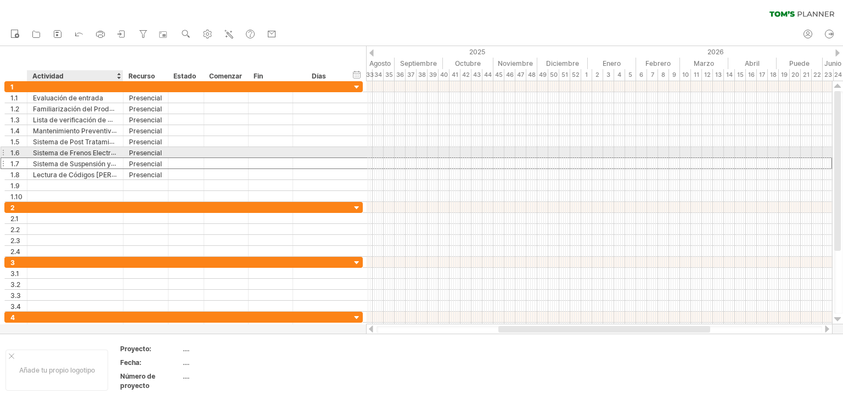
click at [98, 147] on div "Sistema de Frenos Electrónicos" at bounding box center [75, 152] width 84 height 10
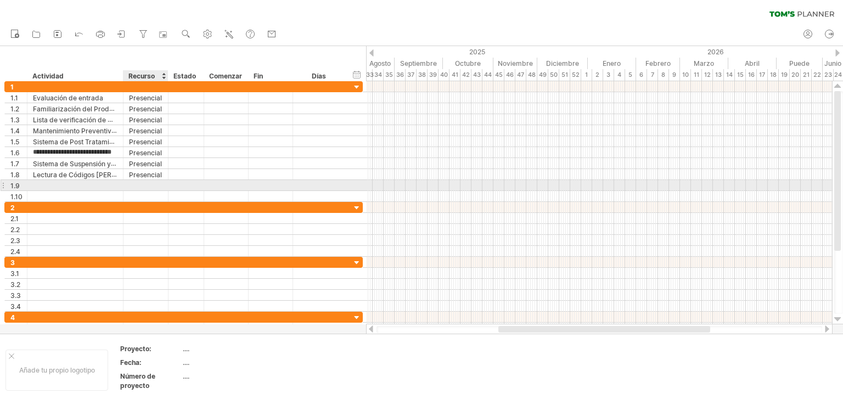
scroll to position [0, 10]
type input "**********"
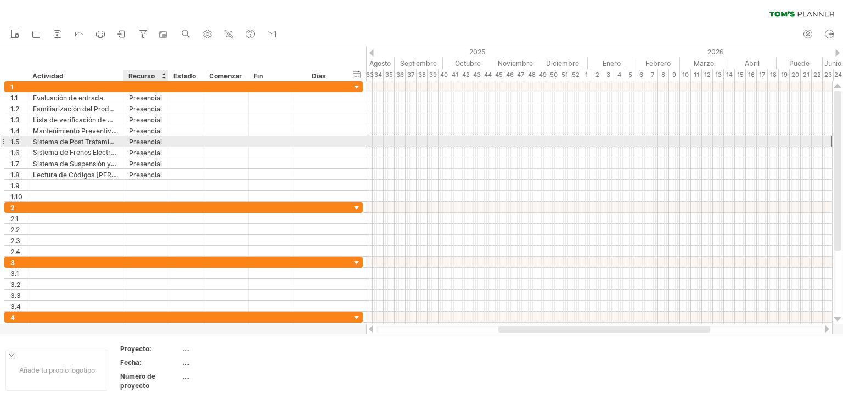
scroll to position [0, 0]
click at [170, 145] on div at bounding box center [186, 141] width 36 height 10
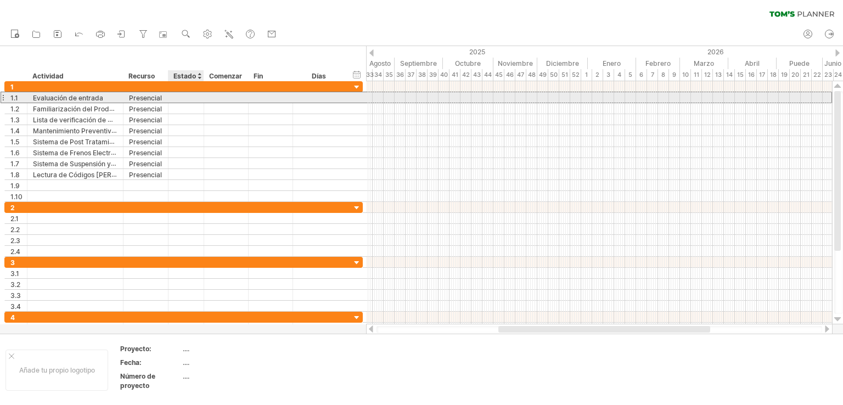
click at [191, 99] on div at bounding box center [186, 97] width 24 height 10
click at [188, 97] on div at bounding box center [186, 97] width 24 height 10
type input "******"
click at [191, 103] on div at bounding box center [186, 108] width 24 height 10
type input "*******"
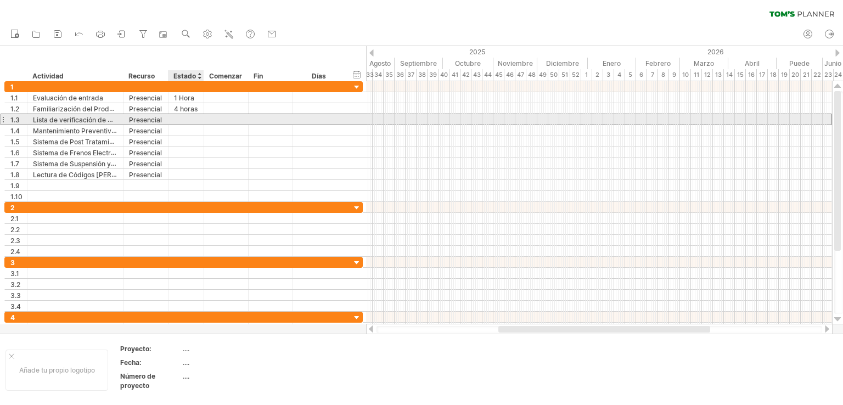
click at [193, 118] on div at bounding box center [186, 119] width 24 height 10
type input "*******"
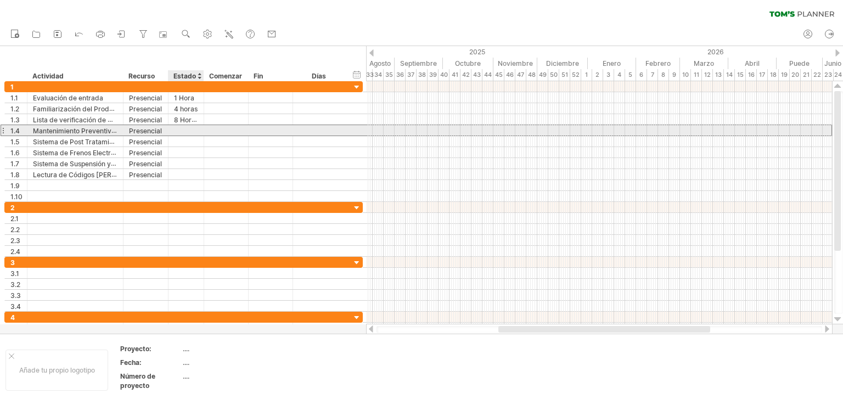
click at [189, 126] on div at bounding box center [186, 130] width 24 height 10
type input "********"
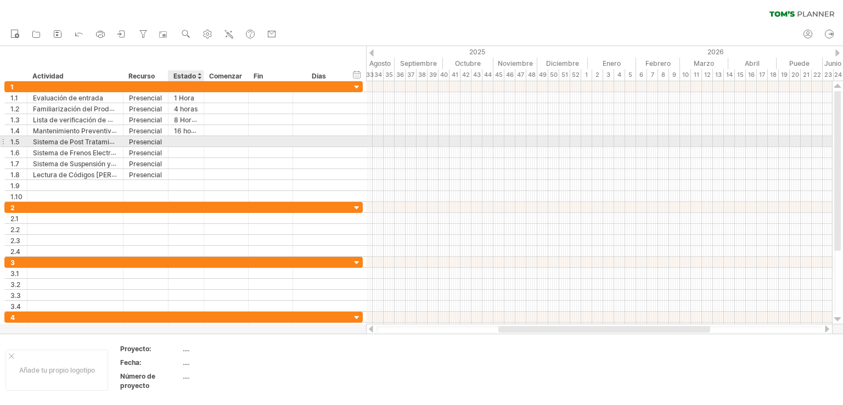
click at [192, 137] on div at bounding box center [186, 141] width 24 height 10
type input "*******"
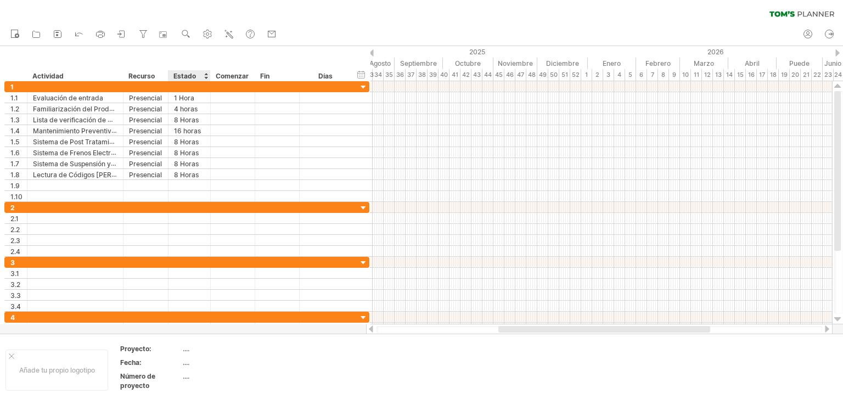
drag, startPoint x: 201, startPoint y: 75, endPoint x: 208, endPoint y: 77, distance: 6.9
click at [208, 77] on div at bounding box center [210, 75] width 4 height 11
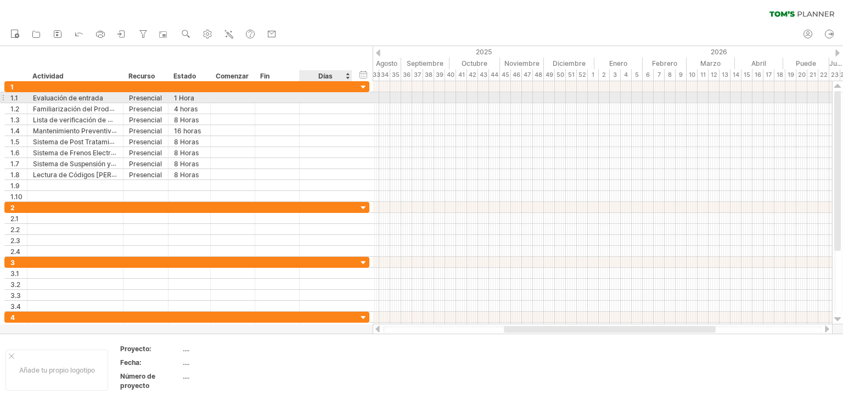
click at [312, 99] on div at bounding box center [325, 97] width 41 height 10
type input "*"
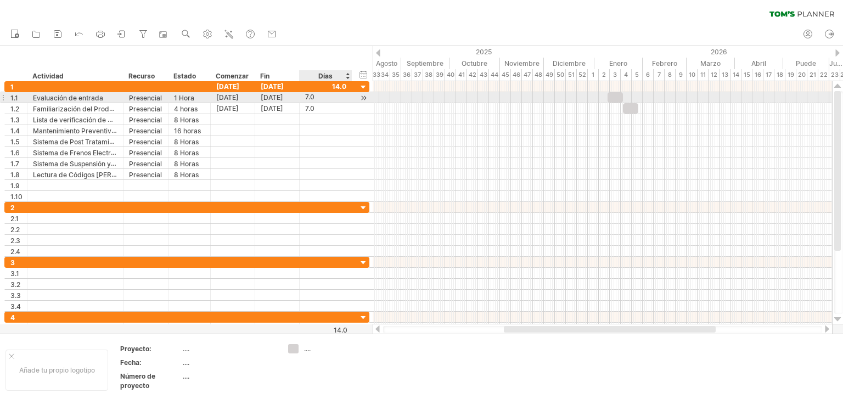
type input "*"
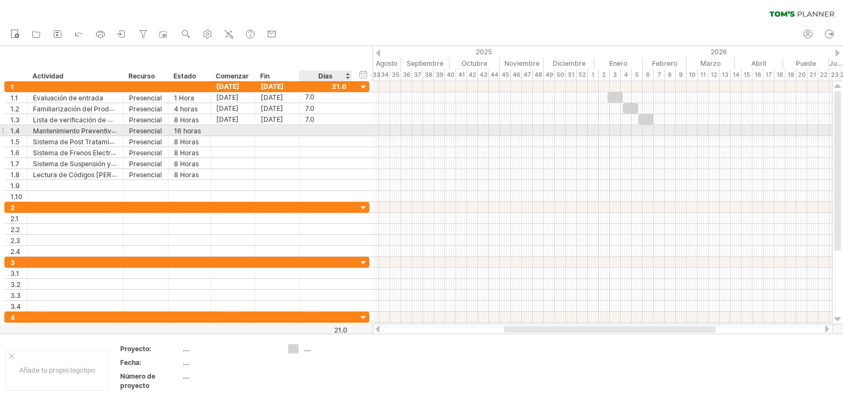
click at [315, 131] on div at bounding box center [325, 130] width 41 height 10
type input "*"
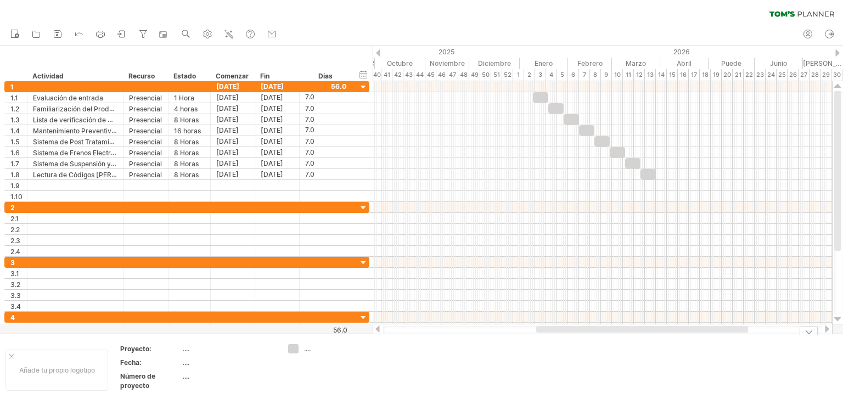
drag, startPoint x: 542, startPoint y: 326, endPoint x: 574, endPoint y: 334, distance: 33.3
click at [574, 334] on div "Intentando acceder a [DOMAIN_NAME] Conectado de nuevo... 0% borrar filtro" at bounding box center [421, 202] width 843 height 405
click at [824, 329] on div at bounding box center [826, 328] width 9 height 7
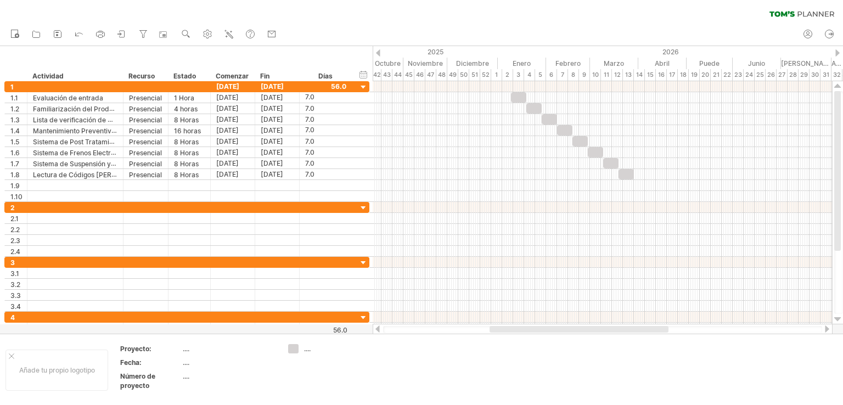
click at [377, 330] on div at bounding box center [377, 328] width 9 height 7
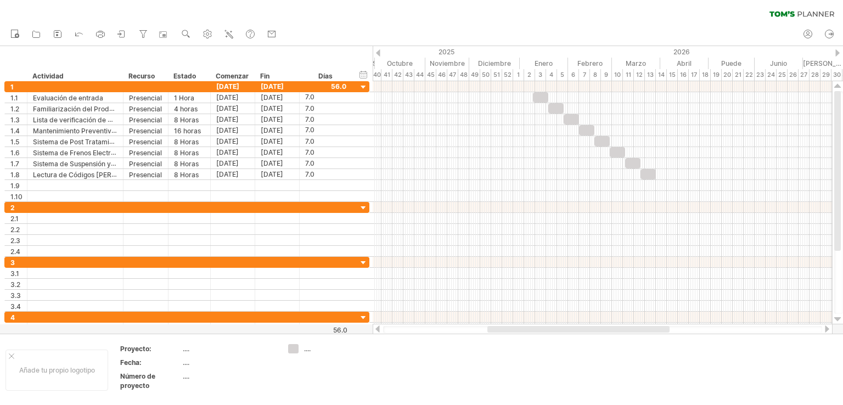
click at [494, 332] on div at bounding box center [602, 329] width 439 height 7
click at [492, 330] on div at bounding box center [578, 329] width 182 height 7
click at [575, 328] on div at bounding box center [577, 329] width 179 height 7
drag, startPoint x: 536, startPoint y: 97, endPoint x: 375, endPoint y: 91, distance: 160.9
click at [375, 91] on div "[DATE] [DATE]" at bounding box center [602, 202] width 459 height 243
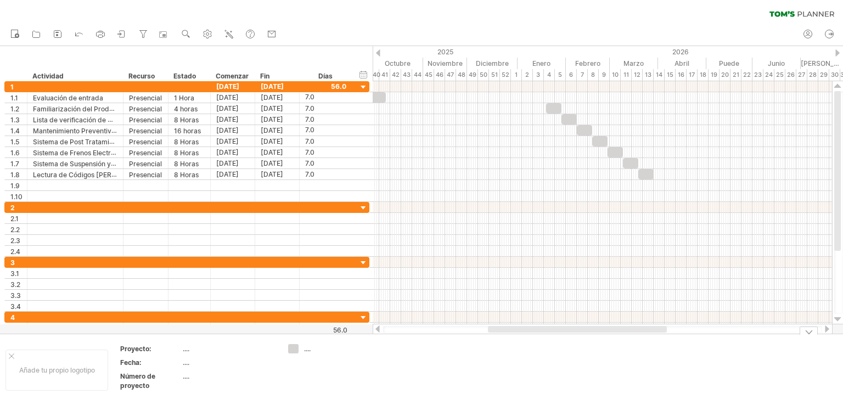
click at [377, 325] on div at bounding box center [377, 328] width 9 height 7
drag, startPoint x: 533, startPoint y: 328, endPoint x: 541, endPoint y: 329, distance: 8.2
click at [541, 329] on div at bounding box center [599, 329] width 179 height 7
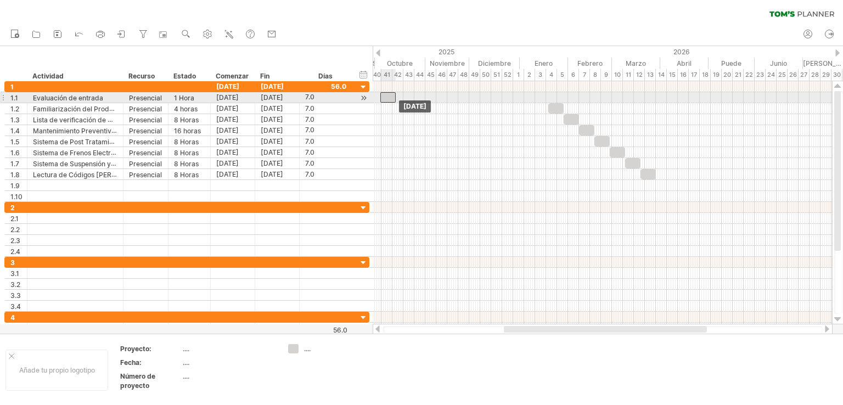
drag, startPoint x: 380, startPoint y: 101, endPoint x: 386, endPoint y: 101, distance: 6.6
click at [386, 101] on div "[DATE] [DATE]" at bounding box center [602, 202] width 459 height 243
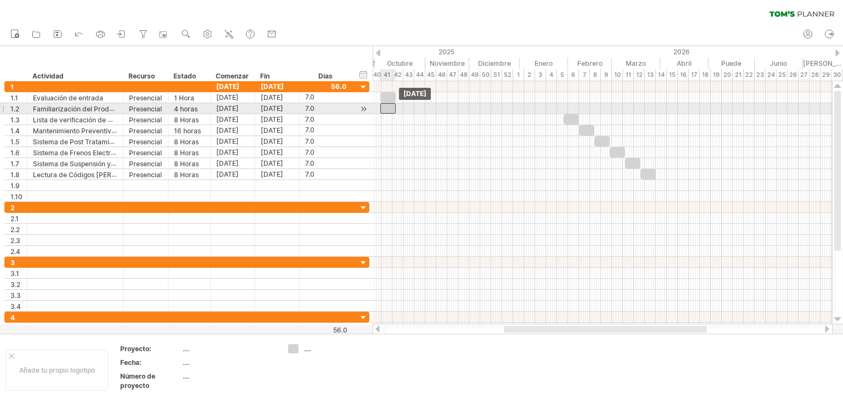
drag, startPoint x: 554, startPoint y: 109, endPoint x: 386, endPoint y: 106, distance: 168.5
click at [386, 106] on div at bounding box center [387, 108] width 15 height 10
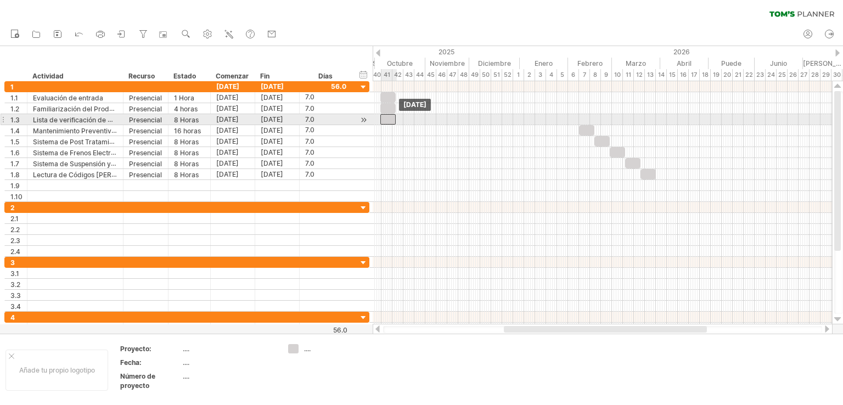
drag, startPoint x: 568, startPoint y: 118, endPoint x: 385, endPoint y: 118, distance: 183.3
click at [385, 118] on div at bounding box center [387, 119] width 15 height 10
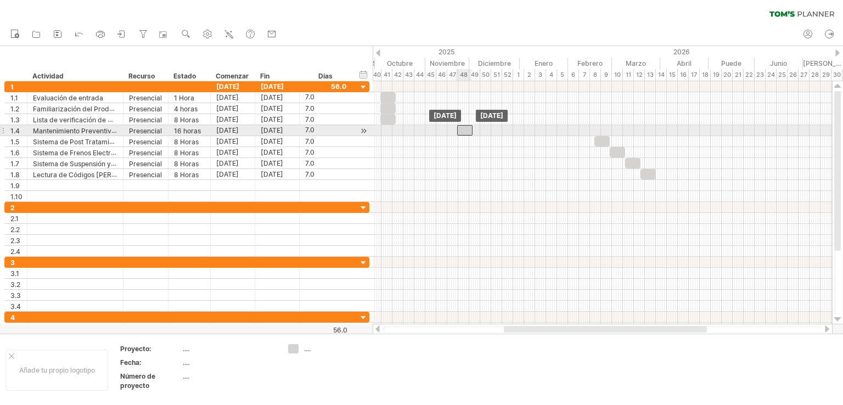
drag, startPoint x: 584, startPoint y: 127, endPoint x: 462, endPoint y: 127, distance: 122.4
click at [462, 127] on div at bounding box center [464, 130] width 15 height 10
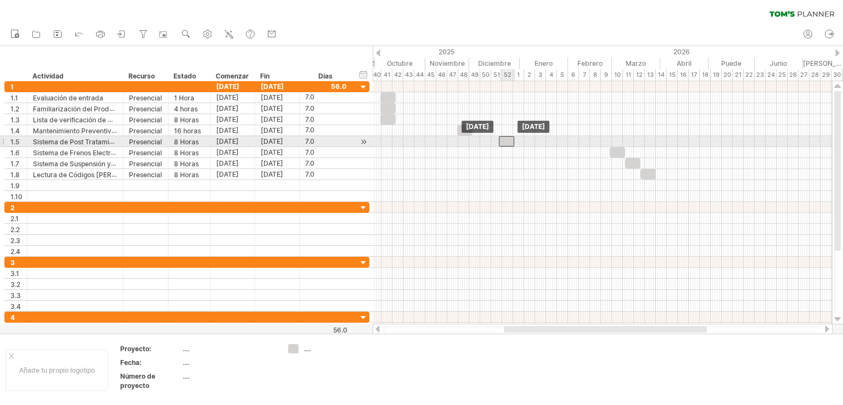
drag, startPoint x: 602, startPoint y: 140, endPoint x: 507, endPoint y: 145, distance: 95.6
click at [507, 145] on div at bounding box center [506, 141] width 15 height 10
drag, startPoint x: 613, startPoint y: 149, endPoint x: 504, endPoint y: 146, distance: 109.2
click at [504, 147] on div at bounding box center [506, 152] width 15 height 10
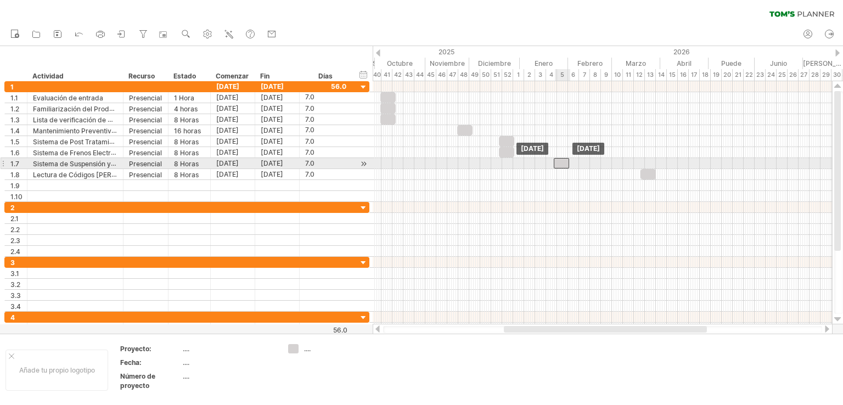
drag, startPoint x: 628, startPoint y: 161, endPoint x: 556, endPoint y: 159, distance: 71.9
click at [556, 159] on div at bounding box center [561, 163] width 15 height 10
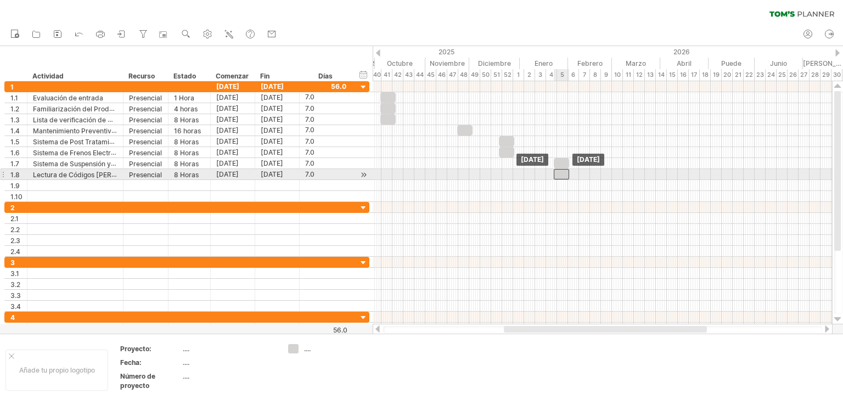
drag, startPoint x: 645, startPoint y: 170, endPoint x: 557, endPoint y: 170, distance: 87.2
click at [557, 170] on div at bounding box center [561, 174] width 15 height 10
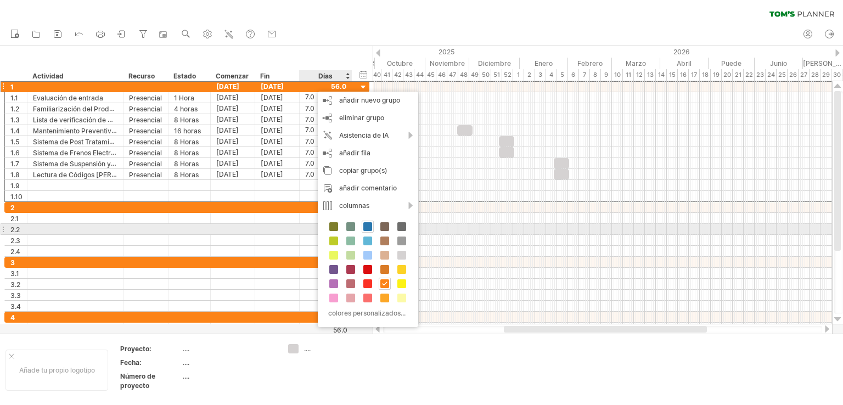
click at [366, 227] on span at bounding box center [367, 226] width 9 height 9
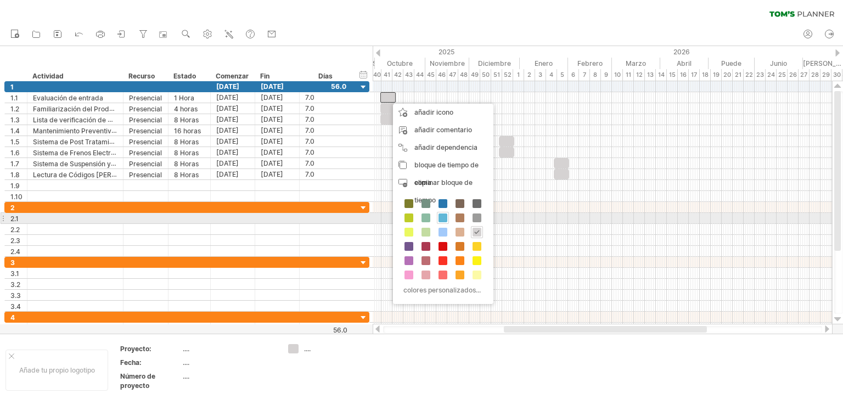
click at [441, 215] on span at bounding box center [442, 217] width 9 height 9
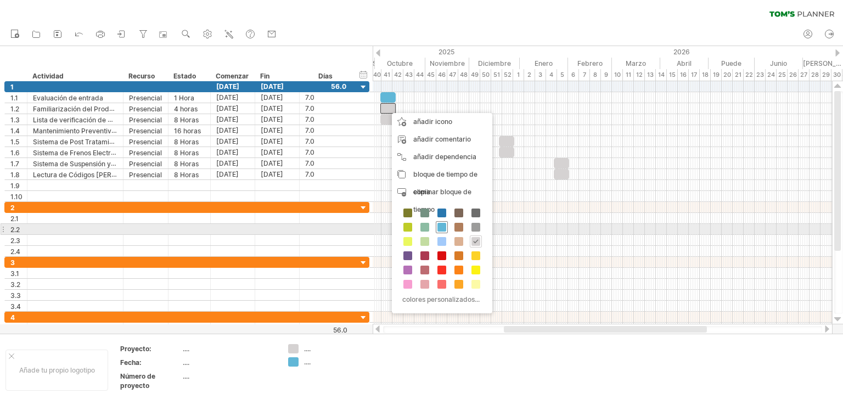
drag, startPoint x: 443, startPoint y: 228, endPoint x: 430, endPoint y: 200, distance: 30.9
click at [443, 228] on span at bounding box center [441, 227] width 9 height 9
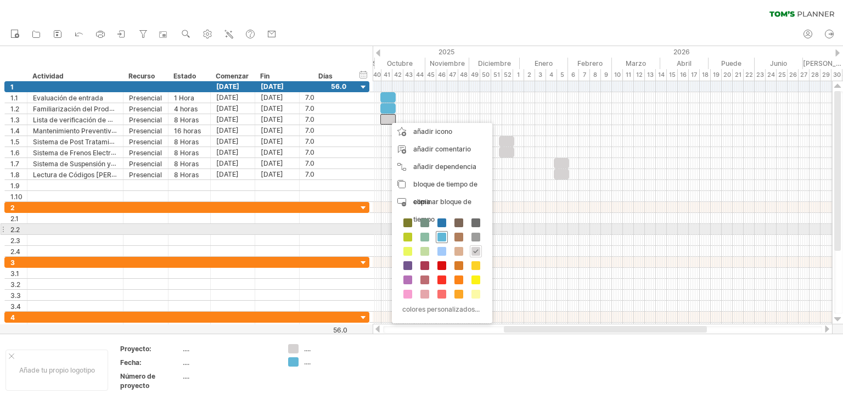
click at [440, 235] on span at bounding box center [441, 237] width 9 height 9
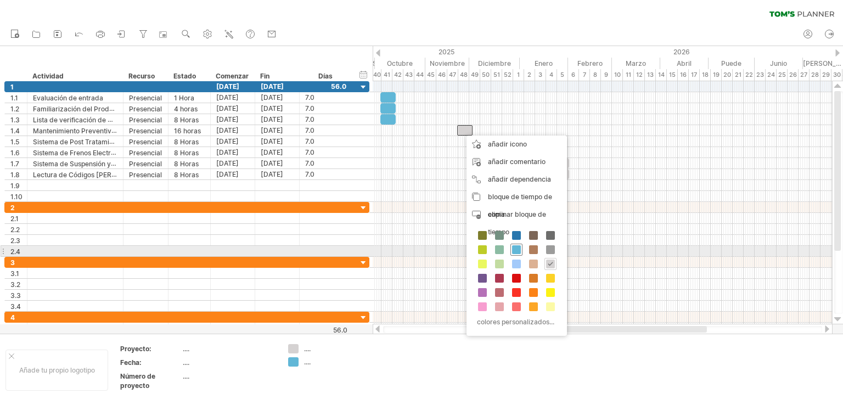
drag, startPoint x: 512, startPoint y: 249, endPoint x: 512, endPoint y: 233, distance: 15.4
click at [512, 249] on span at bounding box center [516, 249] width 9 height 9
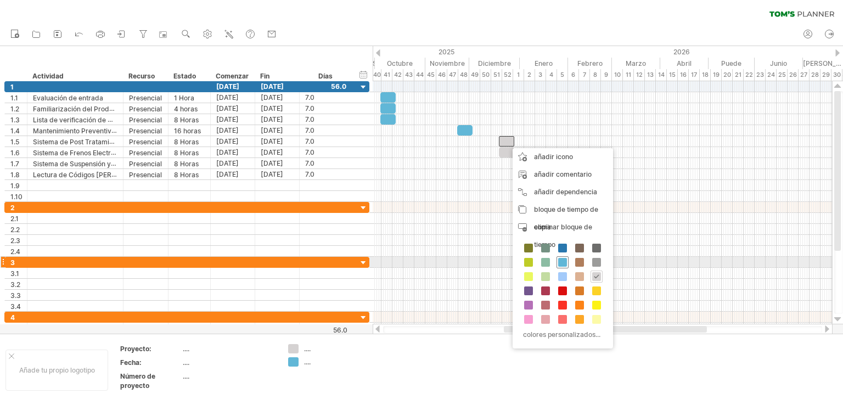
drag, startPoint x: 560, startPoint y: 262, endPoint x: 542, endPoint y: 217, distance: 48.0
click at [560, 262] on span at bounding box center [562, 262] width 9 height 9
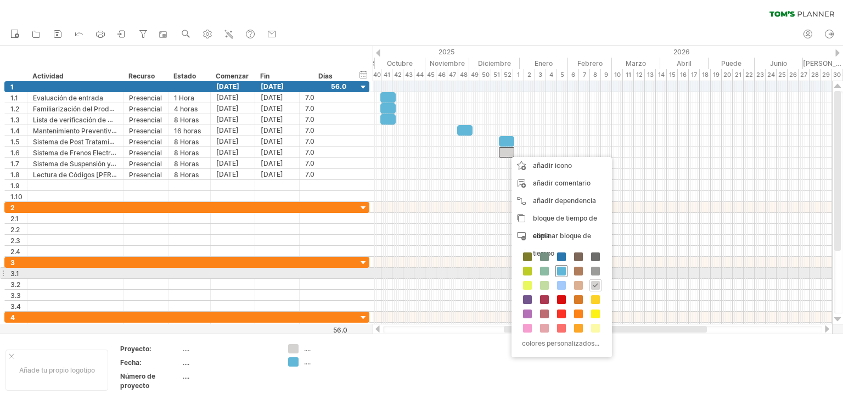
click at [563, 272] on span at bounding box center [561, 271] width 9 height 9
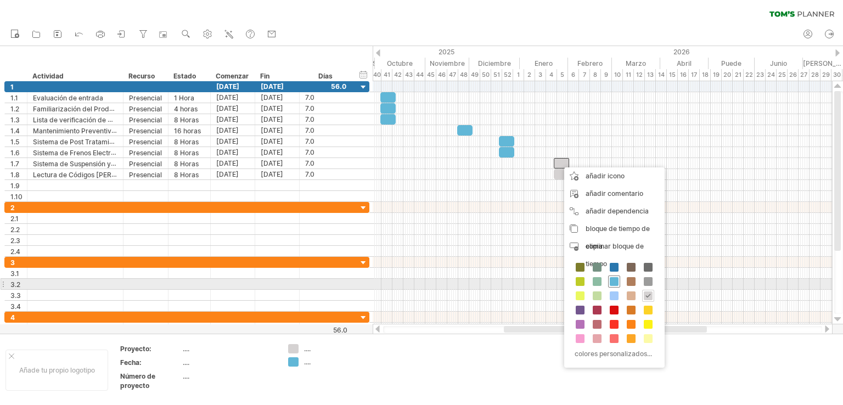
drag, startPoint x: 614, startPoint y: 283, endPoint x: 595, endPoint y: 240, distance: 47.2
click at [614, 281] on span at bounding box center [614, 281] width 9 height 9
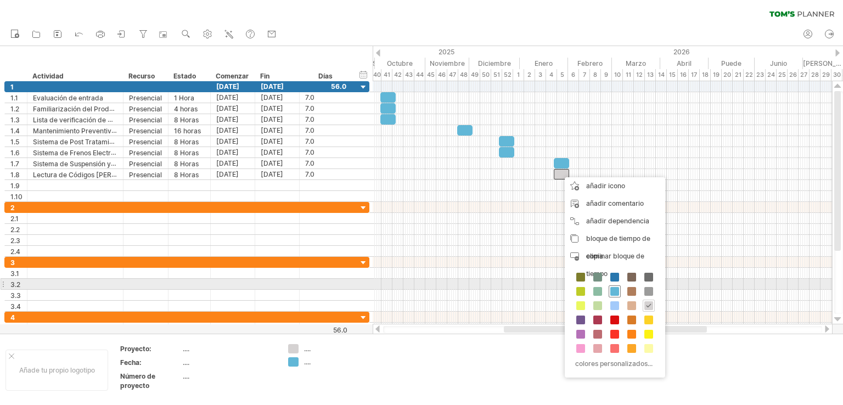
click at [616, 289] on span at bounding box center [614, 291] width 9 height 9
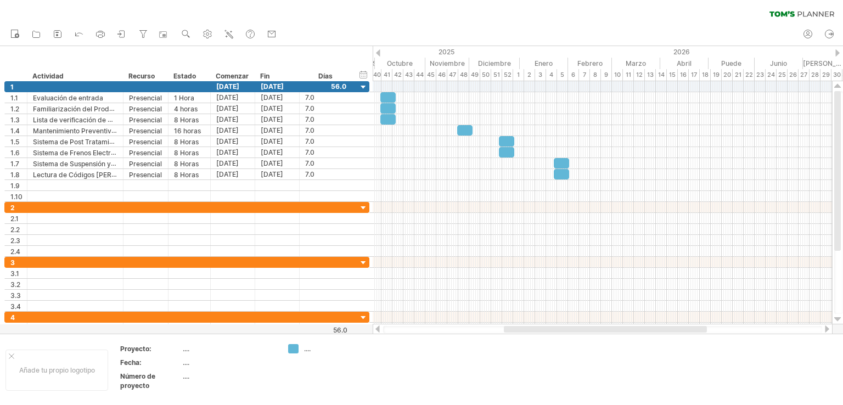
click at [442, 15] on div "borrar filtro volver a aplicar el filtro" at bounding box center [421, 11] width 843 height 23
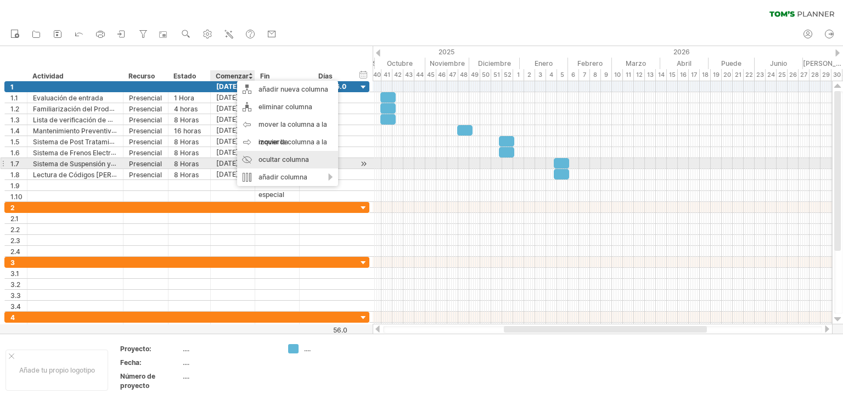
click at [274, 160] on font "ocultar columna" at bounding box center [283, 159] width 50 height 8
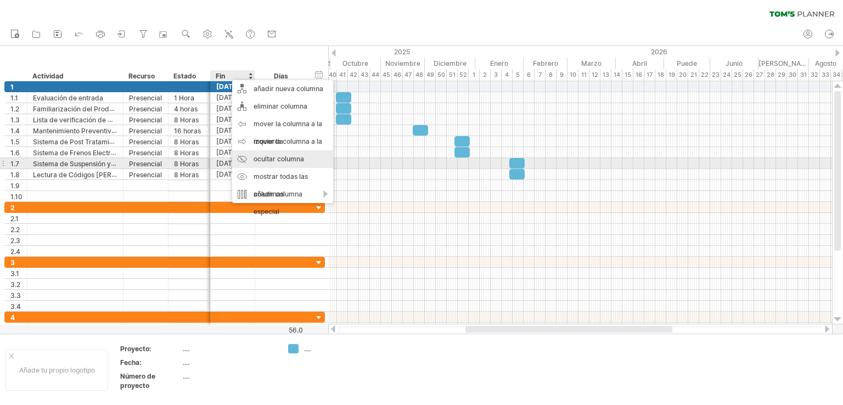
click at [270, 162] on font "ocultar columna" at bounding box center [278, 159] width 50 height 8
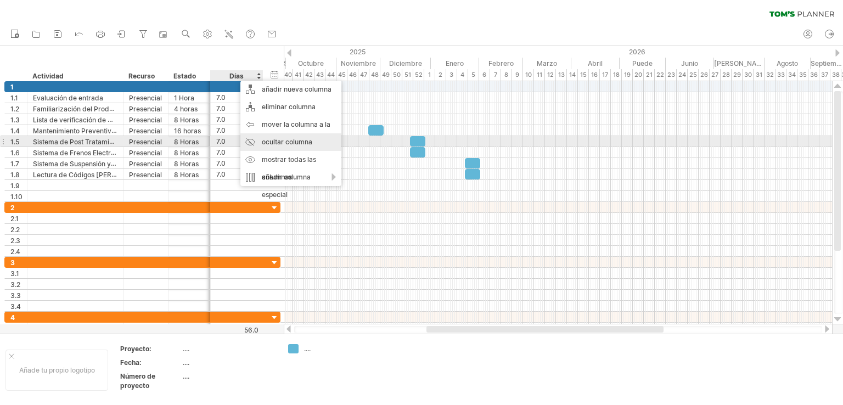
click at [278, 144] on font "ocultar columna" at bounding box center [287, 142] width 50 height 8
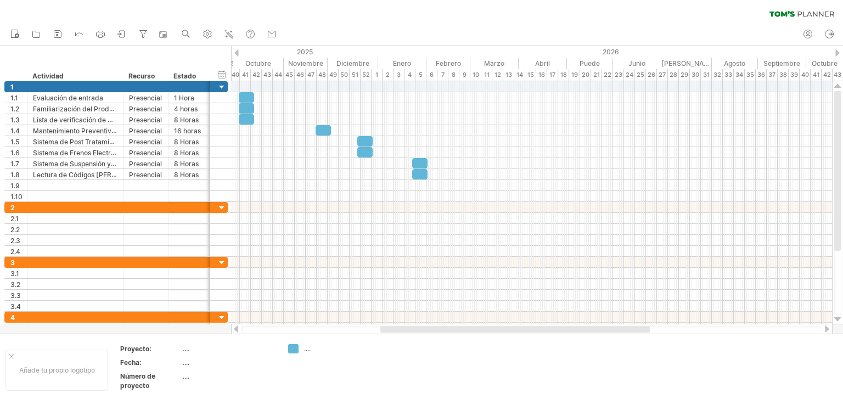
click at [366, 19] on div "borrar filtro volver a aplicar el filtro" at bounding box center [421, 11] width 843 height 23
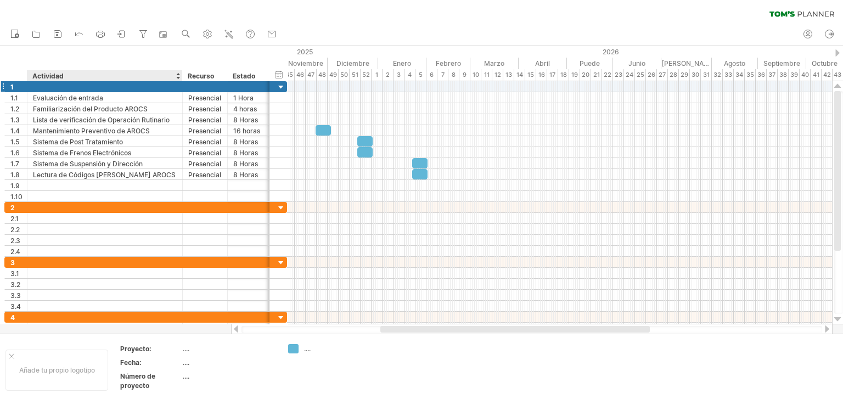
drag, startPoint x: 121, startPoint y: 75, endPoint x: 180, endPoint y: 84, distance: 60.0
click at [180, 84] on div "Intentando acceder a [DOMAIN_NAME] Conectado de nuevo... 0% borrar filtro" at bounding box center [421, 202] width 843 height 405
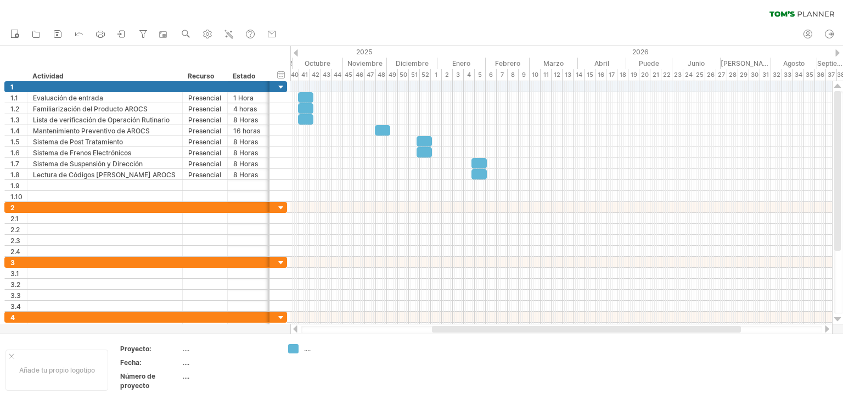
click at [415, 16] on div "borrar filtro volver a aplicar el filtro" at bounding box center [421, 11] width 843 height 23
